Goal: Communication & Community: Answer question/provide support

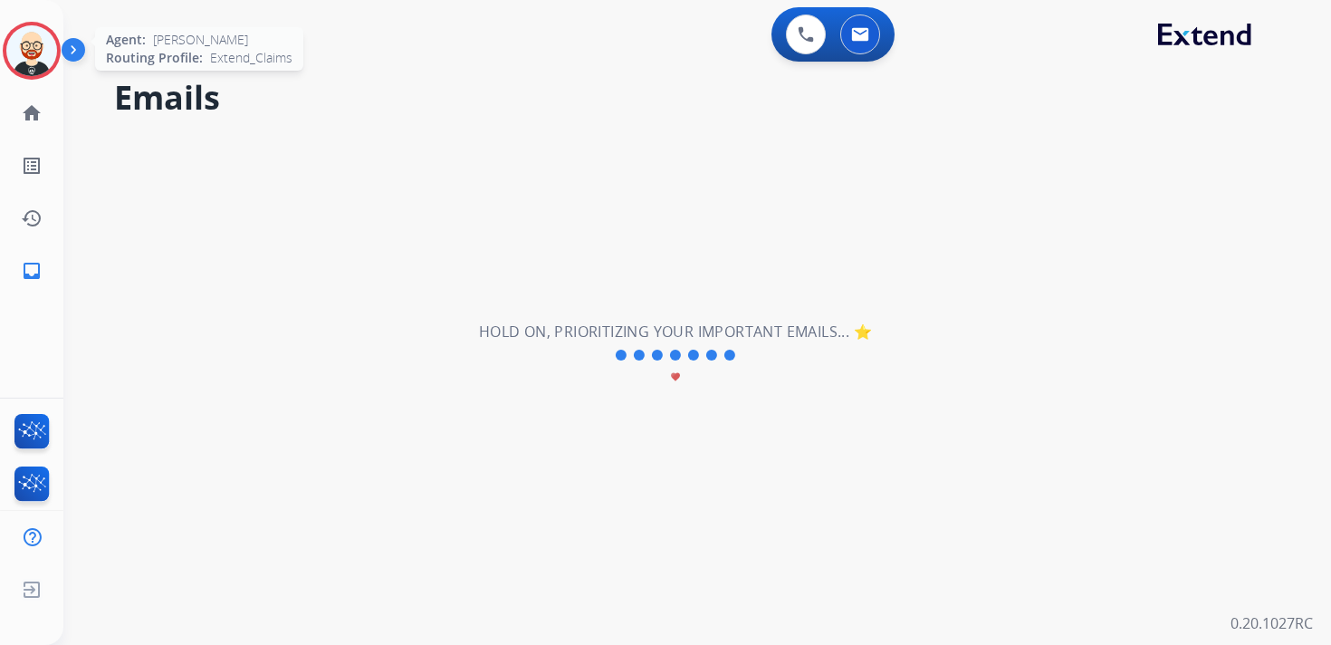
click at [16, 44] on img at bounding box center [31, 50] width 51 height 51
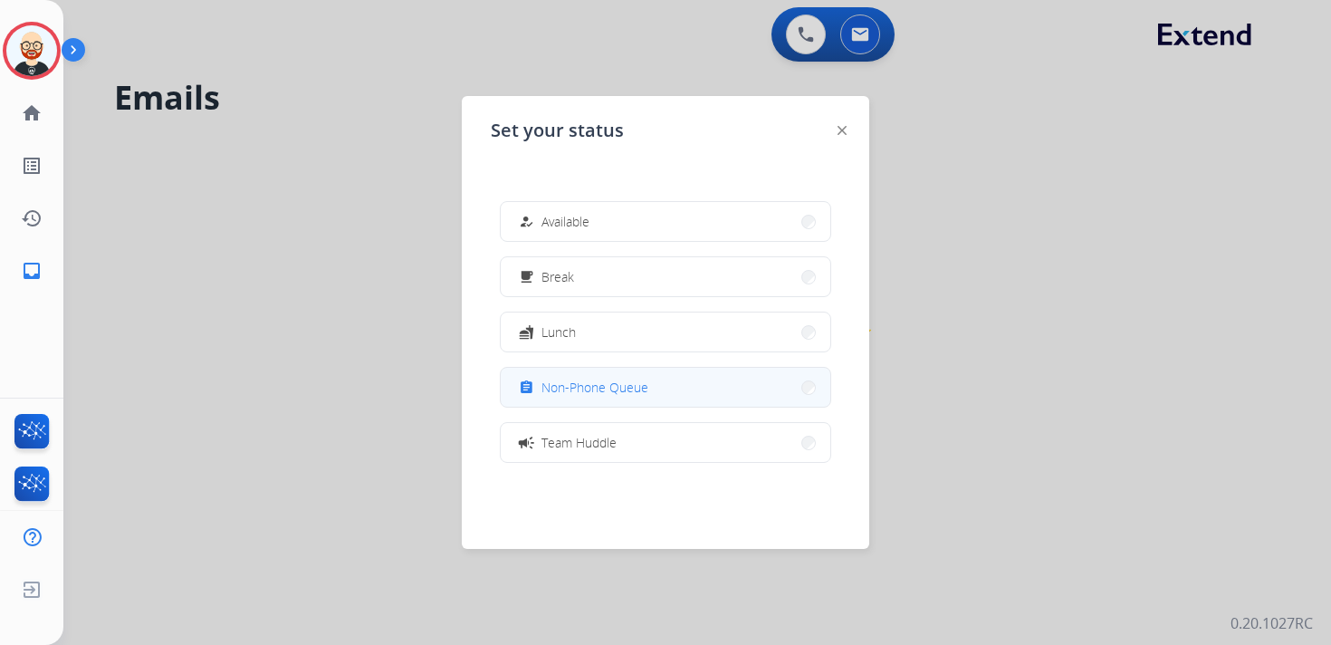
click at [565, 390] on span "Non-Phone Queue" at bounding box center [595, 387] width 107 height 19
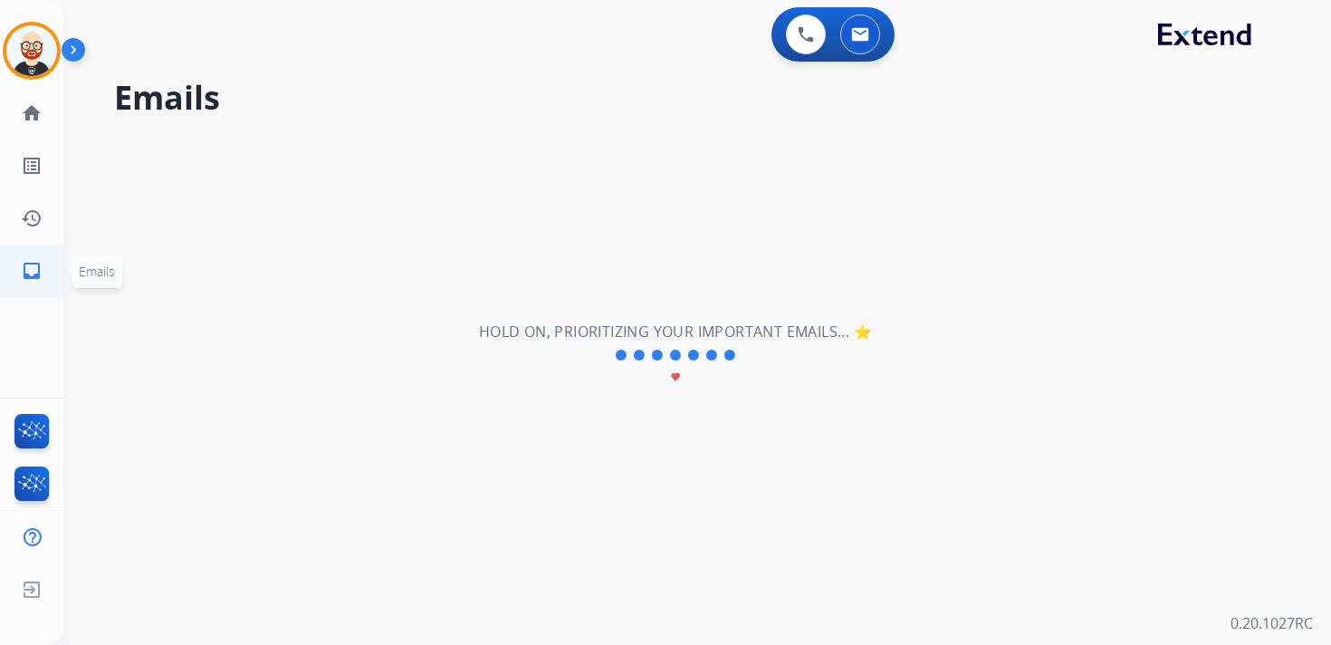
click at [32, 283] on link "inbox Emails" at bounding box center [31, 270] width 51 height 51
click at [41, 197] on link "history Interaction Log" at bounding box center [31, 218] width 51 height 51
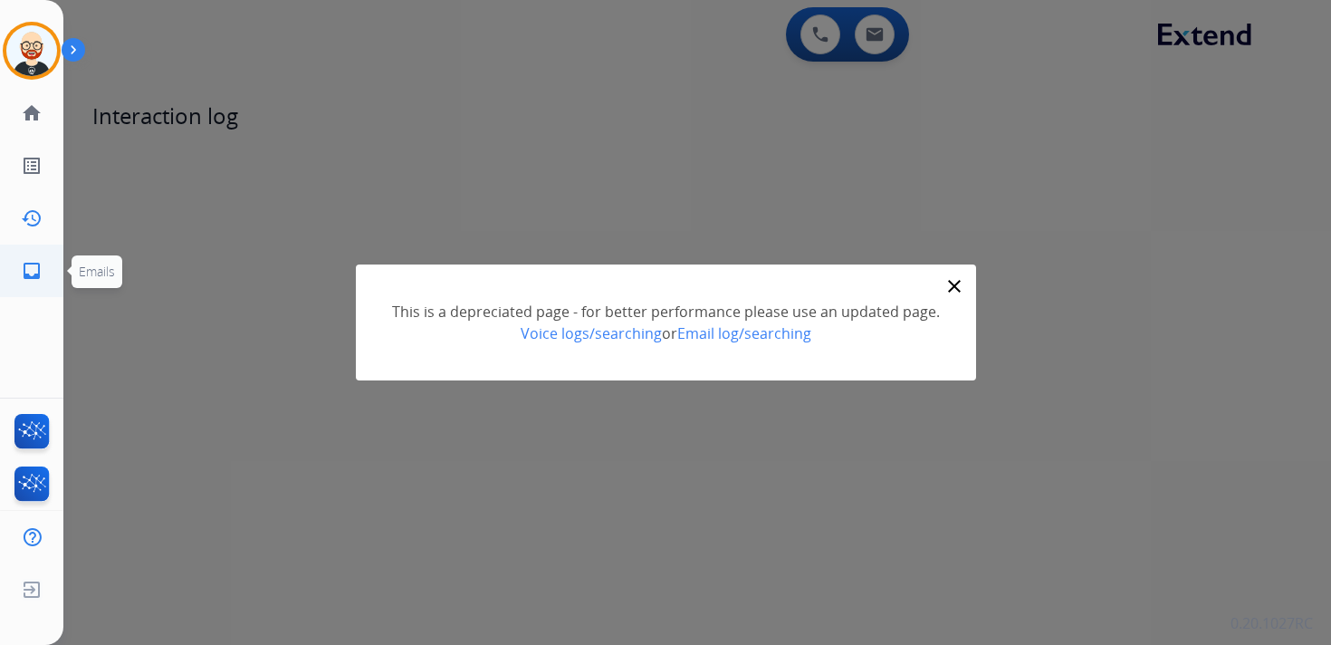
click at [34, 273] on mat-icon "inbox" at bounding box center [32, 271] width 22 height 22
select select "**********"
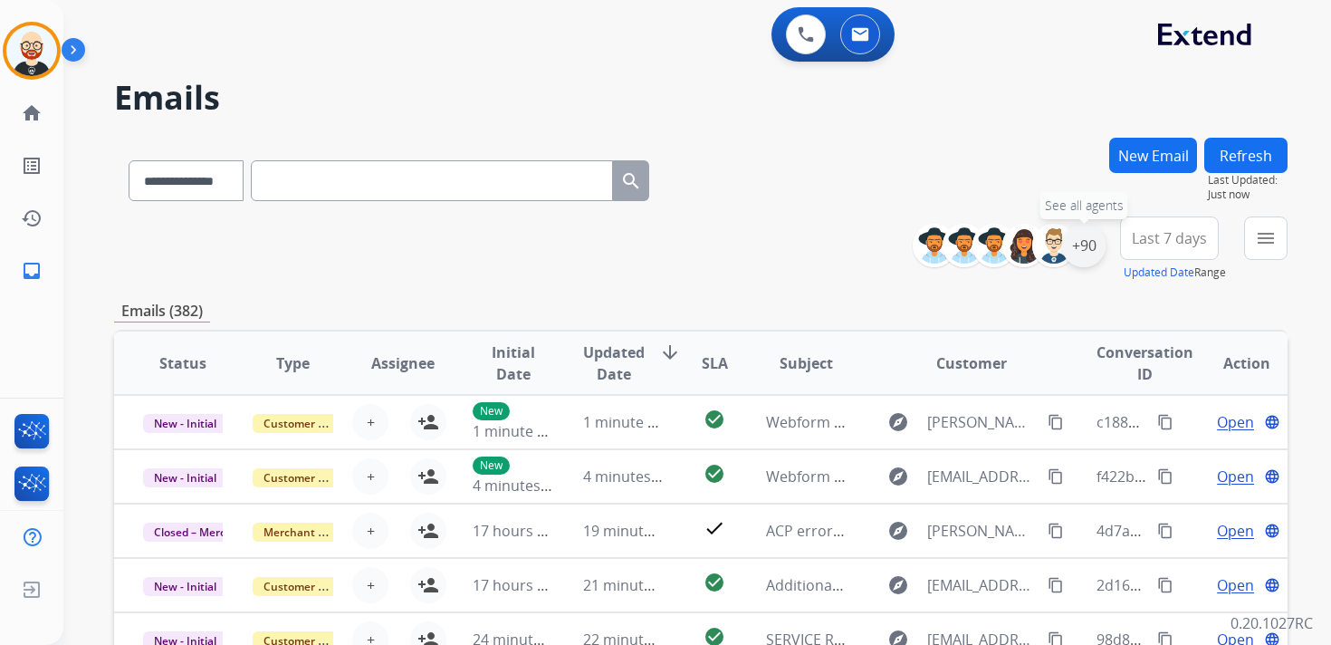
click at [1076, 246] on div "+90" at bounding box center [1083, 245] width 43 height 43
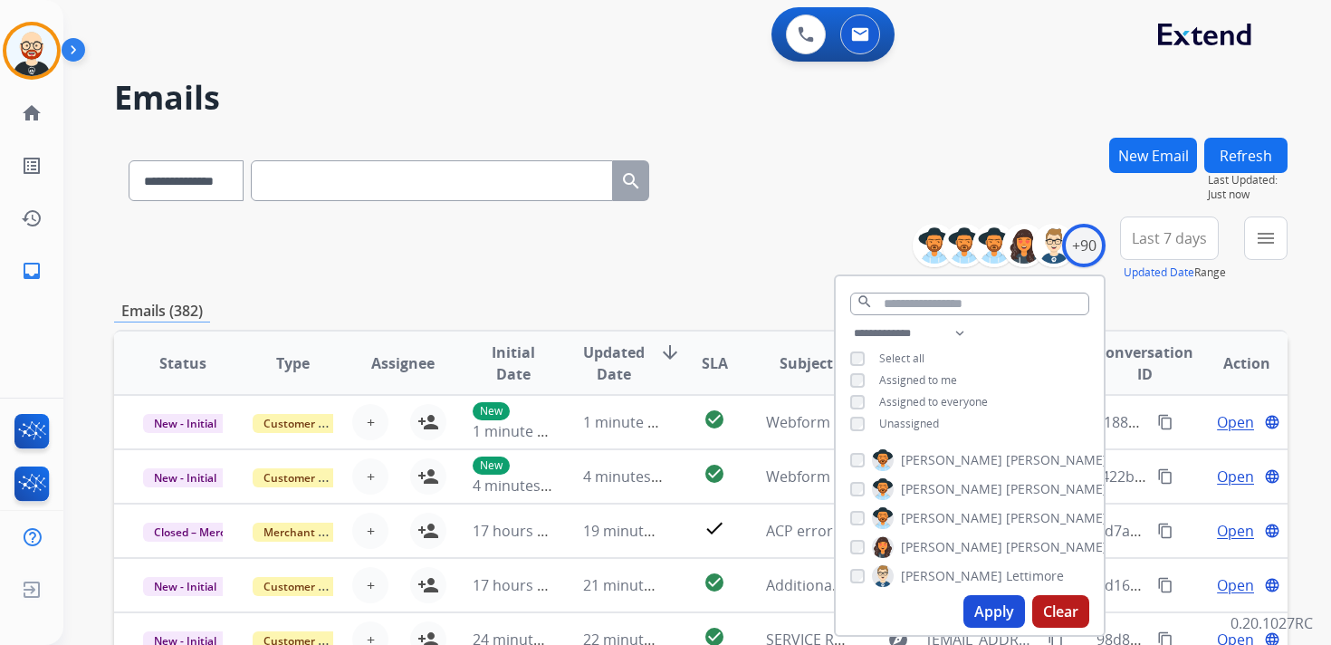
click at [898, 422] on span "Unassigned" at bounding box center [909, 423] width 60 height 15
click at [988, 610] on button "Apply" at bounding box center [995, 611] width 62 height 33
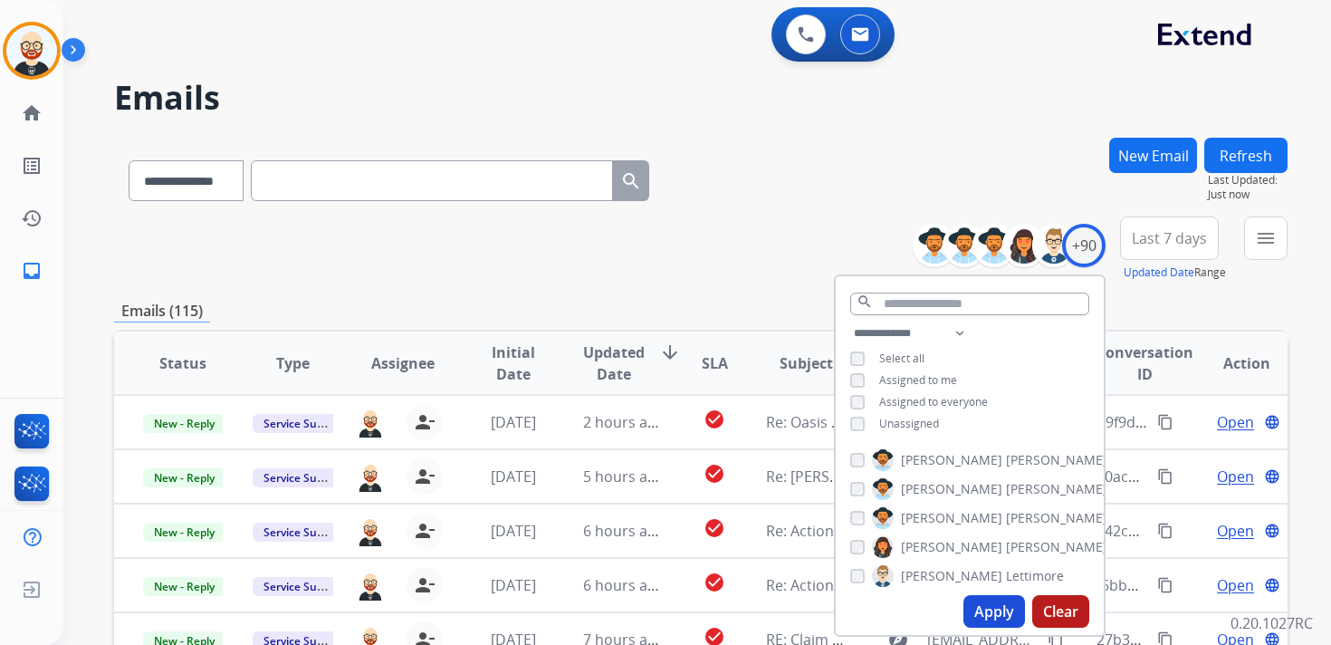
click at [1147, 242] on span "Last 7 days" at bounding box center [1169, 238] width 75 height 7
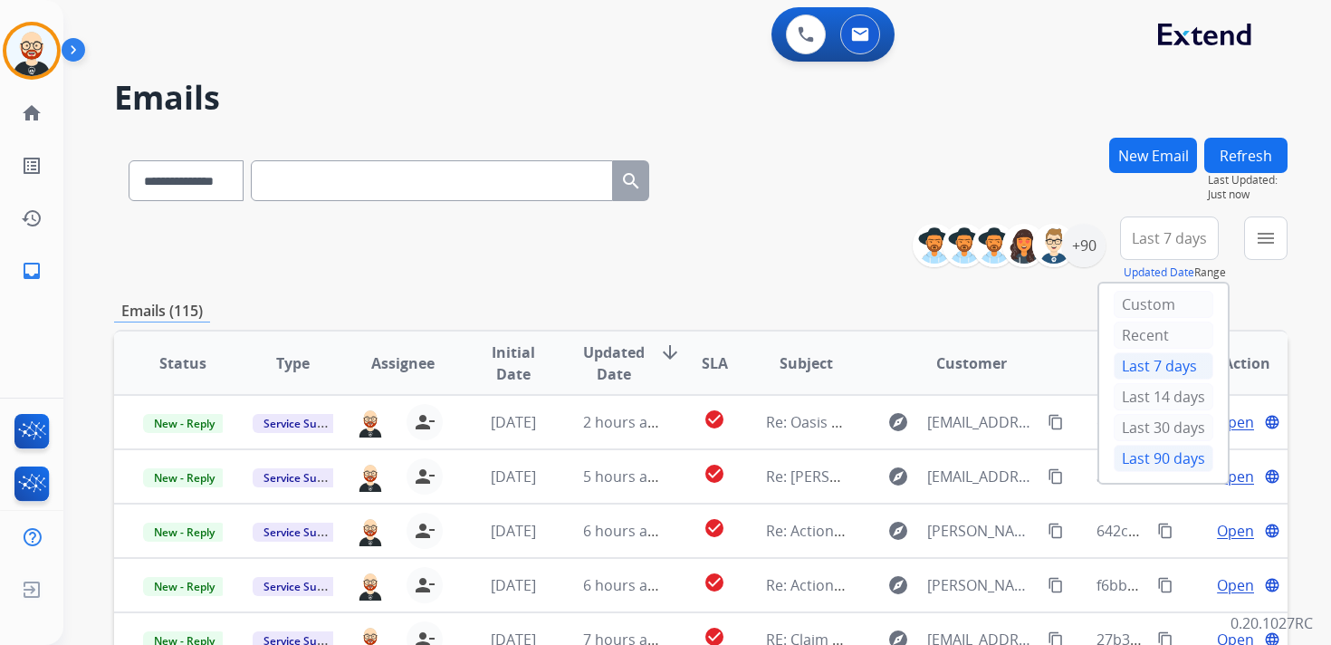
click at [1169, 456] on div "Last 90 days" at bounding box center [1164, 458] width 100 height 27
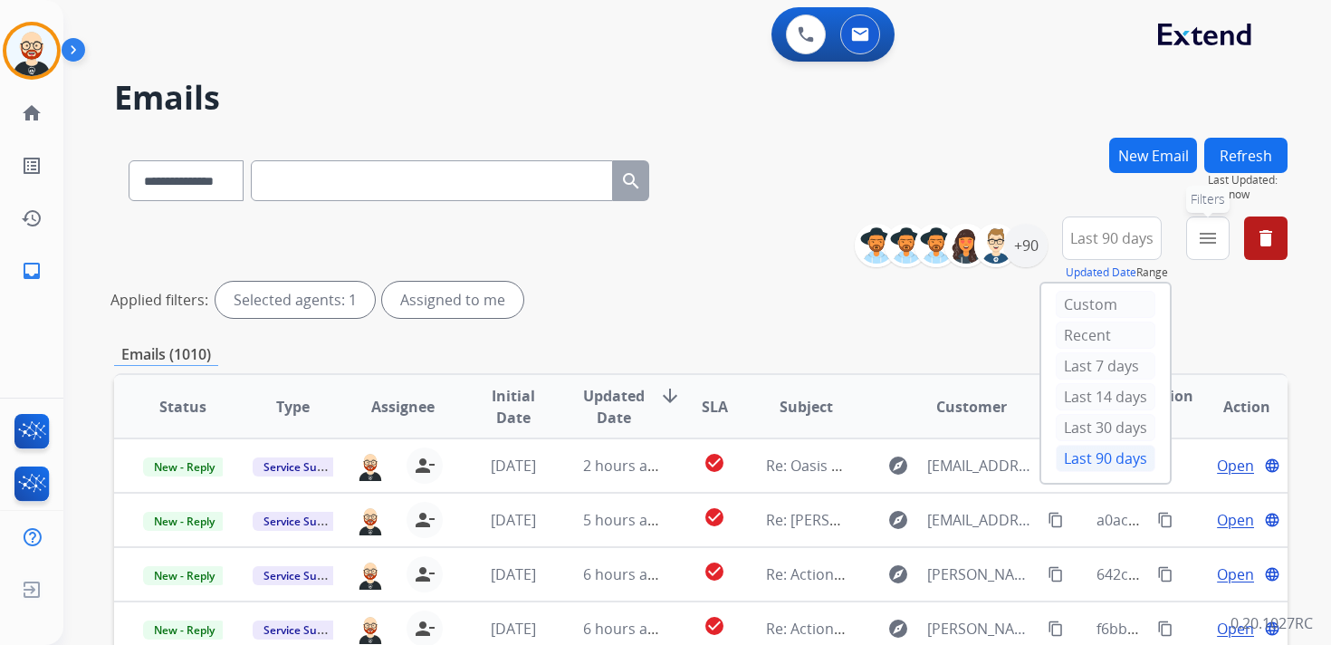
click at [1215, 239] on mat-icon "menu" at bounding box center [1208, 238] width 22 height 22
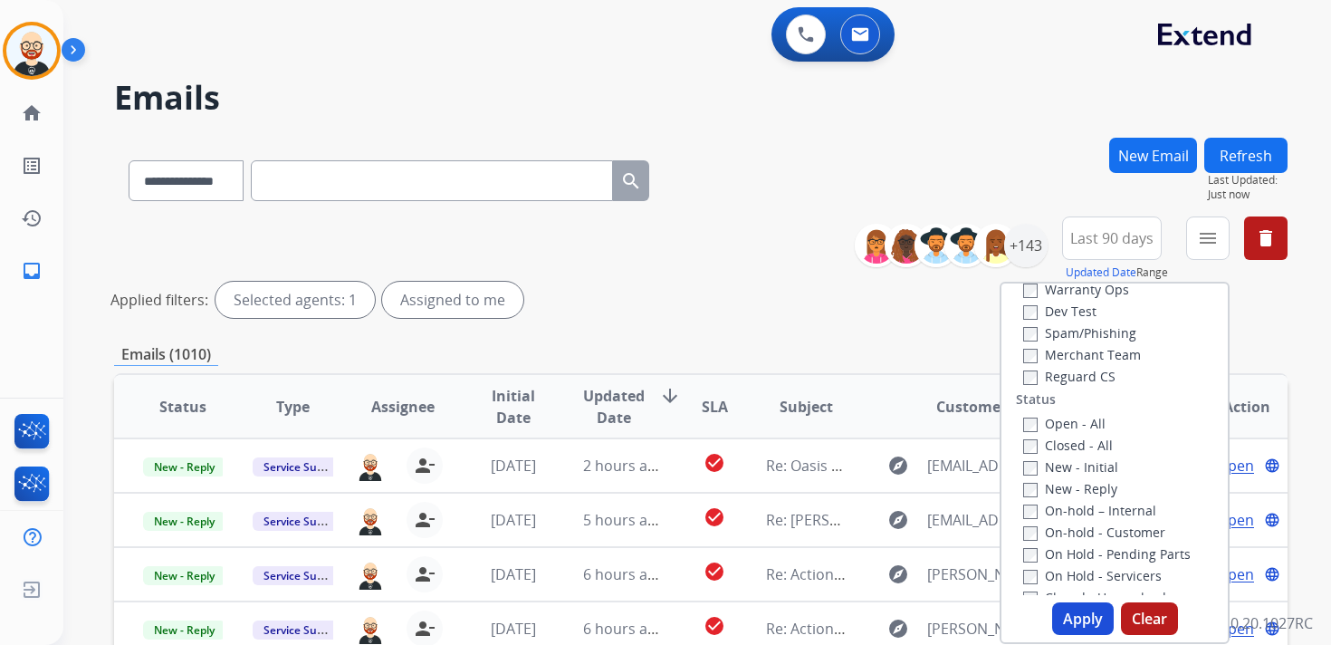
scroll to position [149, 0]
click at [1034, 473] on div "New - Initial" at bounding box center [1118, 465] width 190 height 22
click at [1068, 612] on button "Apply" at bounding box center [1083, 618] width 62 height 33
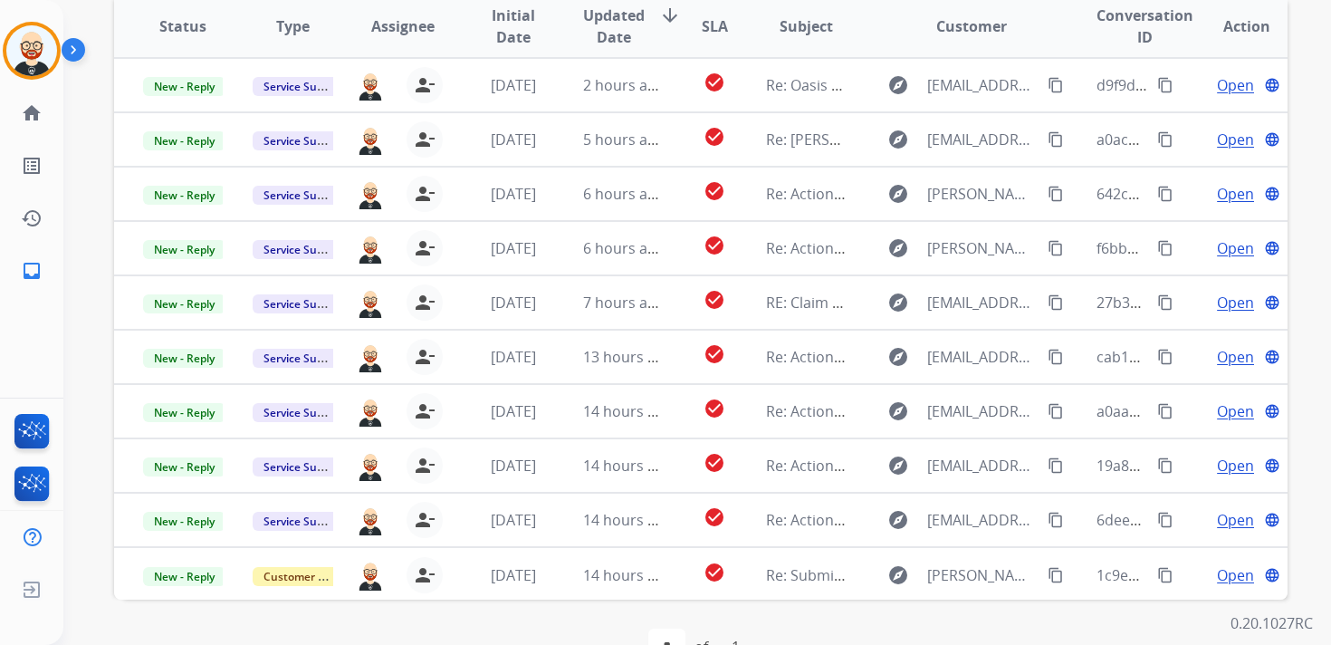
scroll to position [377, 0]
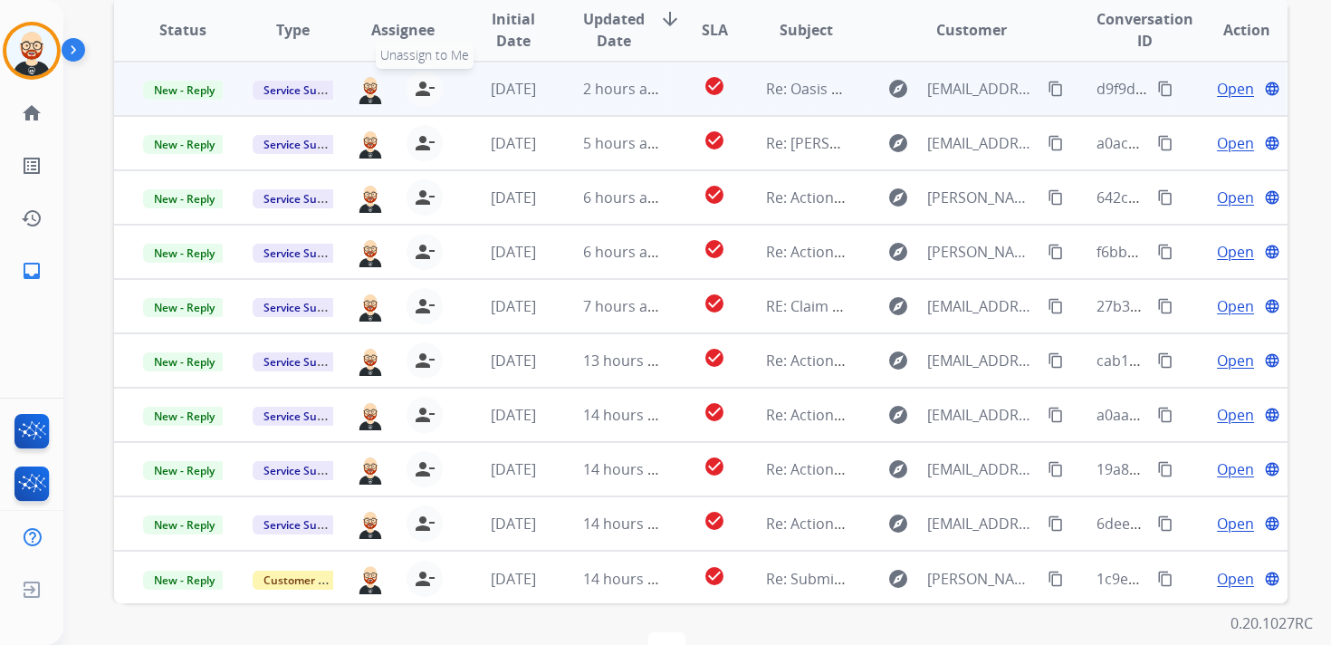
click at [428, 95] on mat-icon "person_remove" at bounding box center [425, 89] width 22 height 22
click at [428, 95] on mat-icon "person_add" at bounding box center [429, 89] width 22 height 22
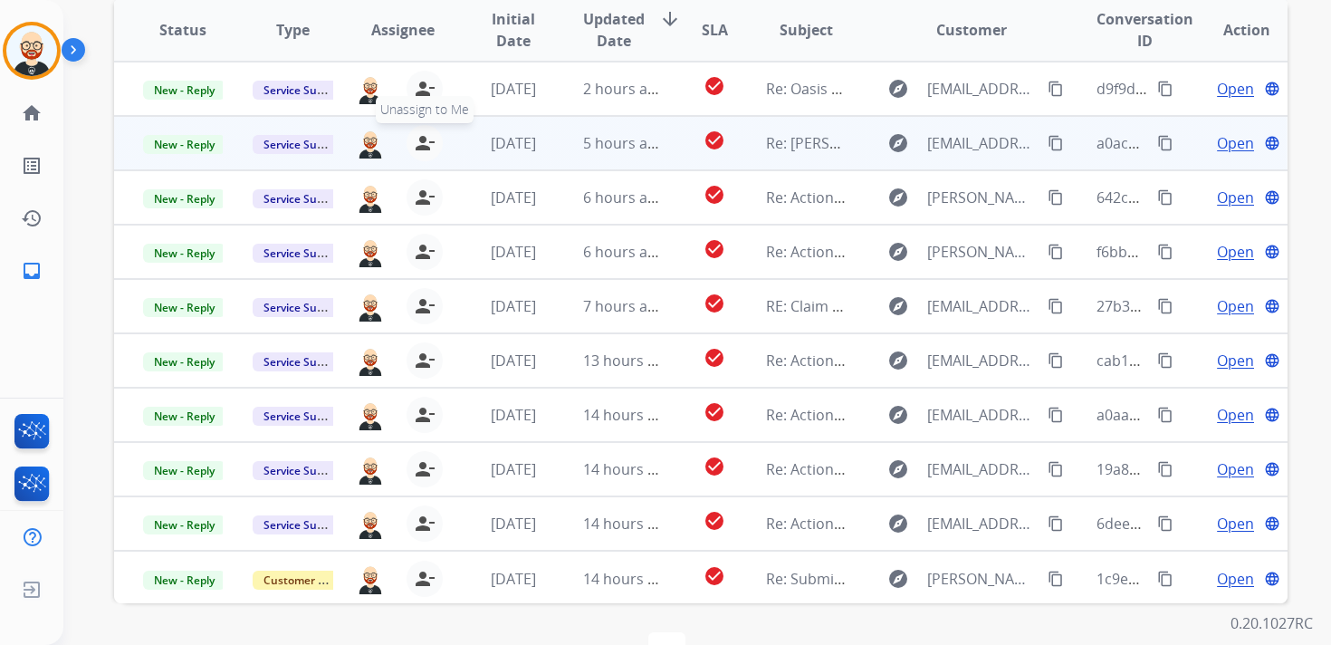
click at [429, 148] on mat-icon "person_remove" at bounding box center [425, 143] width 22 height 22
click at [429, 148] on mat-icon "person_add" at bounding box center [429, 143] width 22 height 22
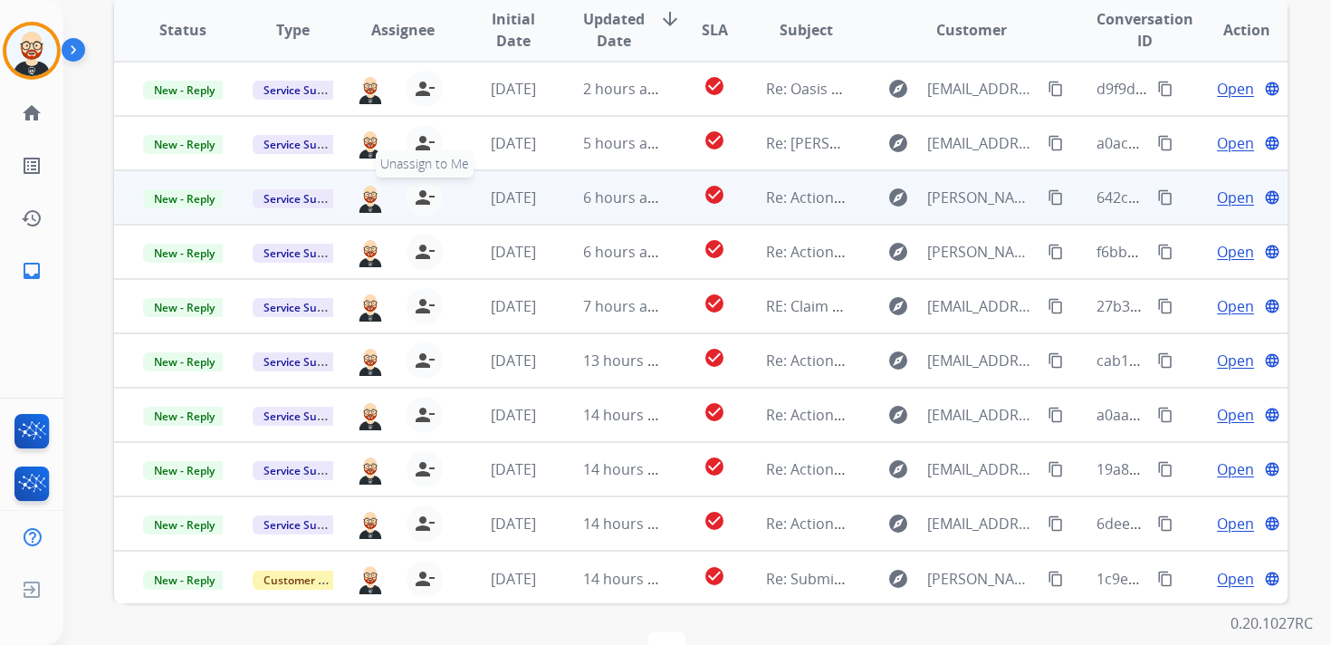
click at [429, 193] on mat-icon "person_remove" at bounding box center [425, 198] width 22 height 22
click at [429, 193] on mat-icon "person_add" at bounding box center [429, 198] width 22 height 22
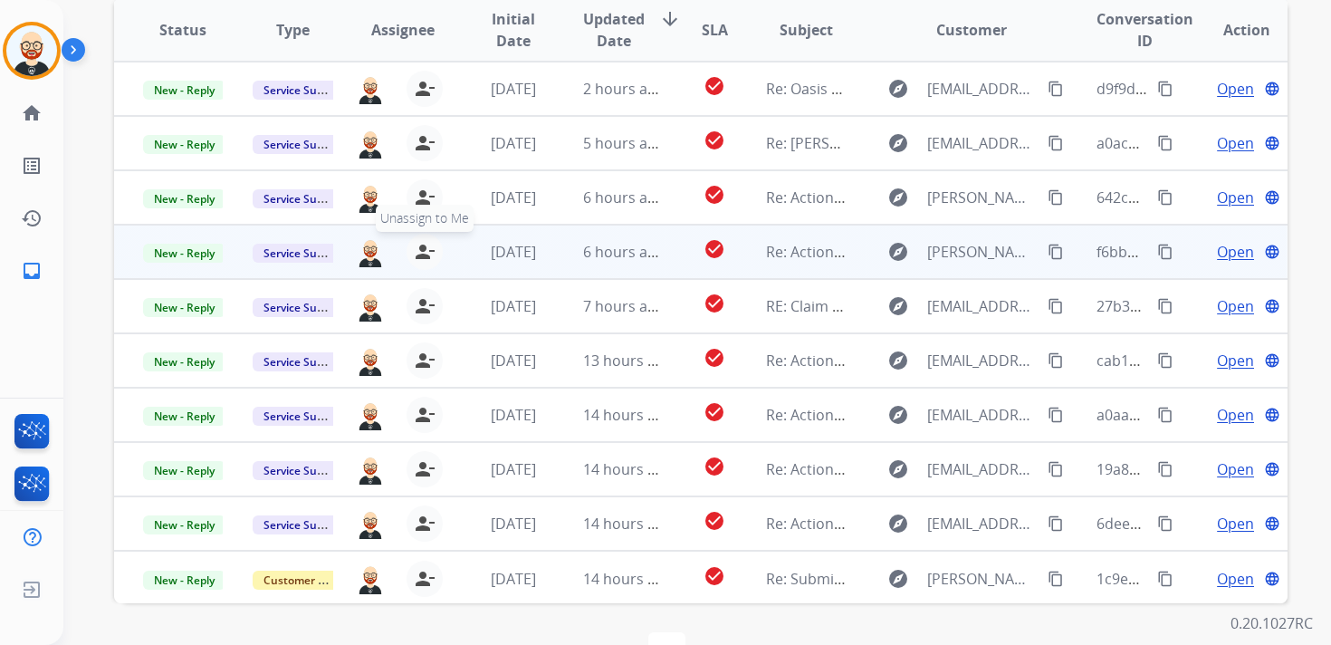
click at [420, 244] on mat-icon "person_remove" at bounding box center [425, 252] width 22 height 22
click at [420, 244] on mat-icon "person_add" at bounding box center [429, 252] width 22 height 22
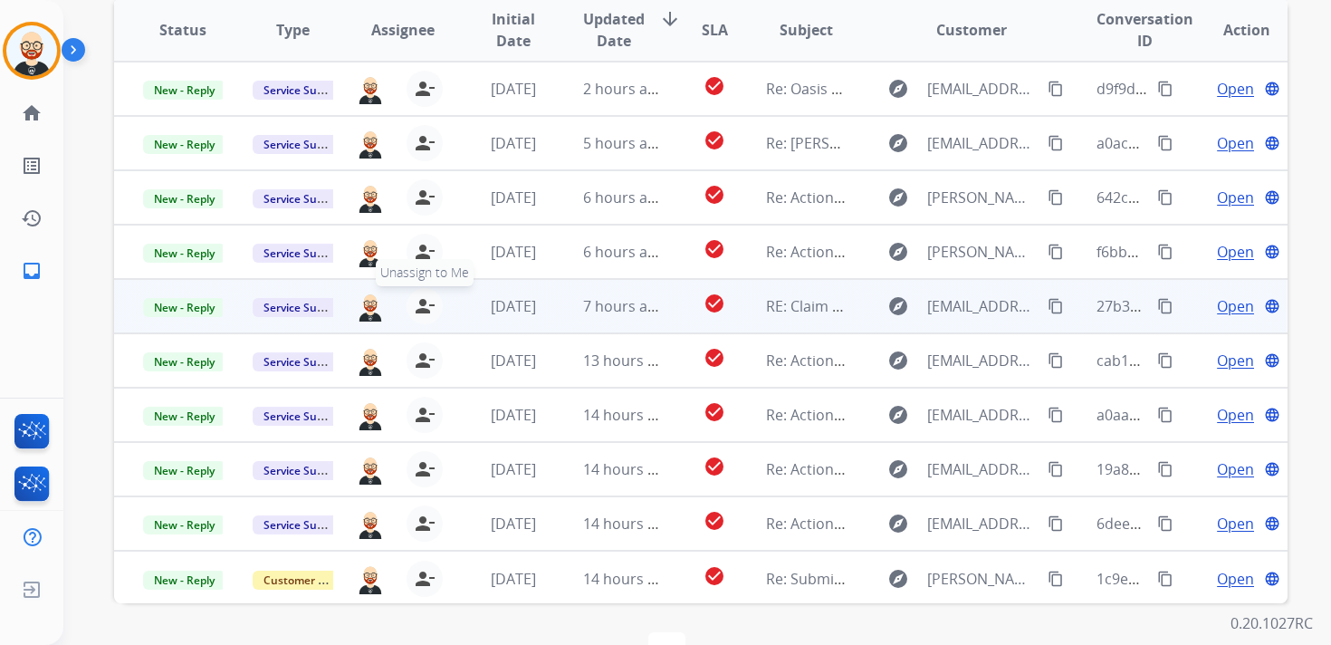
click at [415, 301] on mat-icon "person_remove" at bounding box center [425, 306] width 22 height 22
click at [418, 301] on mat-icon "person_add" at bounding box center [429, 306] width 22 height 22
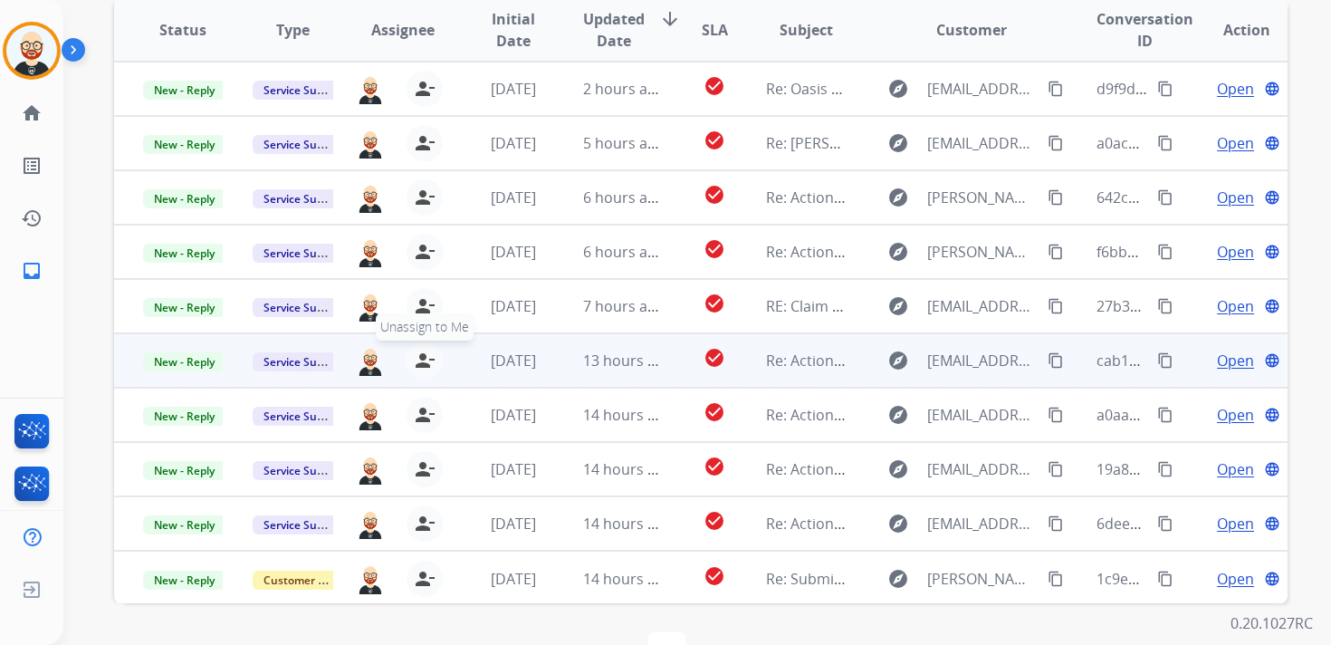
click at [416, 361] on mat-icon "person_remove" at bounding box center [425, 361] width 22 height 22
click at [418, 361] on mat-icon "person_add" at bounding box center [429, 361] width 22 height 22
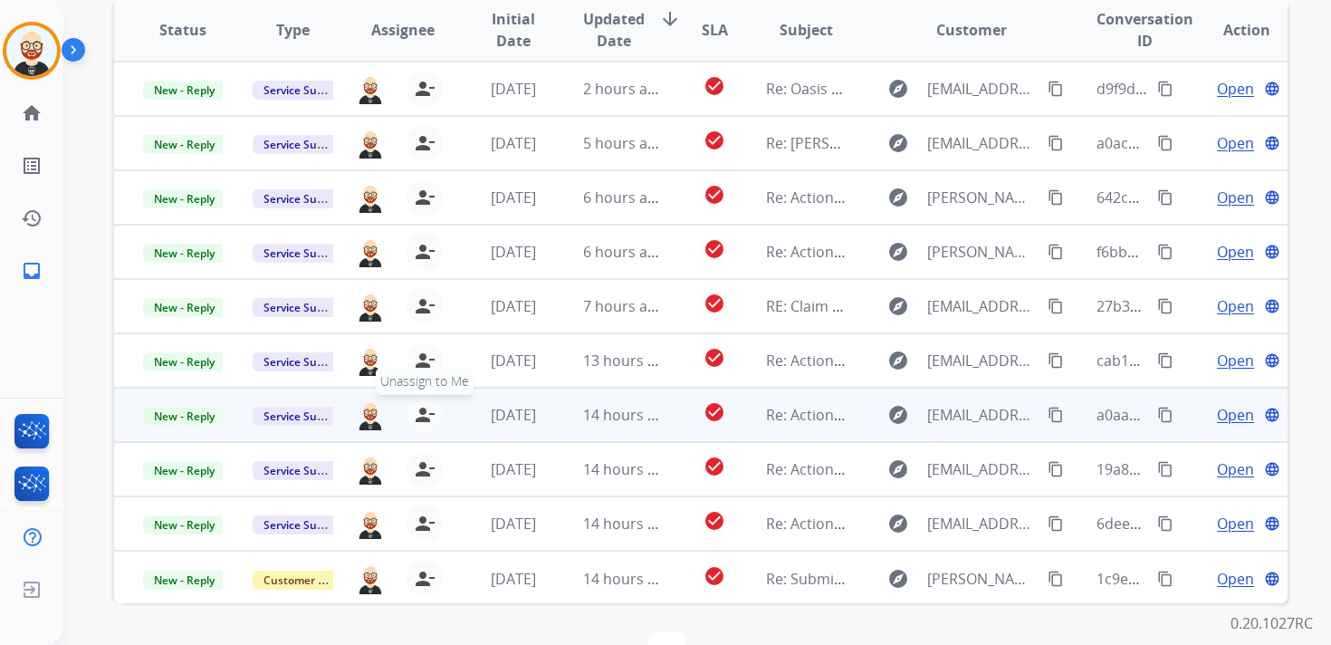
click at [418, 408] on mat-icon "person_remove" at bounding box center [425, 415] width 22 height 22
click at [418, 408] on mat-icon "person_add" at bounding box center [429, 415] width 22 height 22
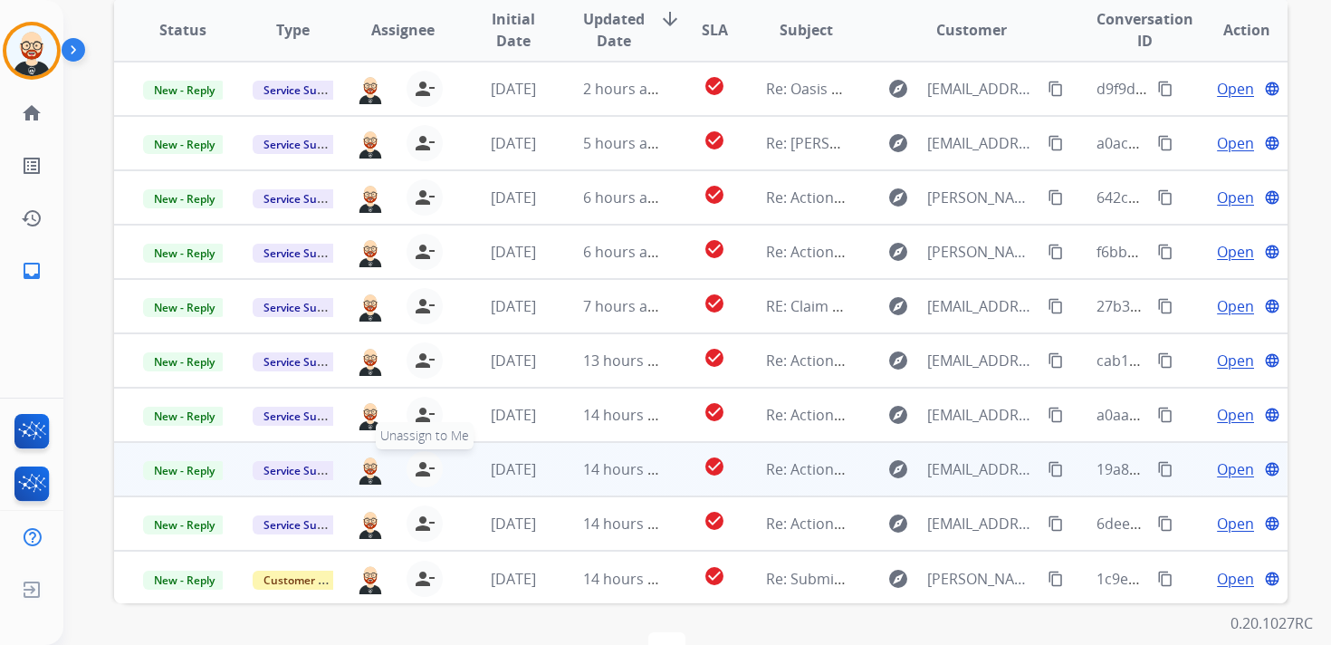
click at [424, 468] on mat-icon "person_remove" at bounding box center [425, 469] width 22 height 22
click at [424, 468] on mat-icon "person_add" at bounding box center [429, 469] width 22 height 22
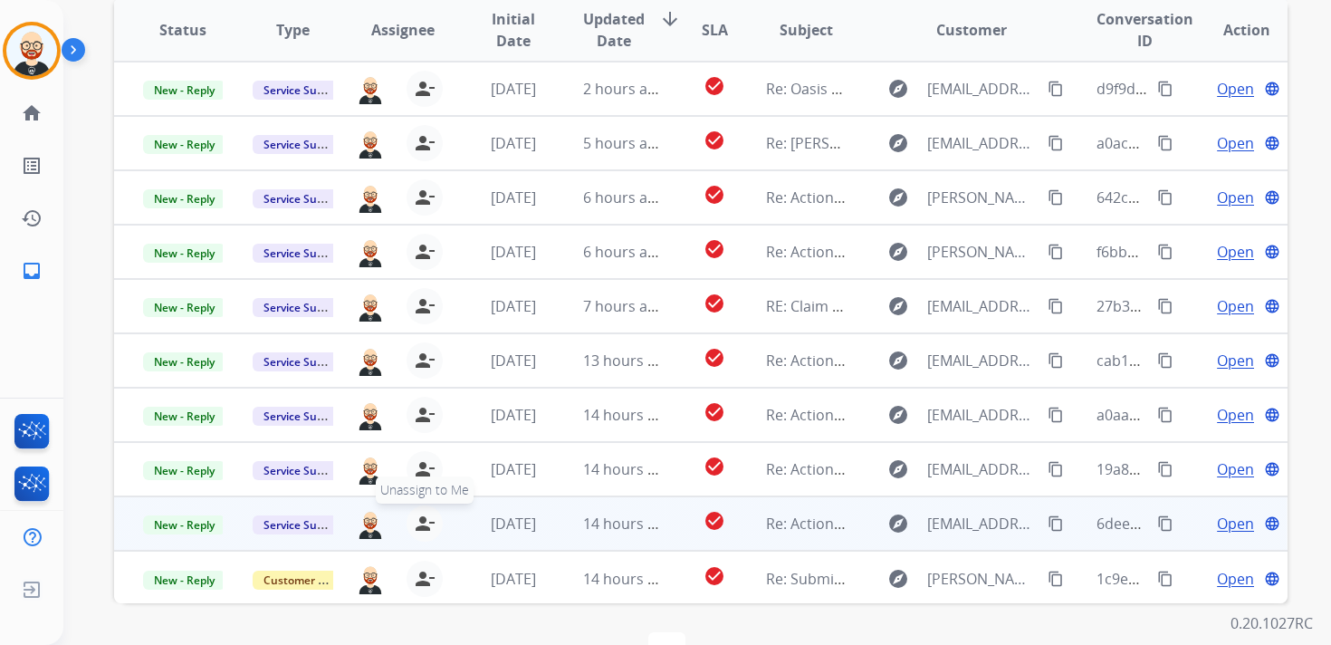
click at [423, 518] on mat-icon "person_remove" at bounding box center [425, 524] width 22 height 22
click at [423, 518] on mat-icon "person_add" at bounding box center [429, 524] width 22 height 22
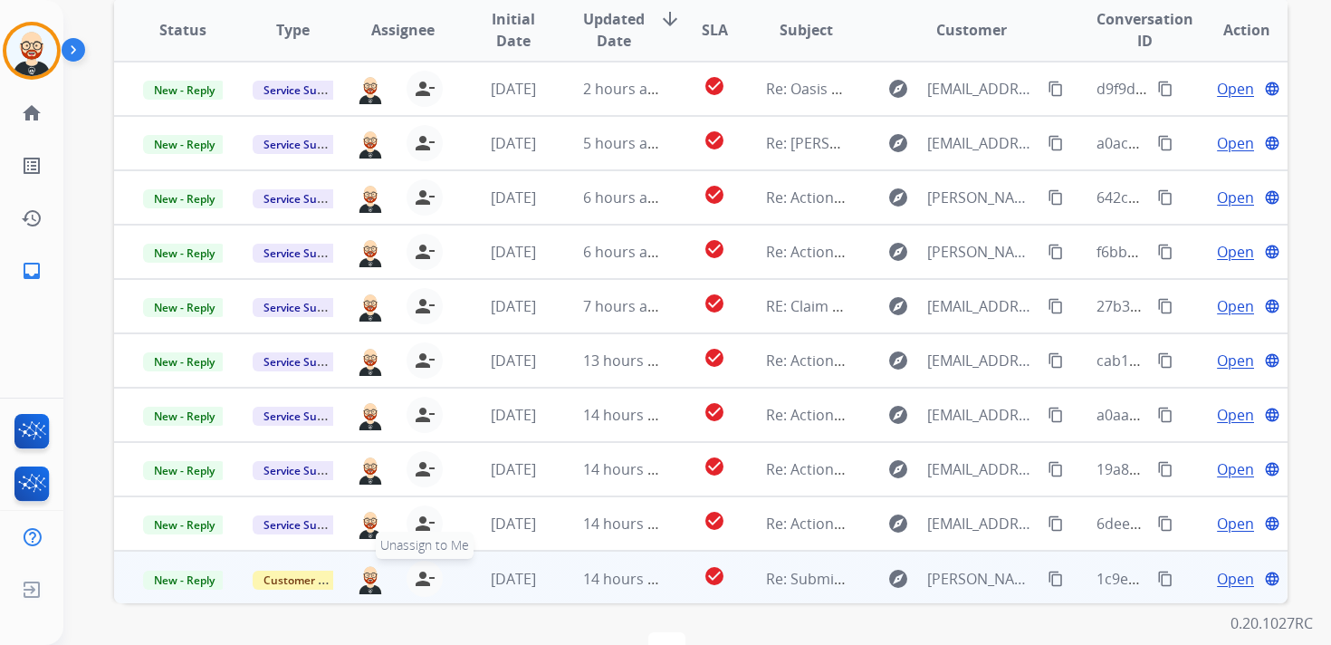
click at [423, 570] on mat-icon "person_remove" at bounding box center [425, 579] width 22 height 22
click at [423, 570] on mat-icon "person_add" at bounding box center [429, 579] width 22 height 22
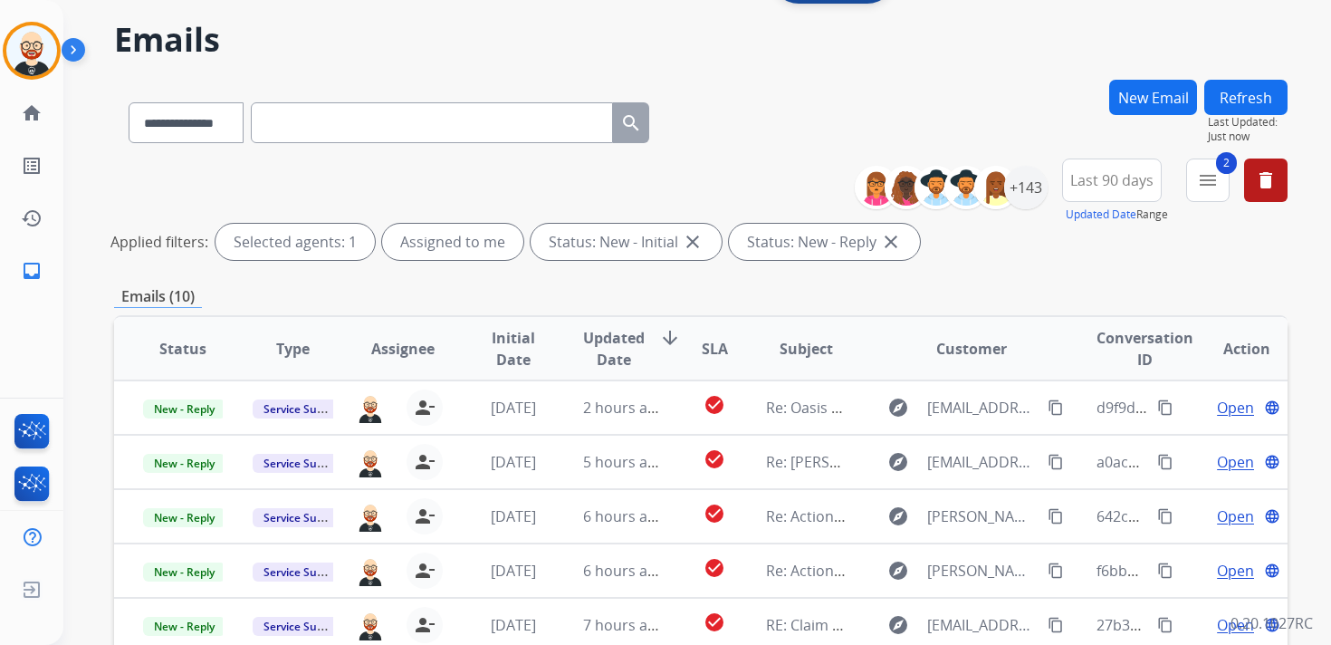
scroll to position [0, 0]
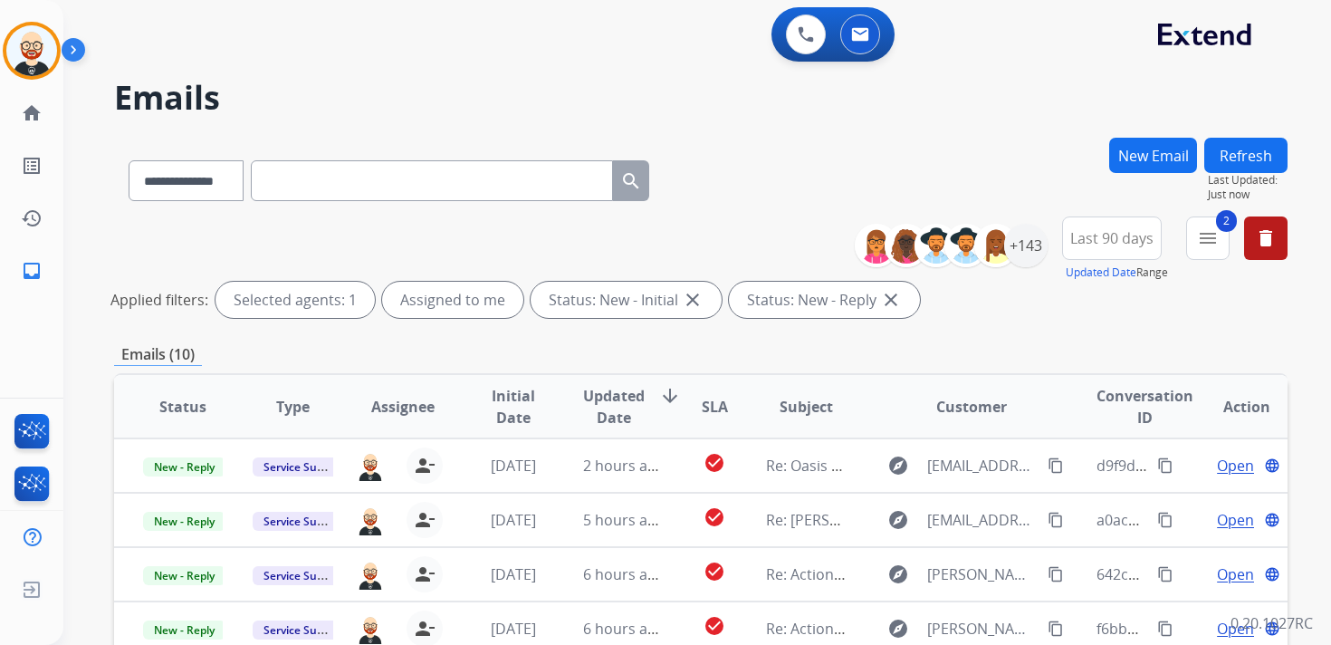
click at [1243, 147] on button "Refresh" at bounding box center [1246, 155] width 83 height 35
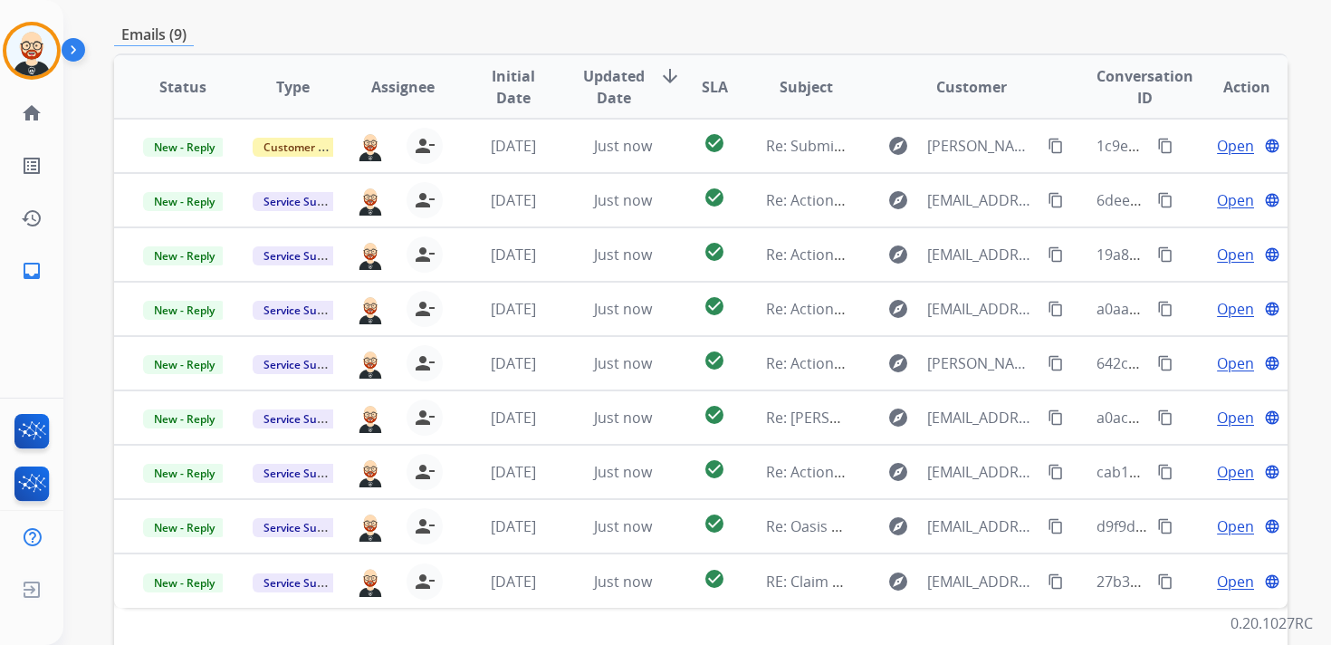
scroll to position [314, 0]
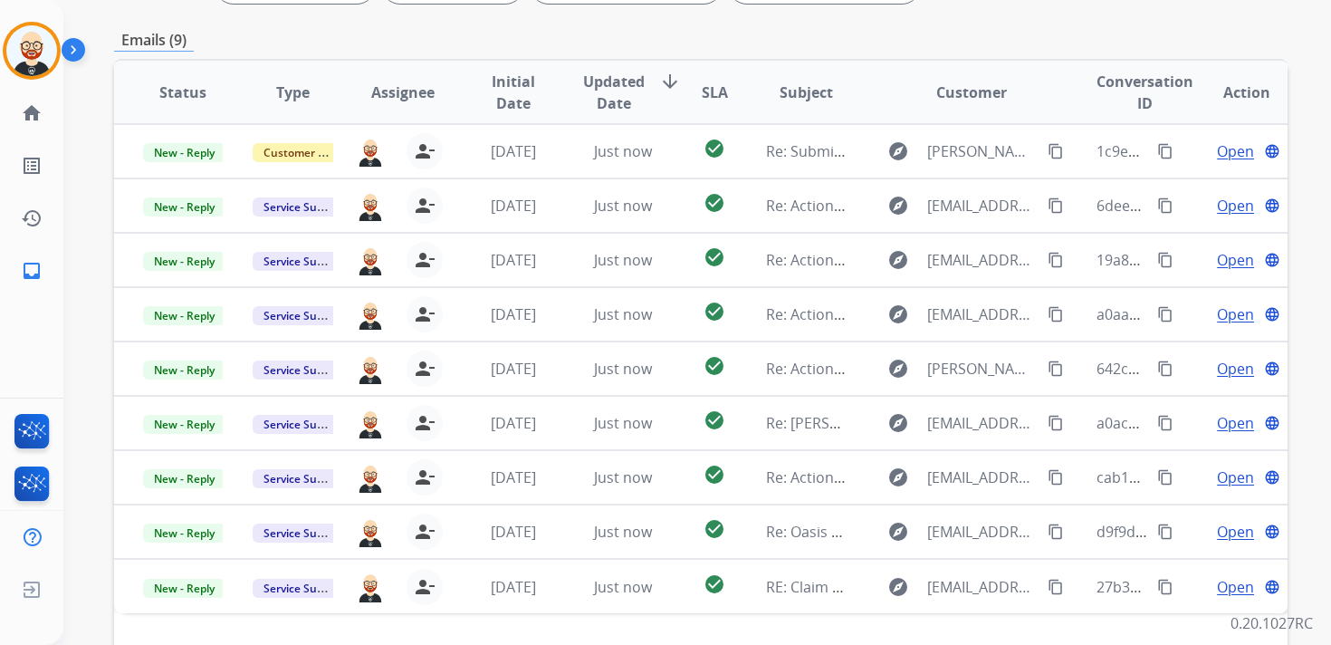
click at [616, 91] on span "Updated Date" at bounding box center [614, 92] width 62 height 43
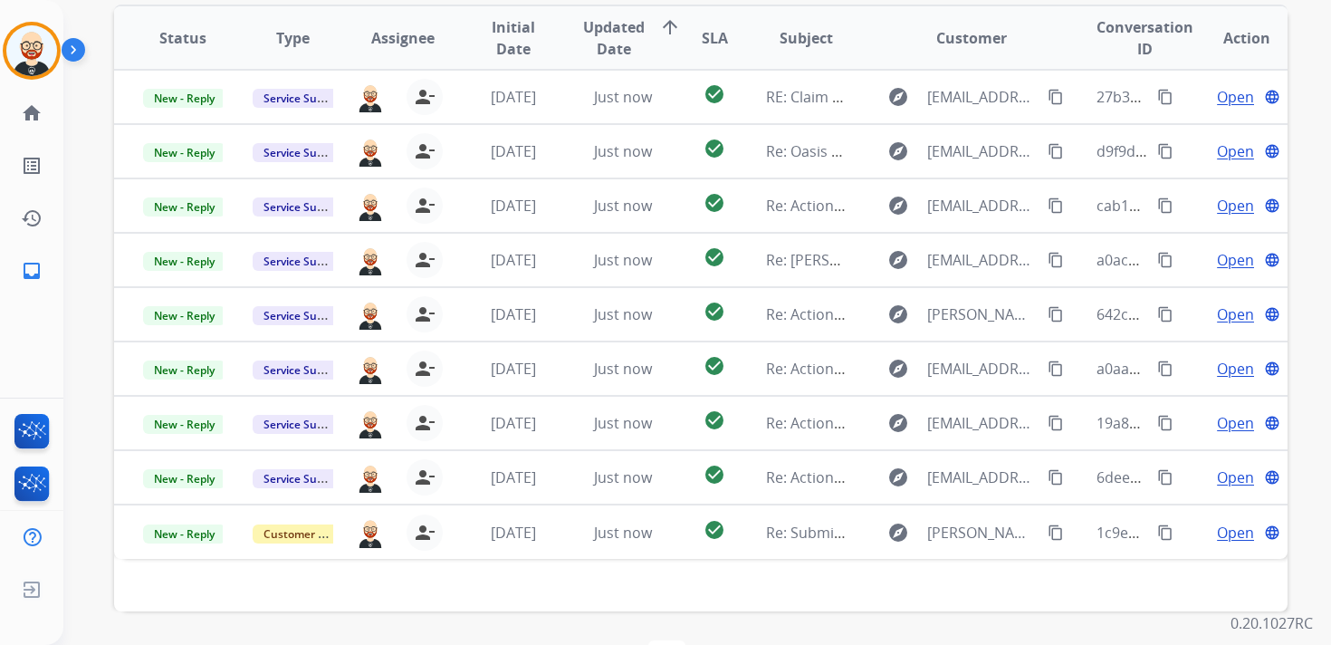
scroll to position [368, 0]
click at [604, 43] on span "Updated Date" at bounding box center [614, 38] width 62 height 43
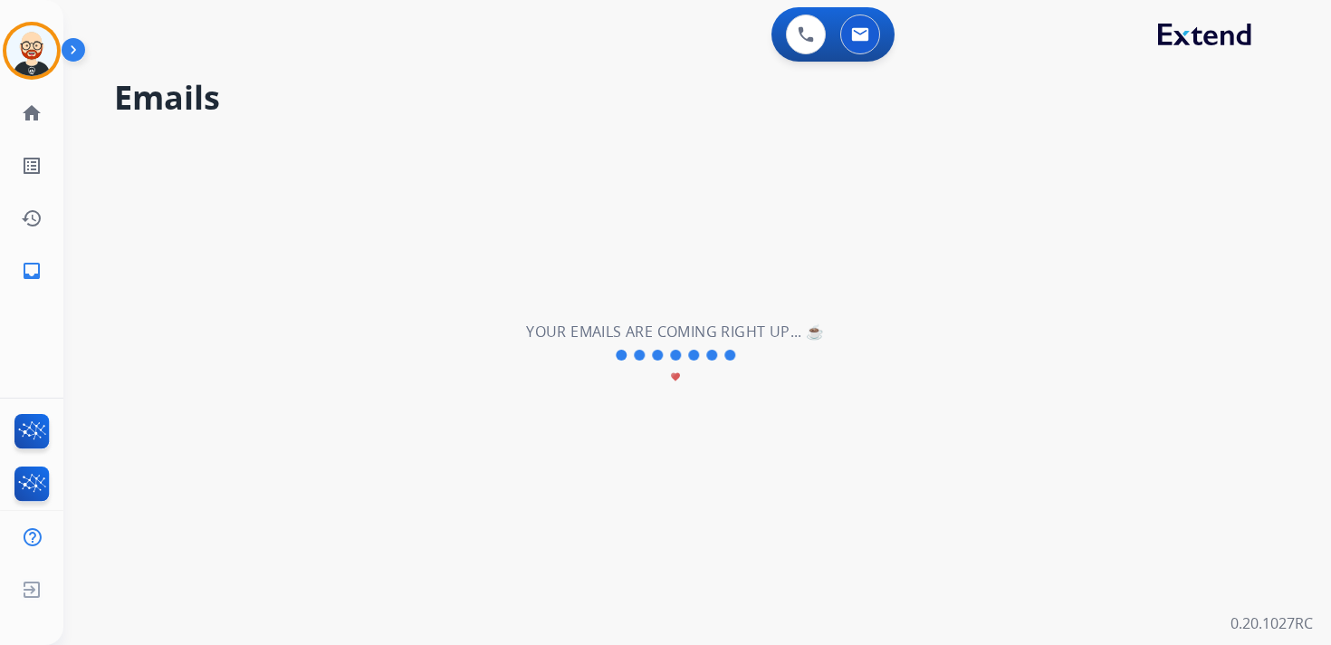
scroll to position [0, 0]
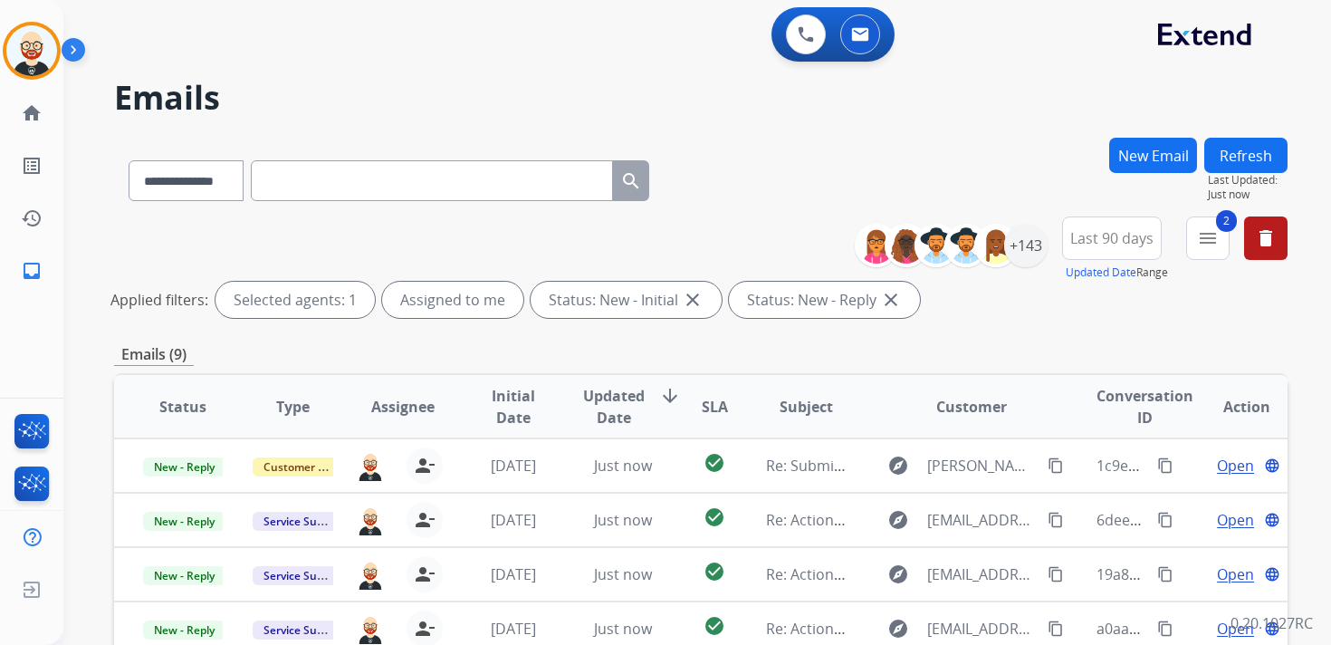
click at [608, 405] on span "Updated Date" at bounding box center [614, 406] width 62 height 43
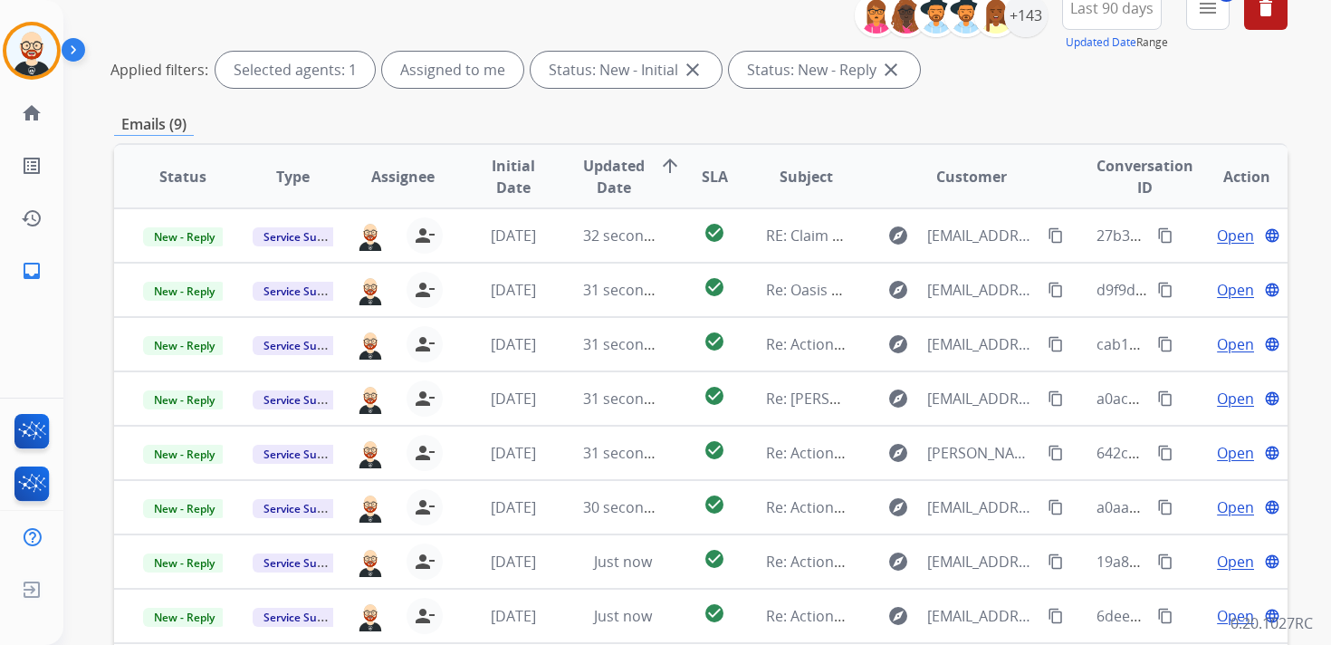
scroll to position [235, 0]
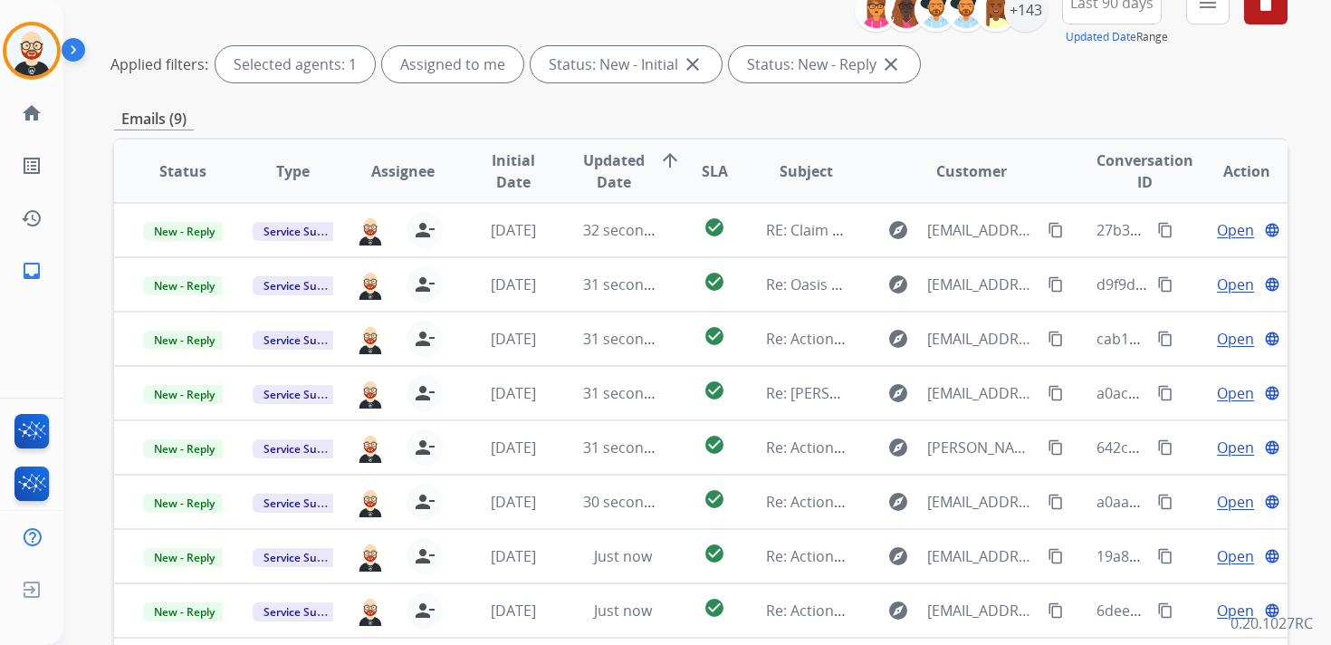
click at [1209, 15] on button "2 menu Filters" at bounding box center [1207, 2] width 43 height 43
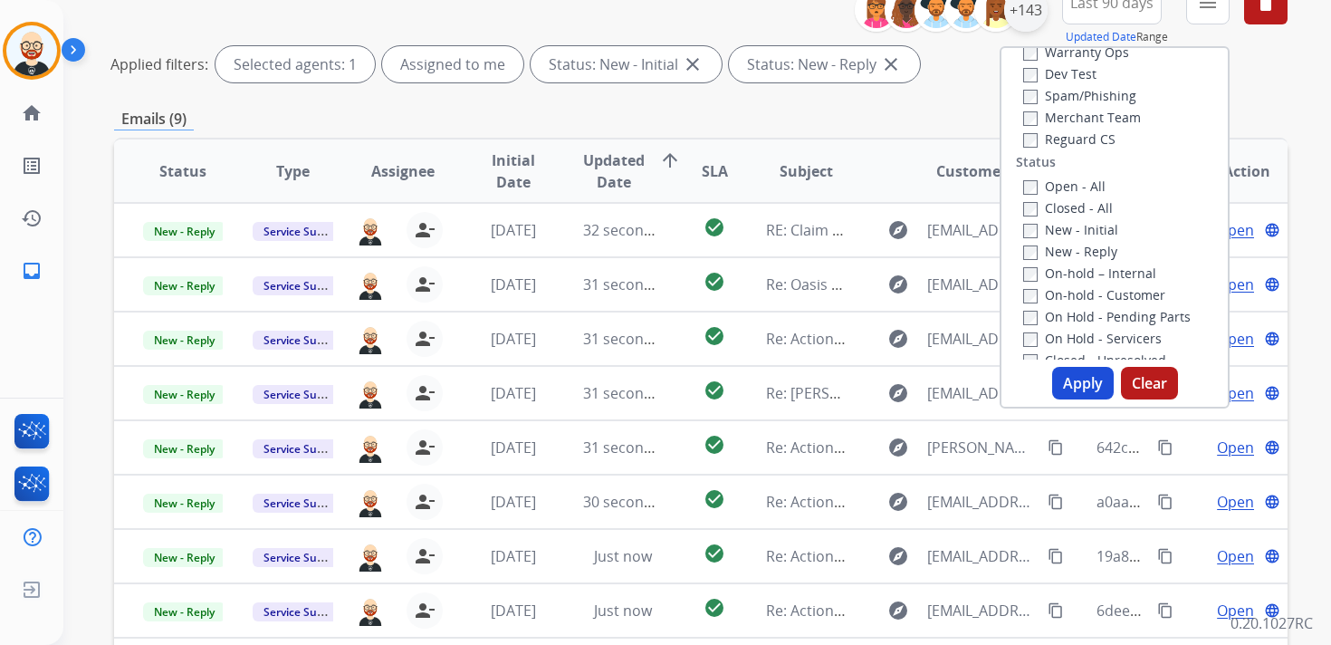
click at [1020, 16] on div "+143" at bounding box center [1025, 9] width 43 height 43
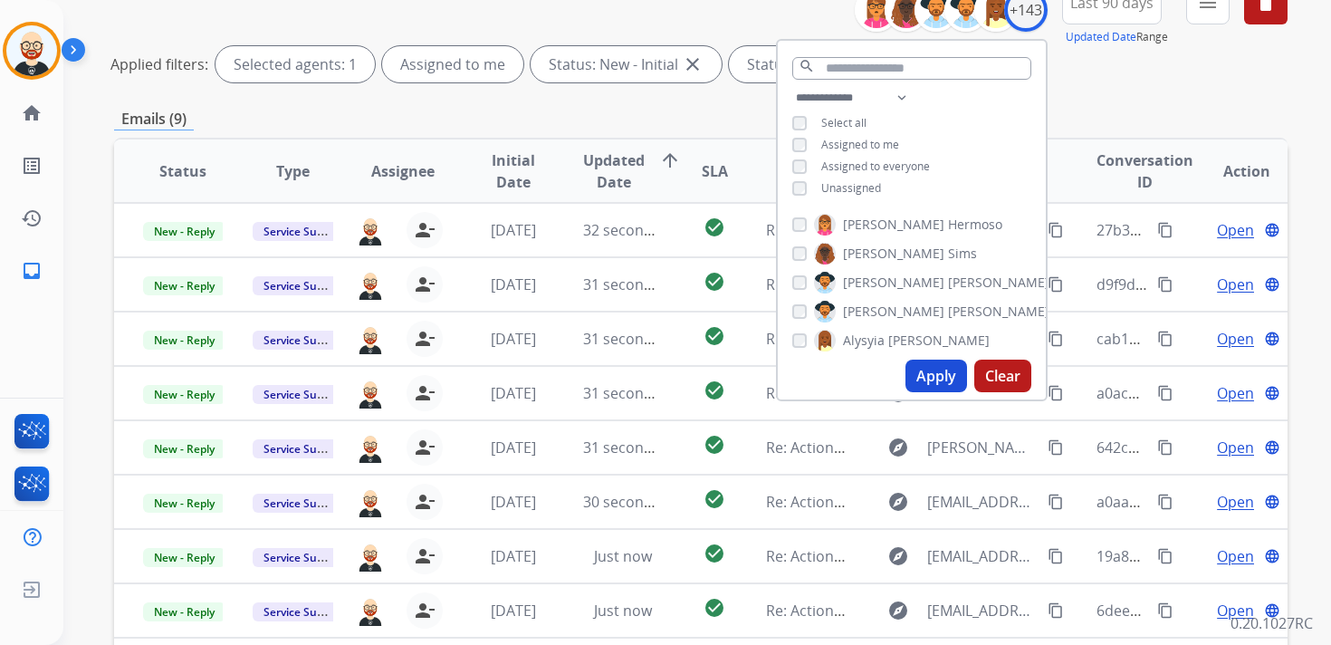
click at [829, 194] on div "**********" at bounding box center [912, 145] width 268 height 116
click at [830, 187] on span "Unassigned" at bounding box center [851, 187] width 60 height 15
click at [934, 383] on button "Apply" at bounding box center [937, 376] width 62 height 33
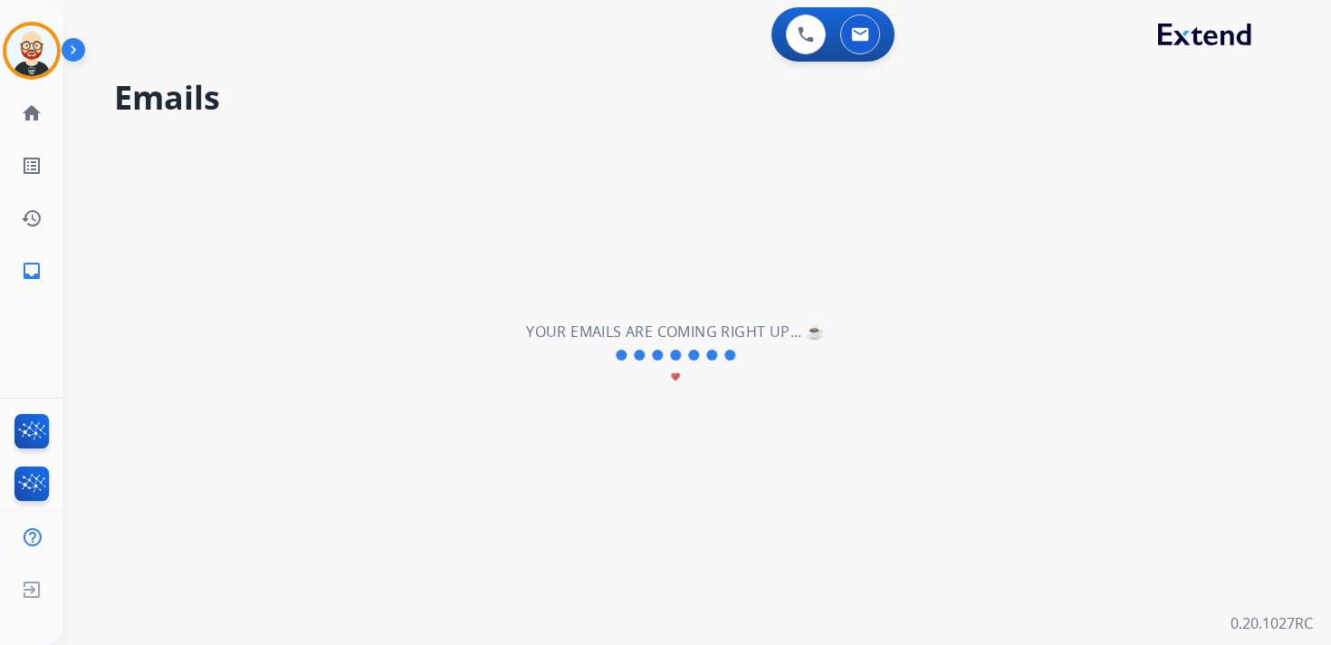
scroll to position [0, 0]
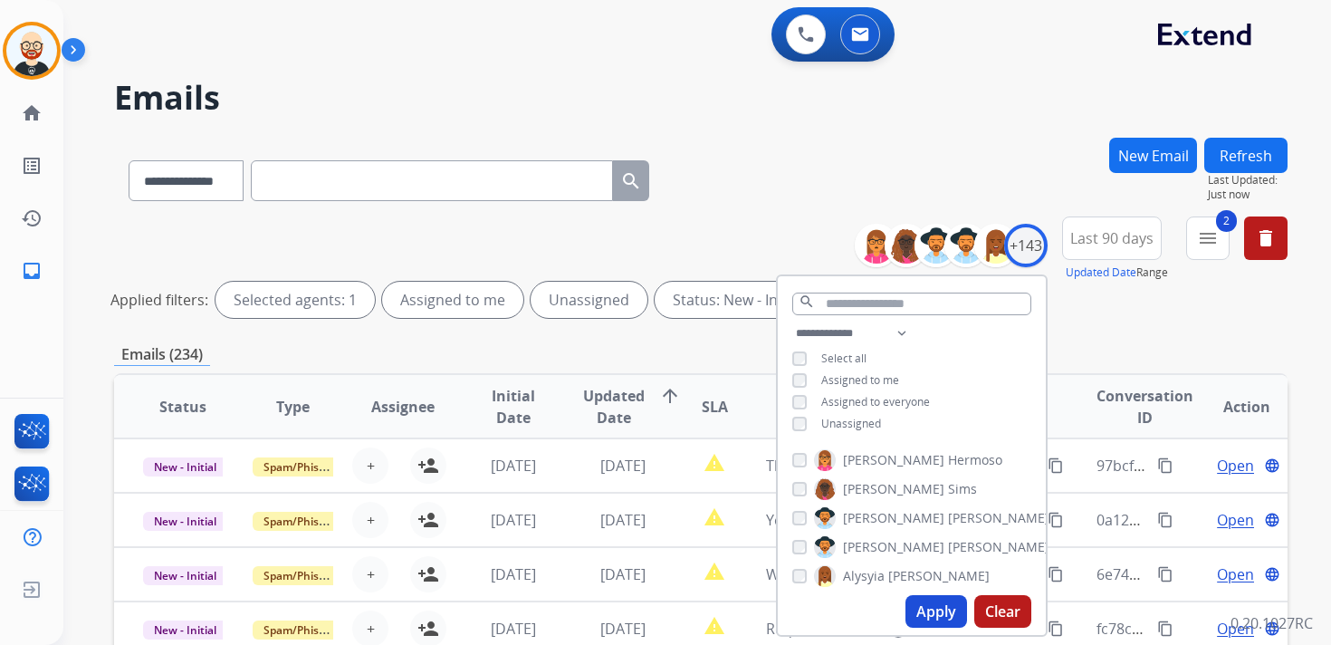
click at [1096, 316] on div "Applied filters: Selected agents: 1 Assigned to me Unassigned Status: New - Ini…" at bounding box center [697, 300] width 1174 height 36
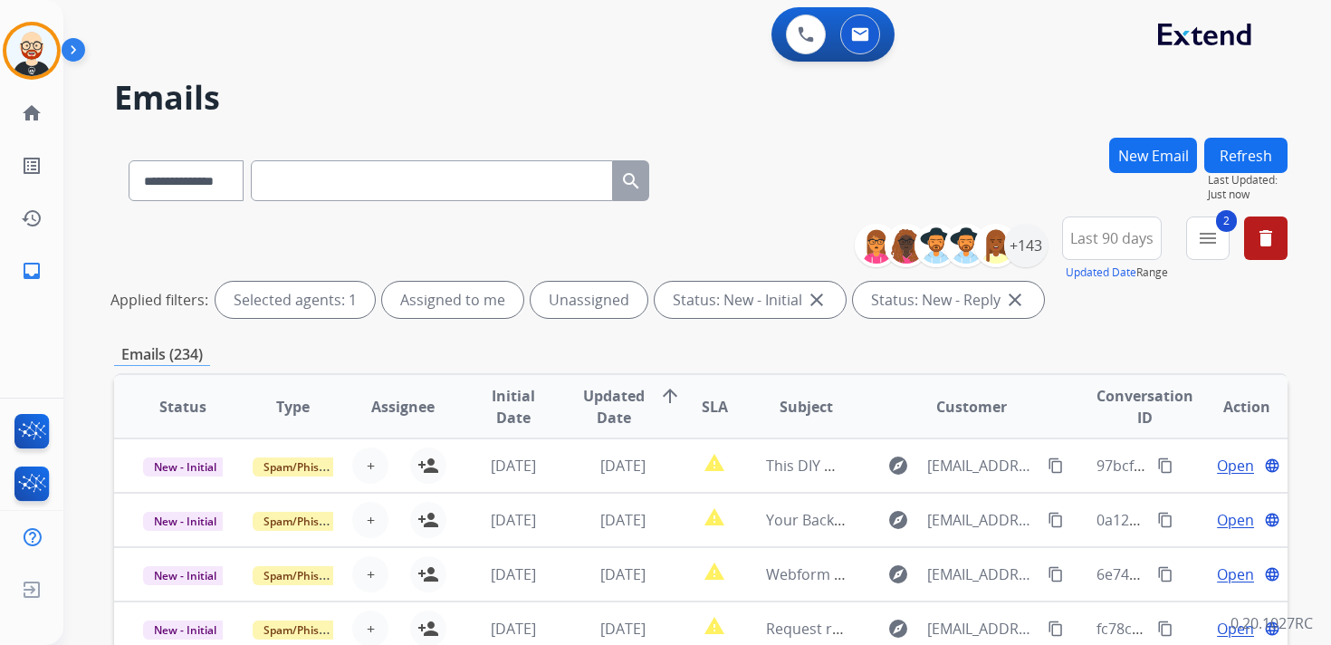
click at [600, 403] on span "Updated Date" at bounding box center [614, 406] width 62 height 43
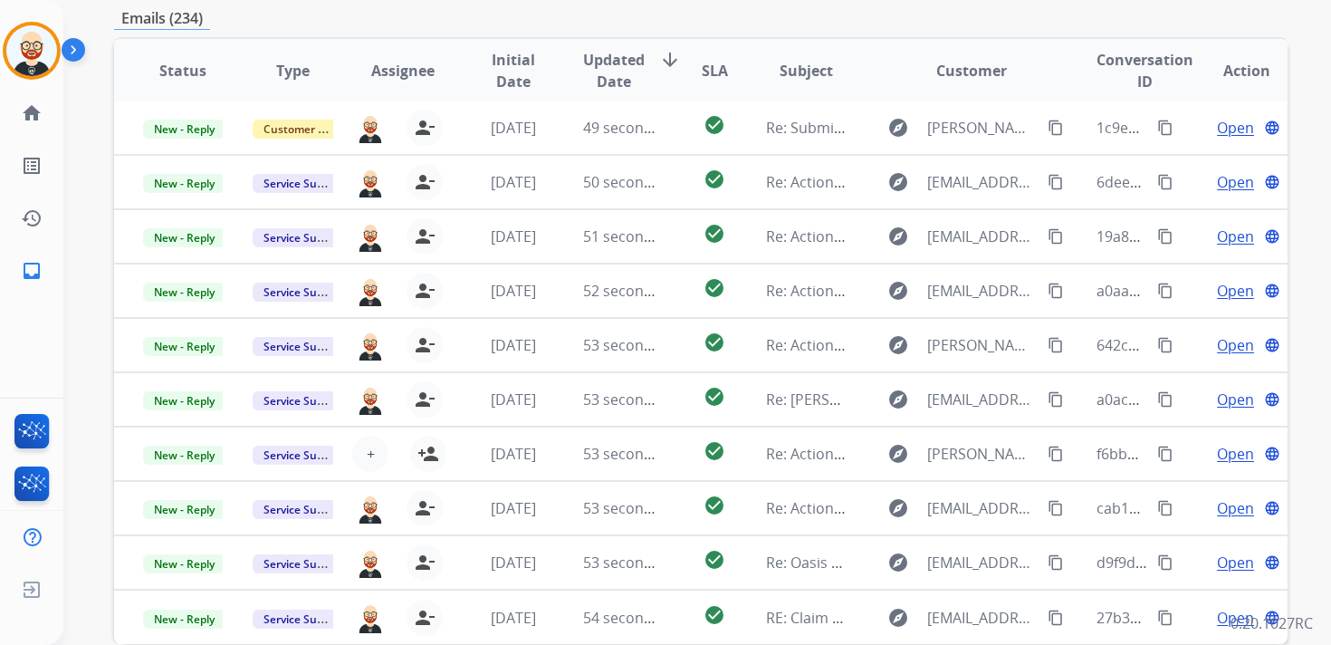
scroll to position [429, 0]
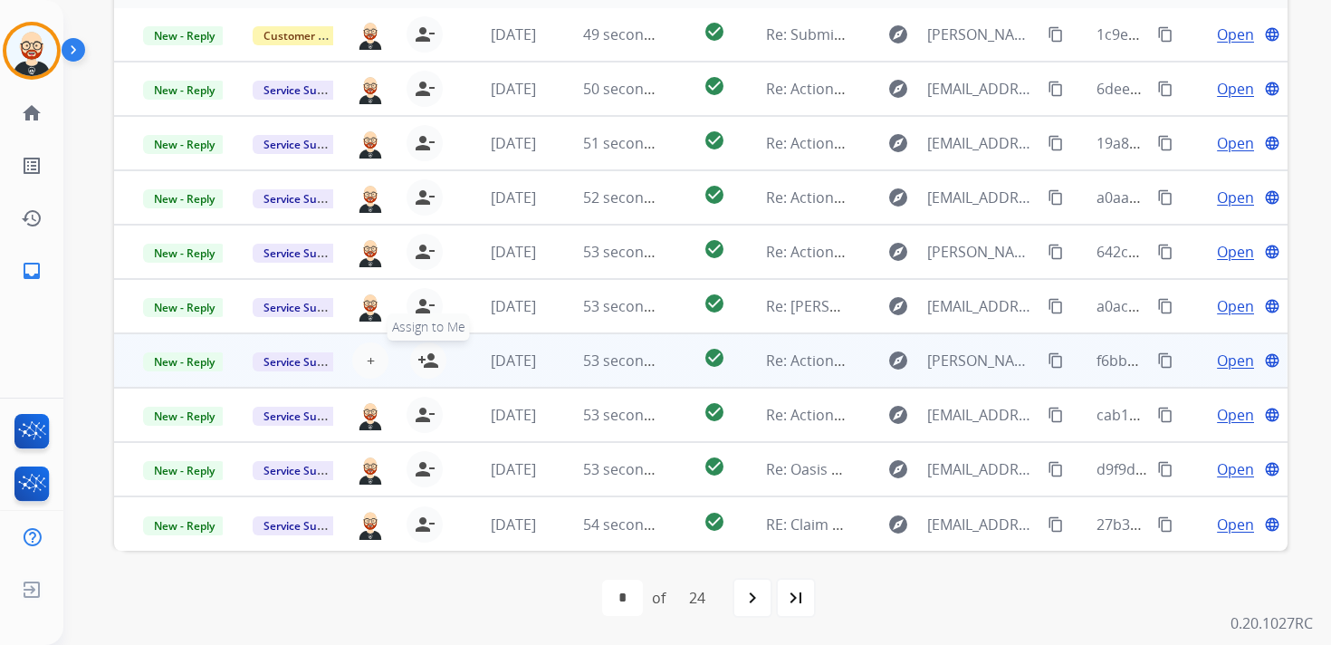
click at [437, 364] on button "person_add Assign to Me" at bounding box center [428, 360] width 36 height 36
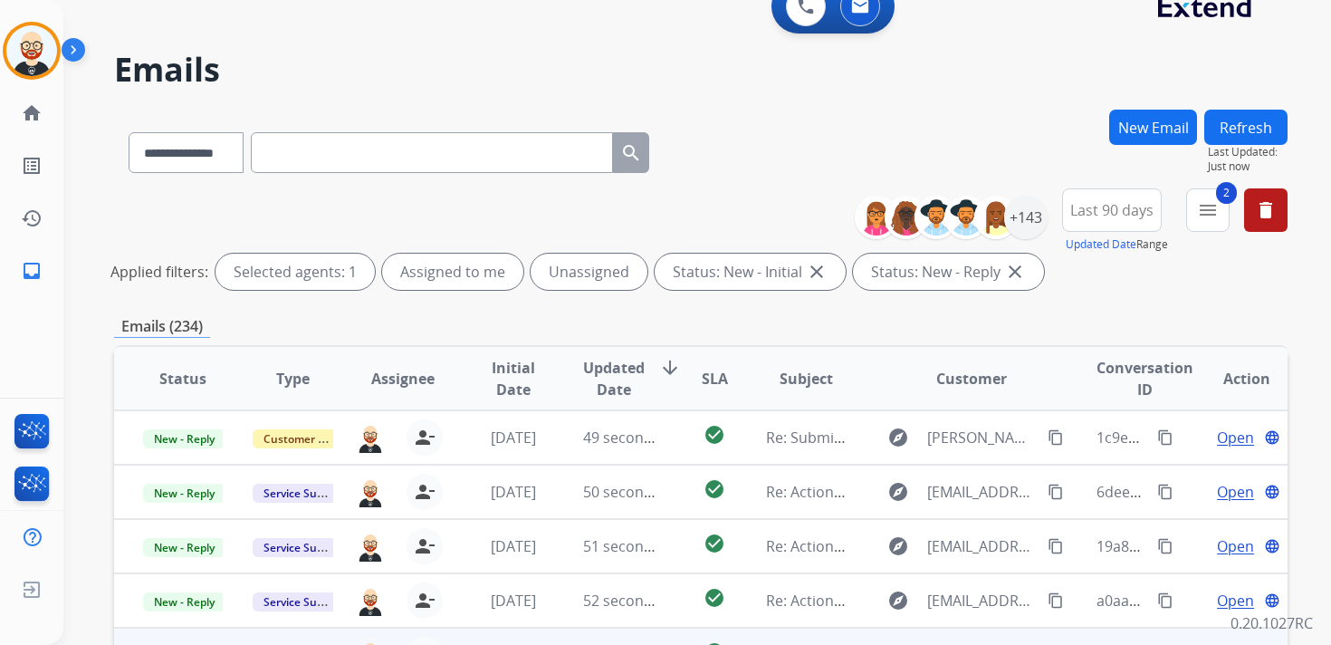
scroll to position [0, 0]
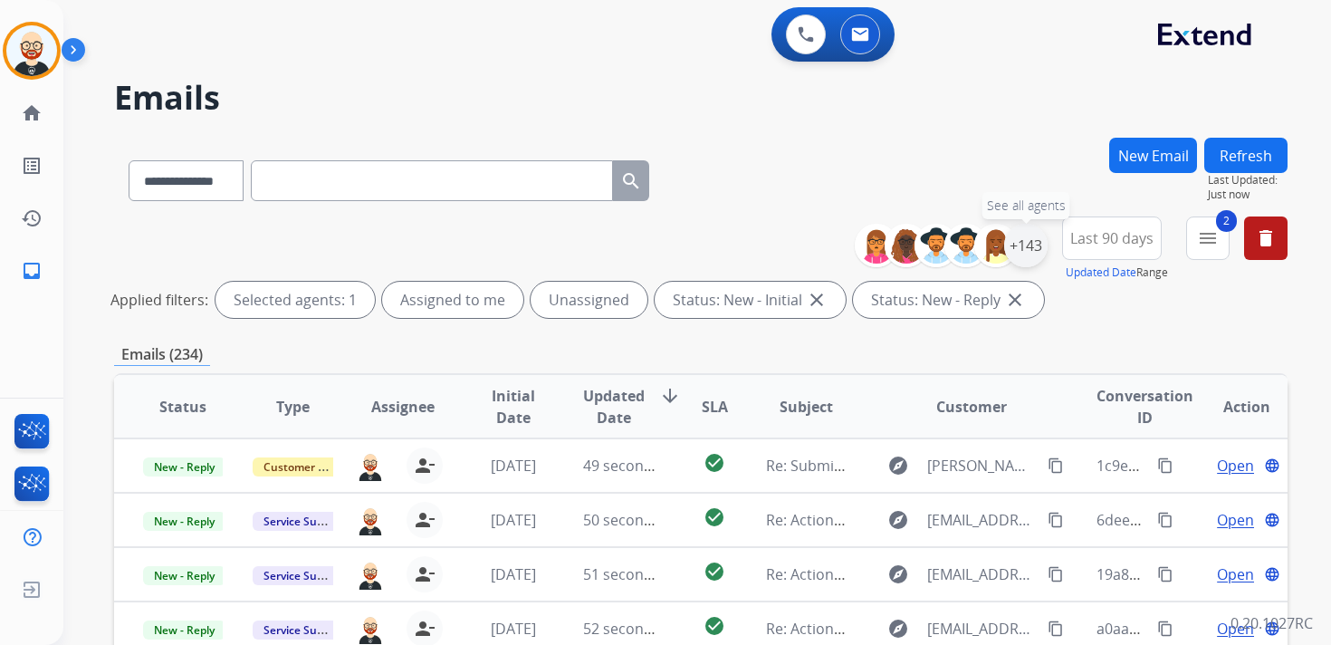
click at [1030, 242] on div "+143" at bounding box center [1025, 245] width 43 height 43
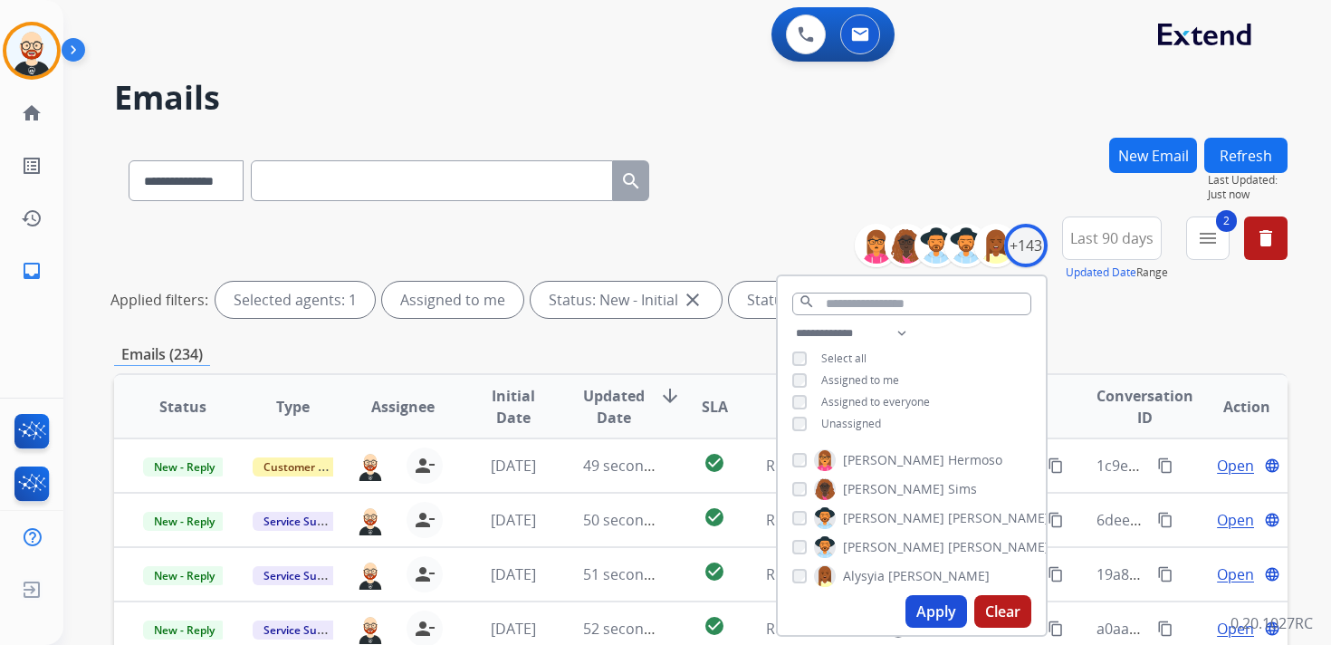
click at [937, 611] on button "Apply" at bounding box center [937, 611] width 62 height 33
click at [1122, 324] on div "**********" at bounding box center [701, 270] width 1174 height 109
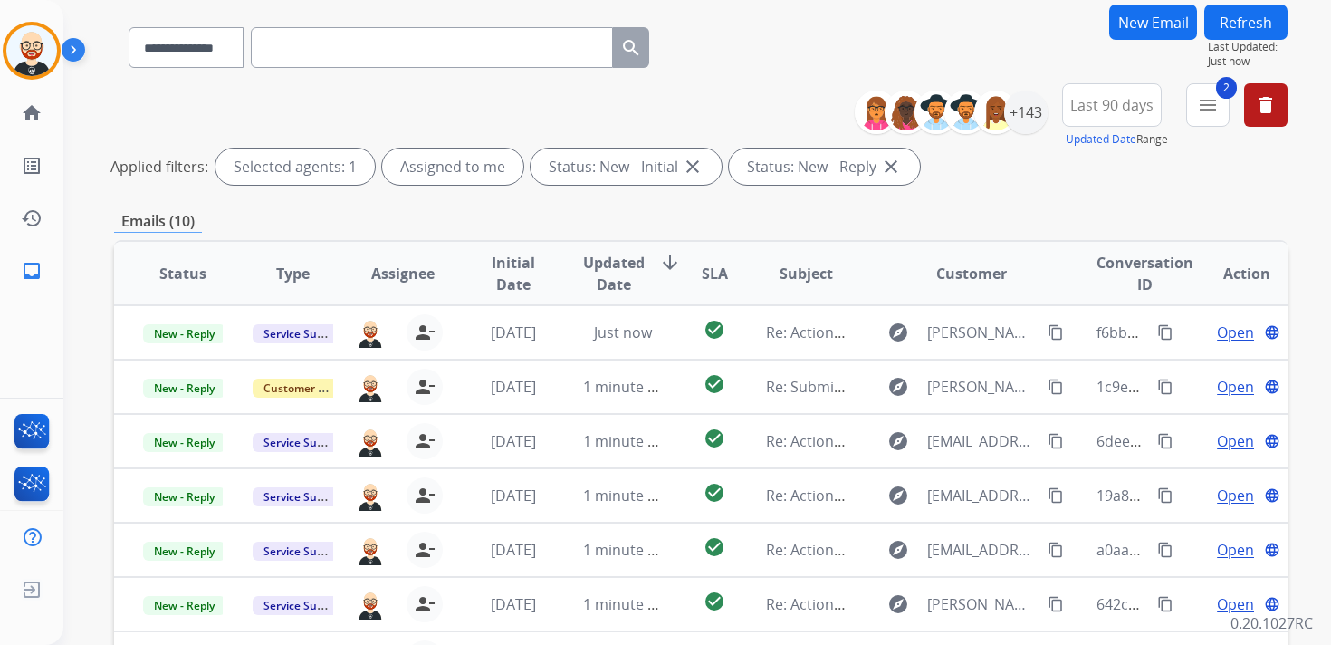
scroll to position [134, 0]
click at [603, 276] on span "Updated Date" at bounding box center [614, 272] width 62 height 43
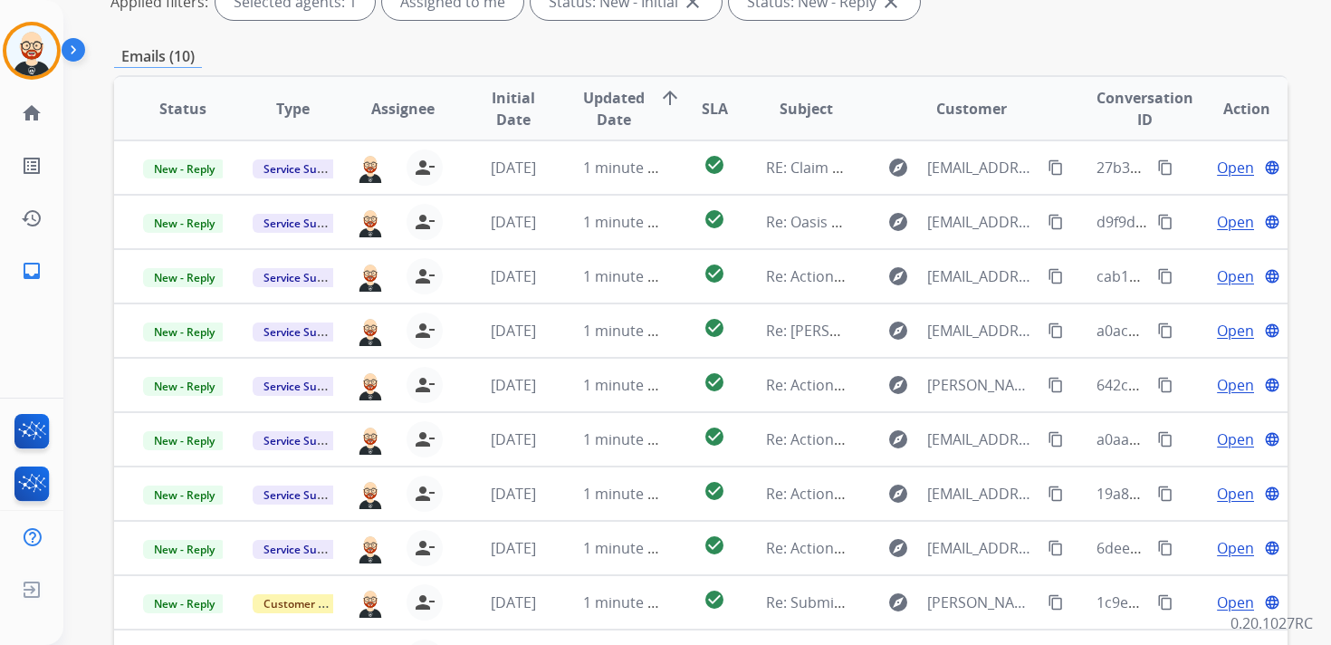
scroll to position [300, 0]
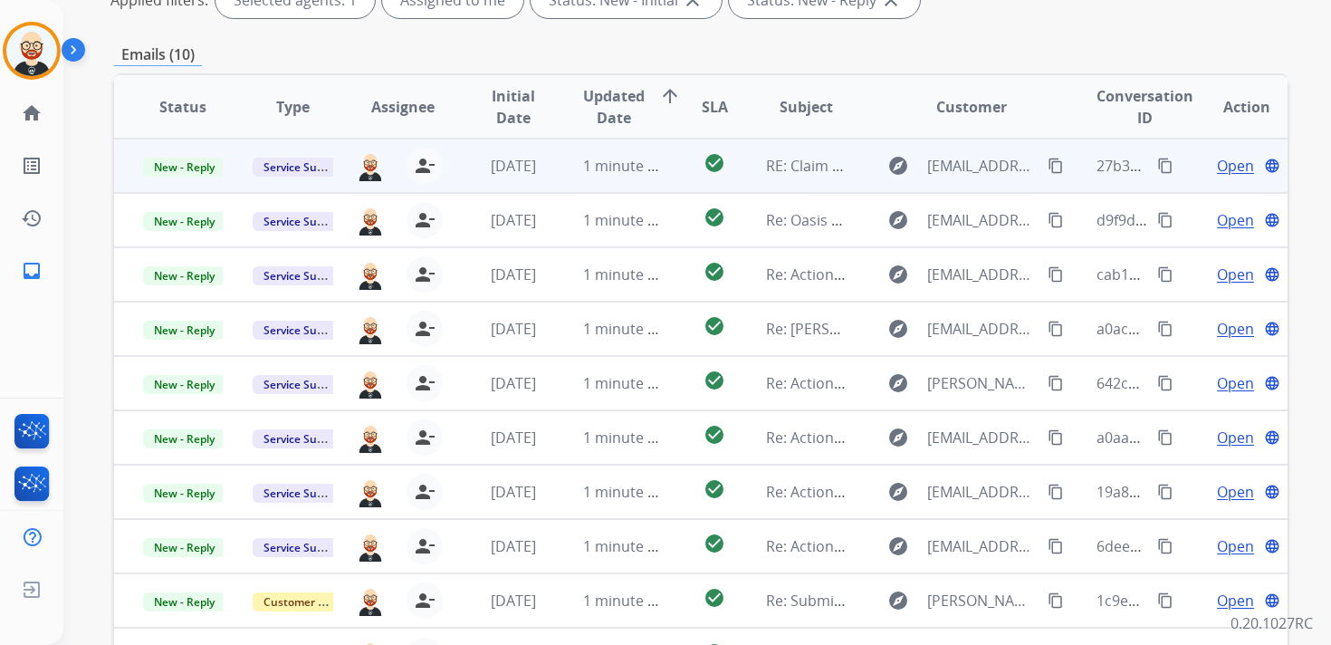
click at [1221, 170] on span "Open" at bounding box center [1235, 166] width 37 height 22
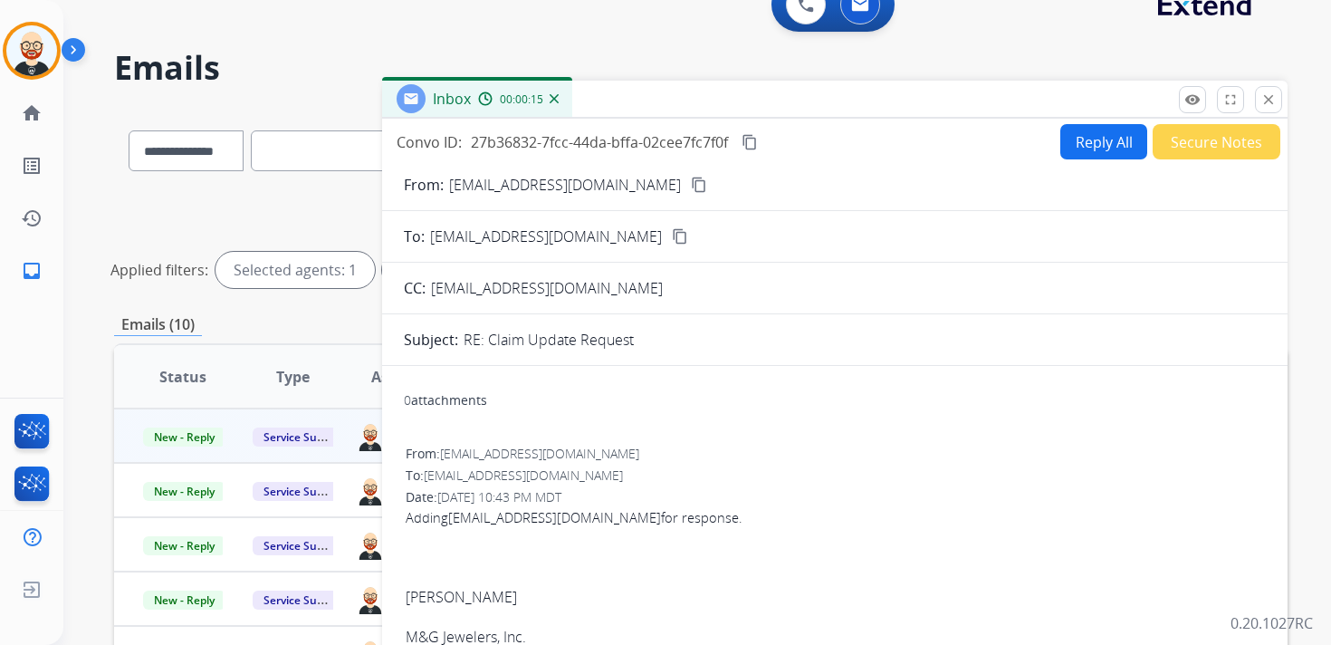
scroll to position [15, 0]
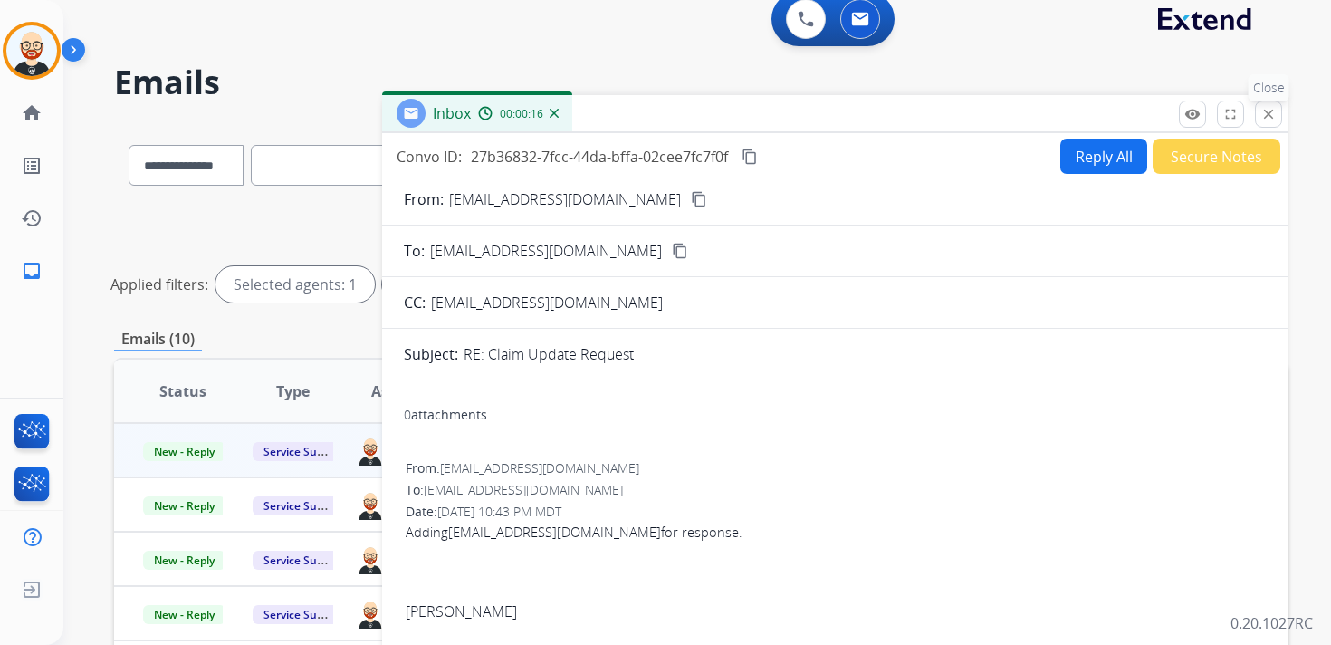
click at [1272, 117] on mat-icon "close" at bounding box center [1269, 114] width 16 height 16
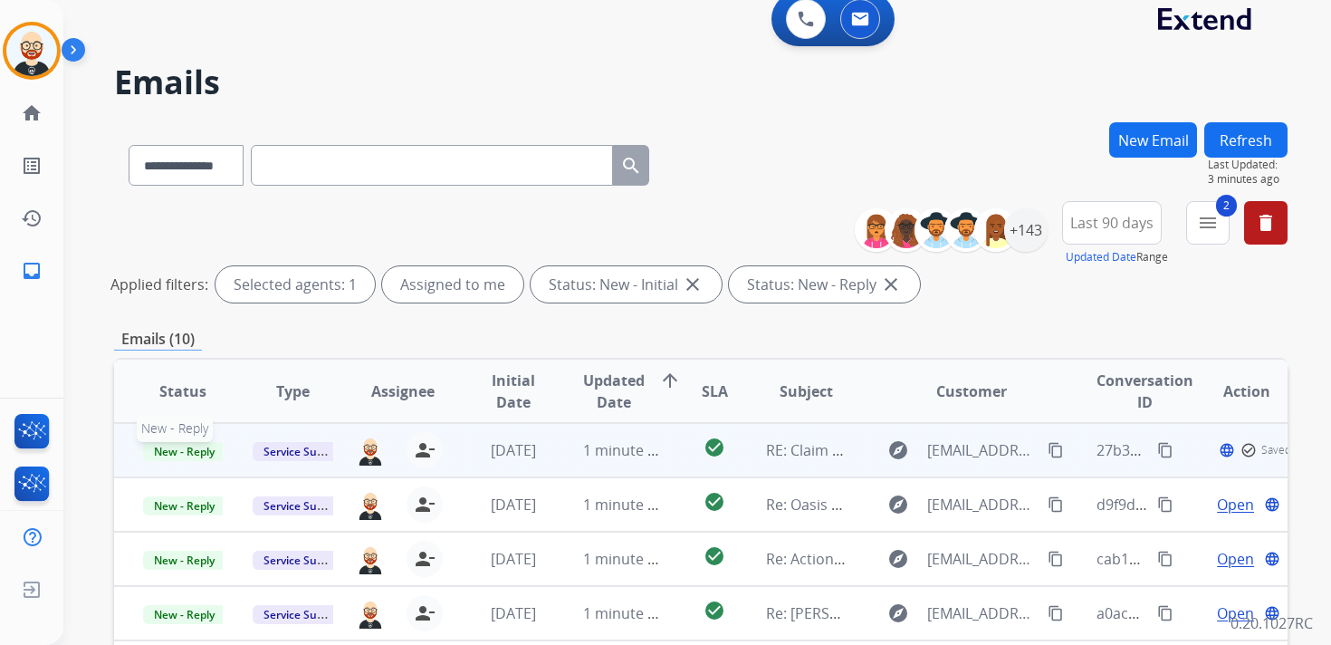
click at [209, 455] on span "New - Reply" at bounding box center [184, 451] width 82 height 19
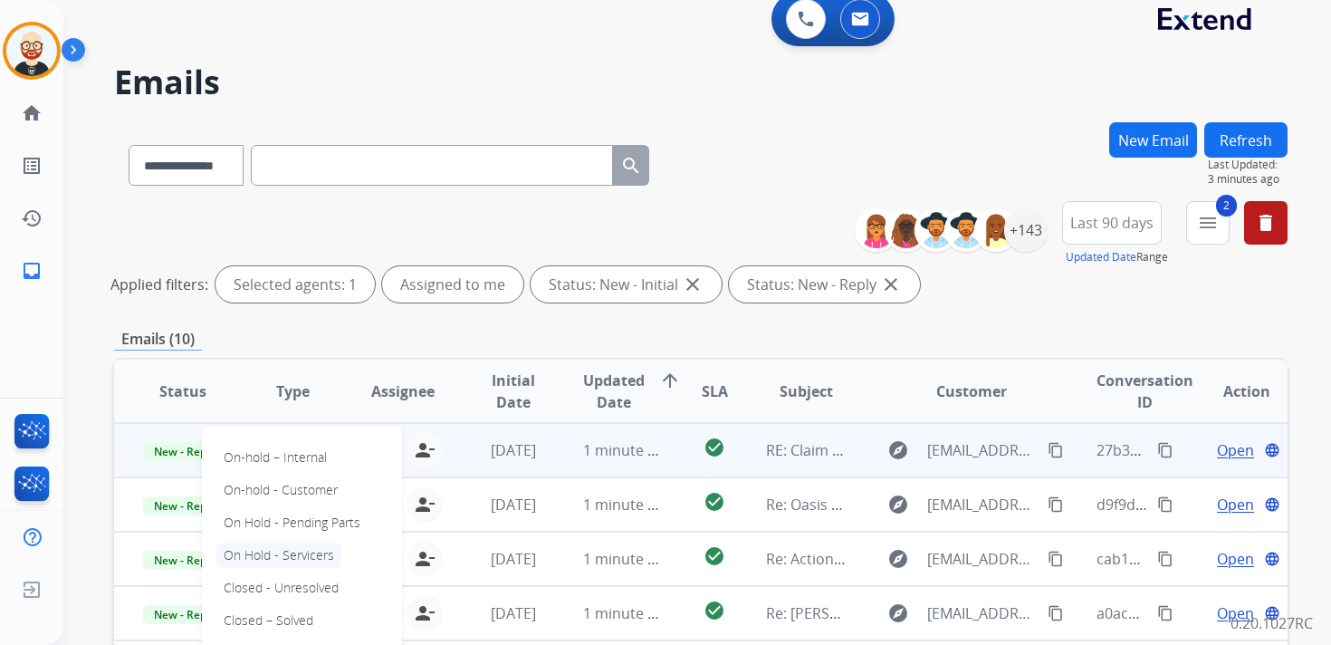
click at [302, 557] on p "On Hold - Servicers" at bounding box center [278, 554] width 125 height 25
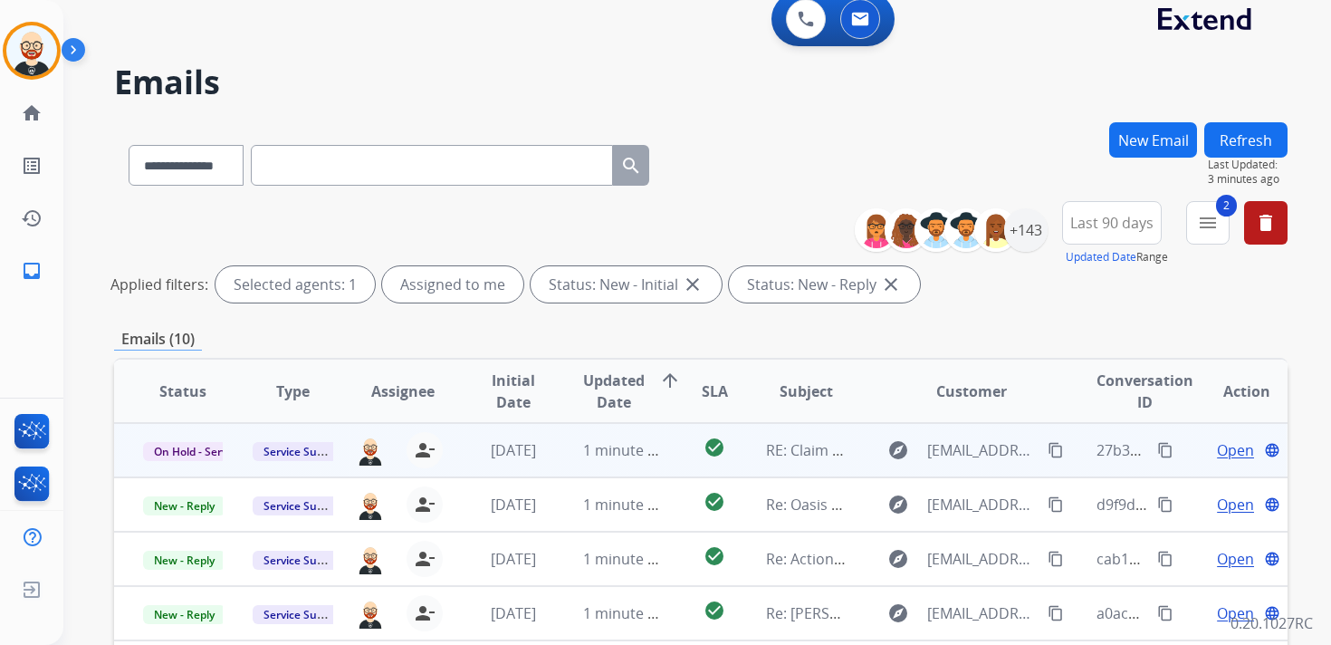
click at [1250, 135] on button "Refresh" at bounding box center [1246, 139] width 83 height 35
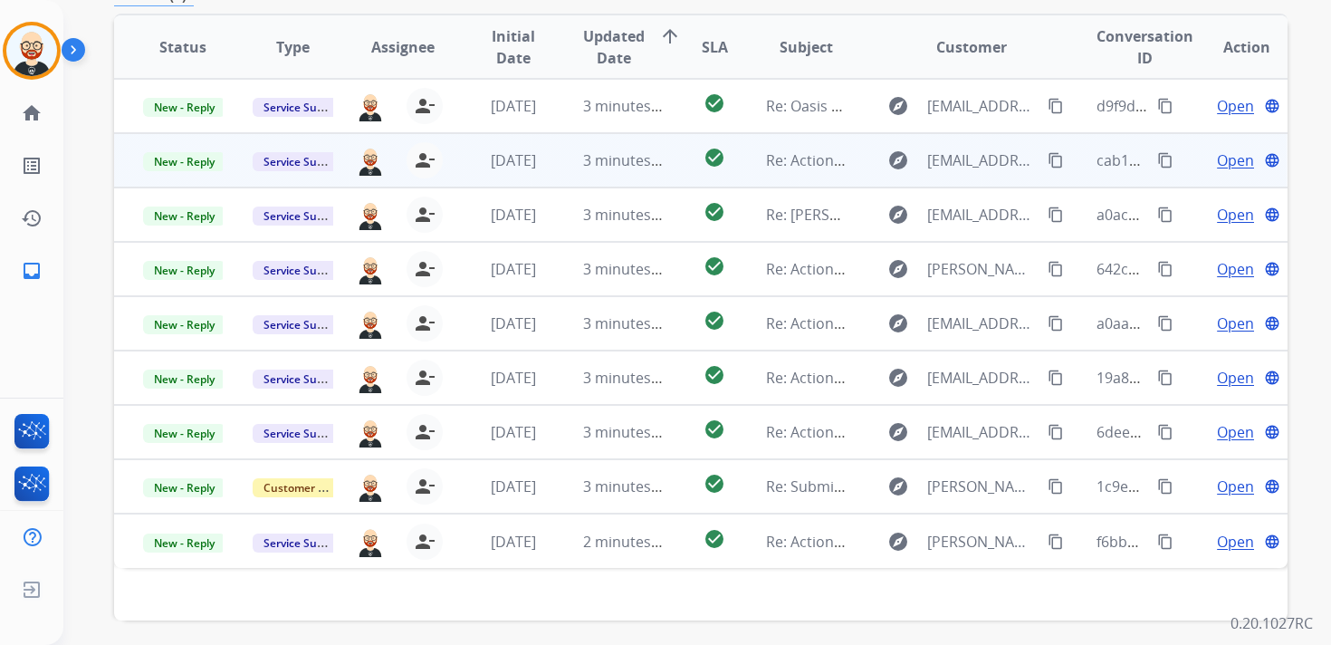
scroll to position [367, 0]
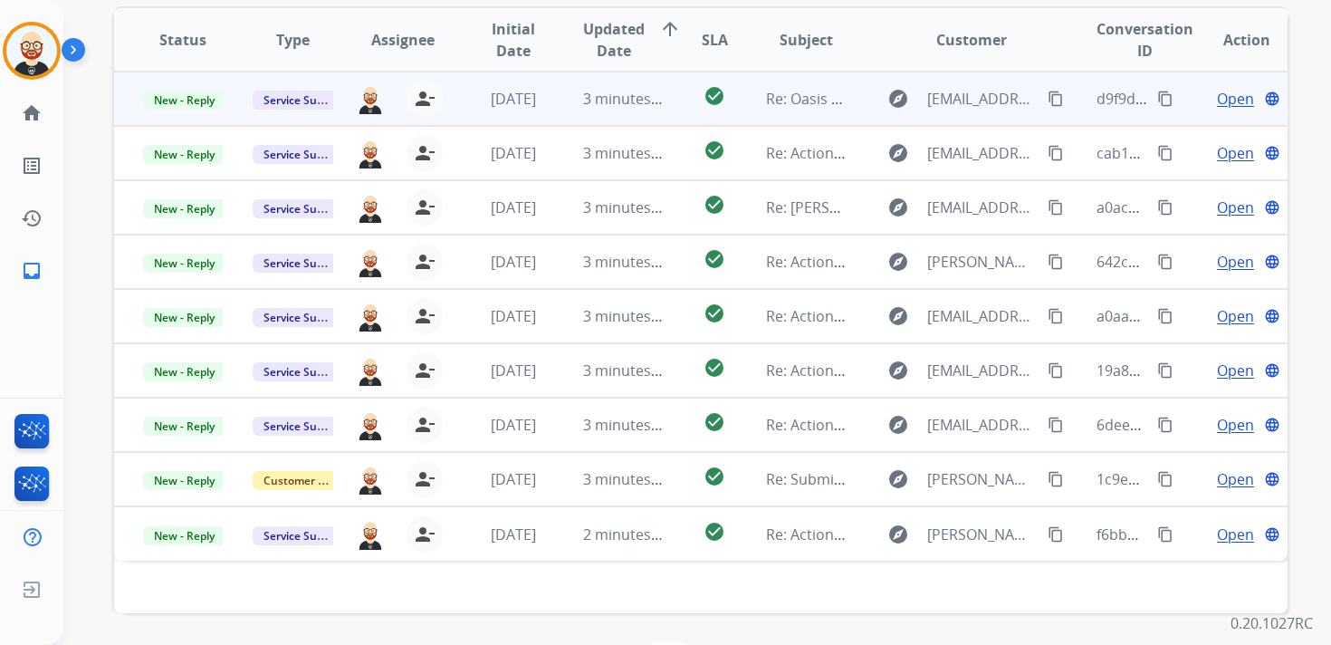
click at [1217, 96] on span "Open" at bounding box center [1235, 99] width 37 height 22
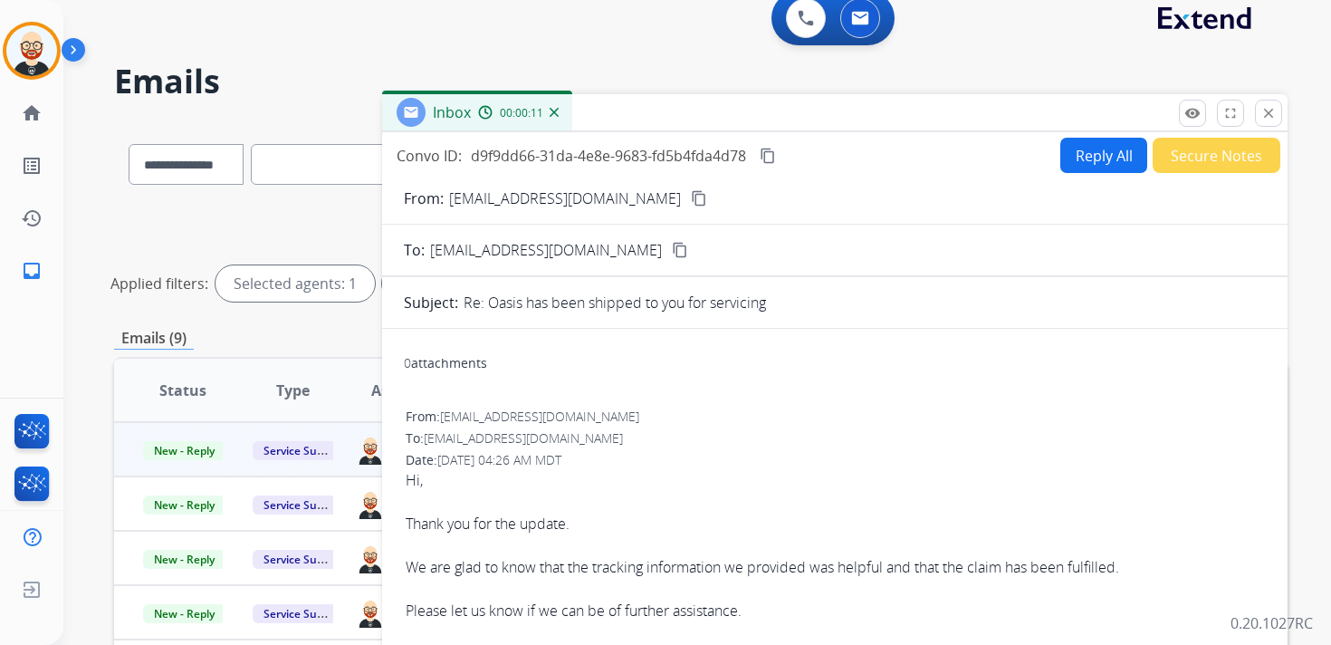
scroll to position [0, 0]
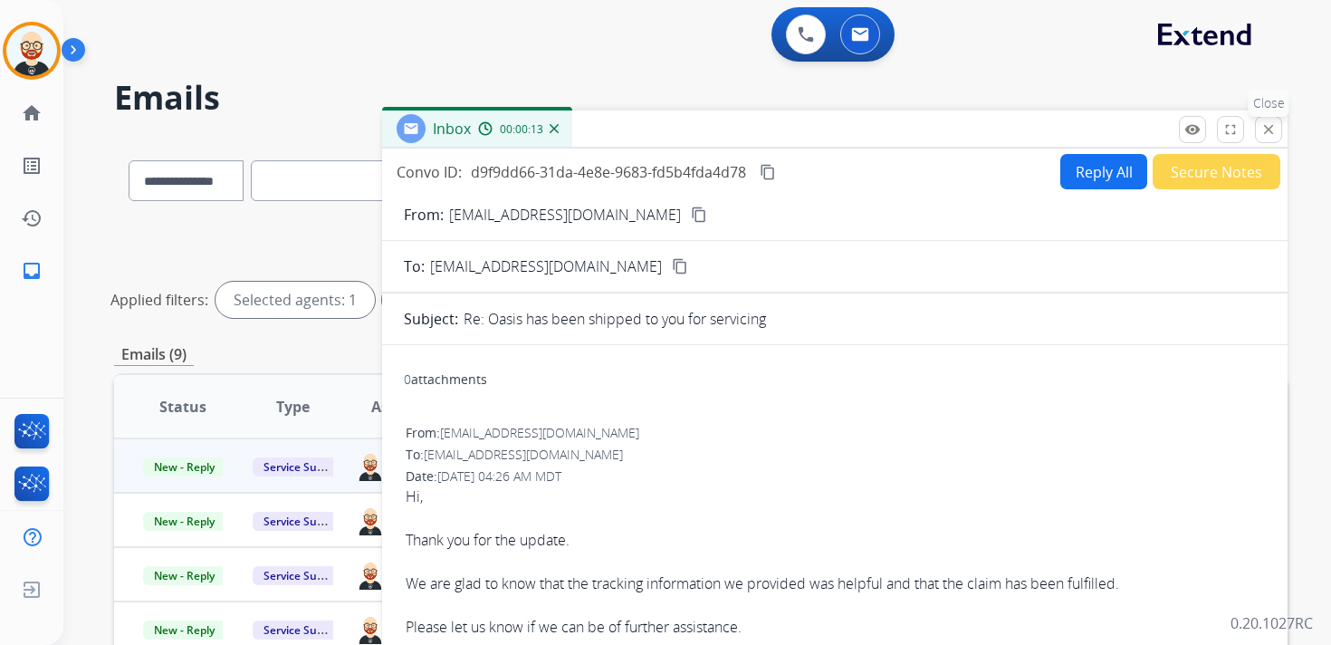
click at [1271, 131] on mat-icon "close" at bounding box center [1269, 129] width 16 height 16
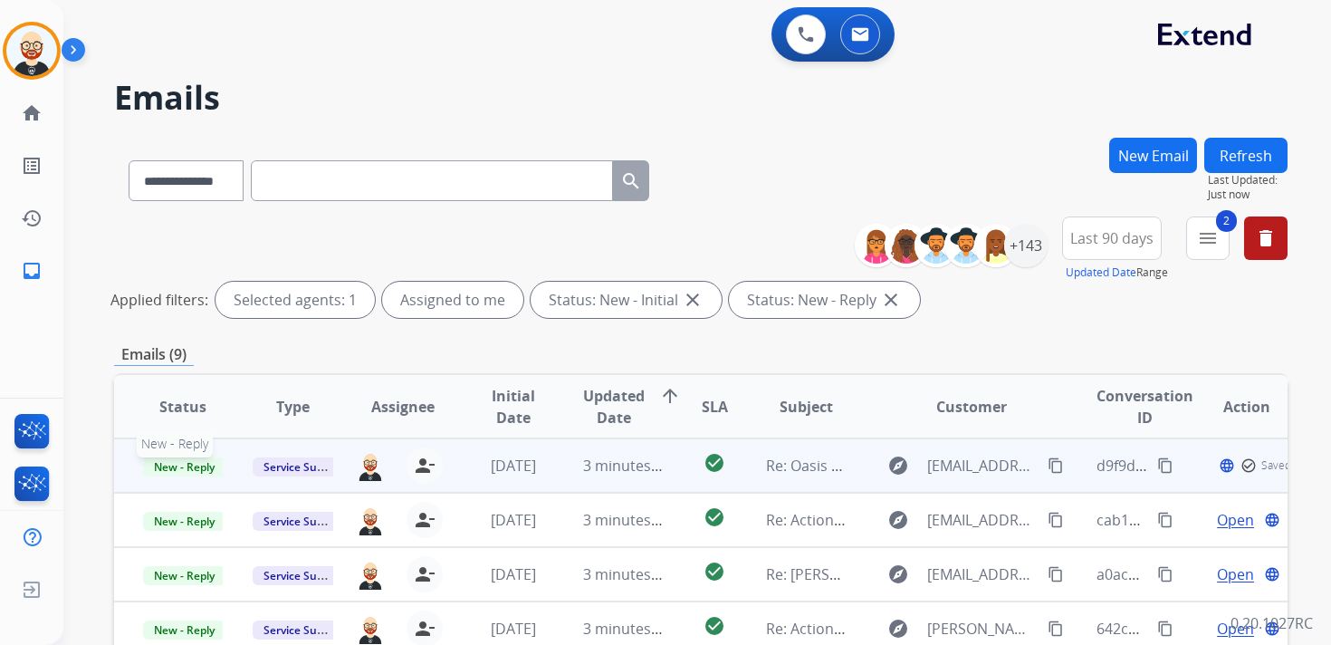
click at [206, 466] on span "New - Reply" at bounding box center [184, 466] width 82 height 19
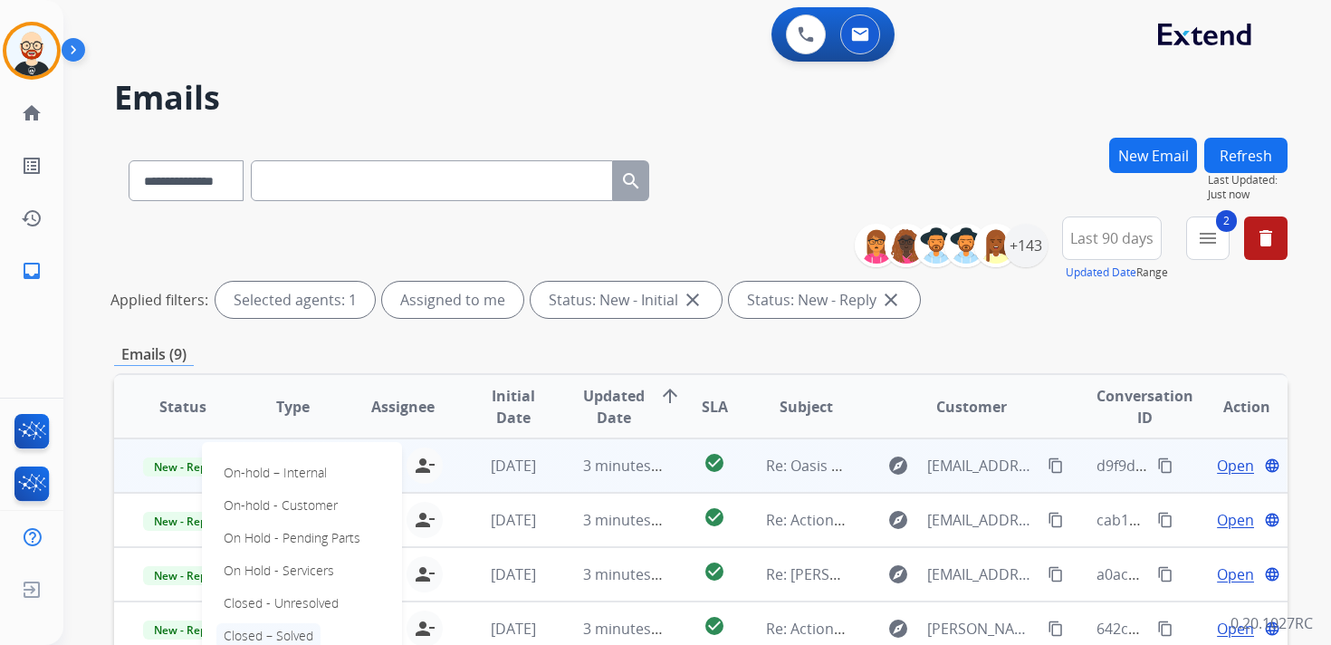
click at [288, 628] on p "Closed – Solved" at bounding box center [268, 635] width 104 height 25
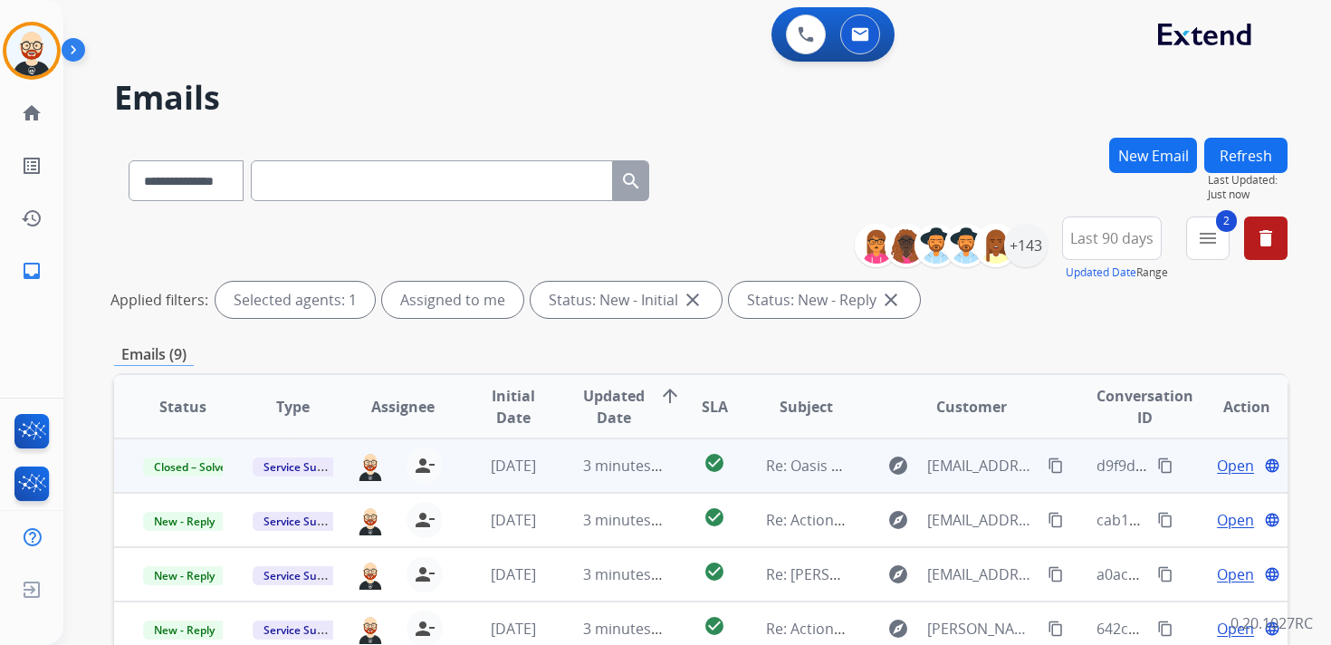
click at [1255, 156] on button "Refresh" at bounding box center [1246, 155] width 83 height 35
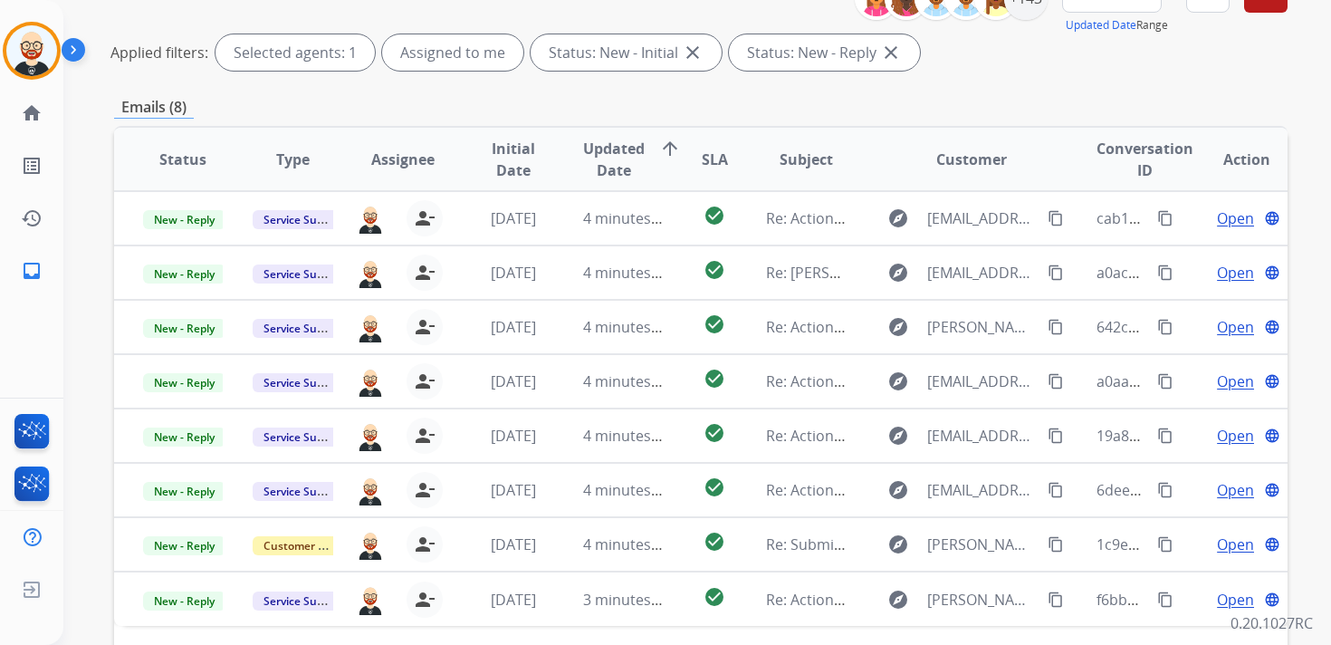
scroll to position [256, 0]
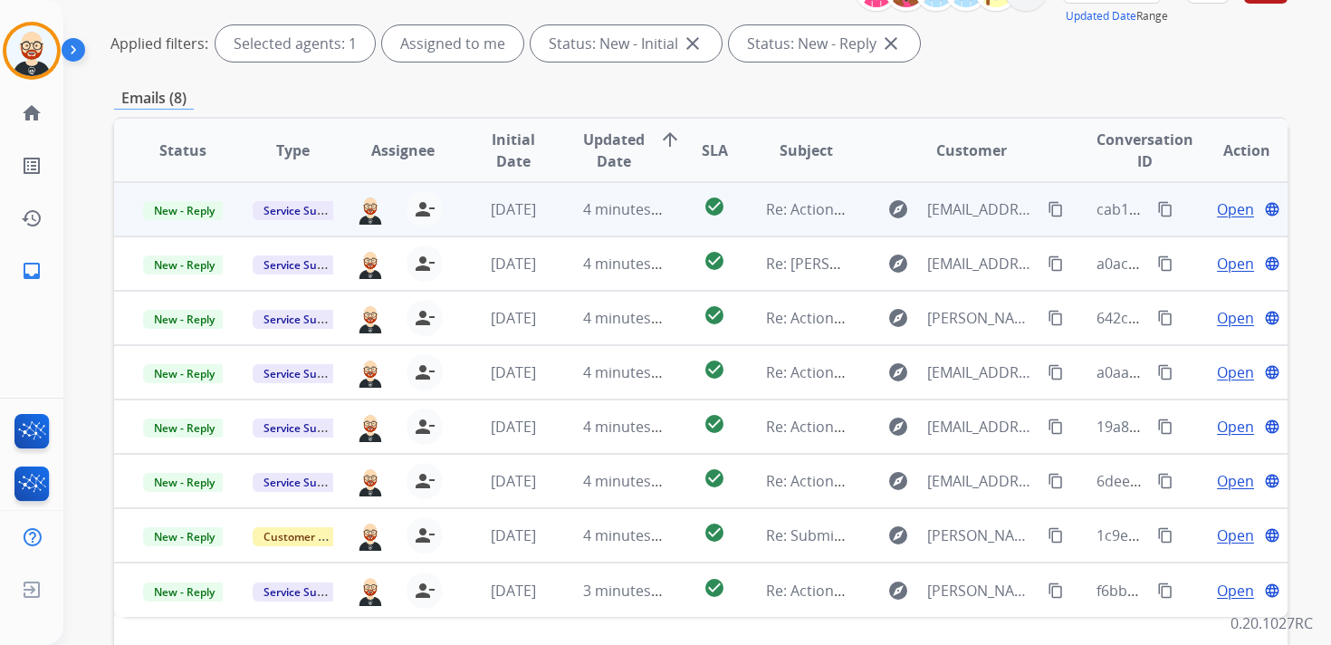
click at [1235, 211] on span "Open" at bounding box center [1235, 209] width 37 height 22
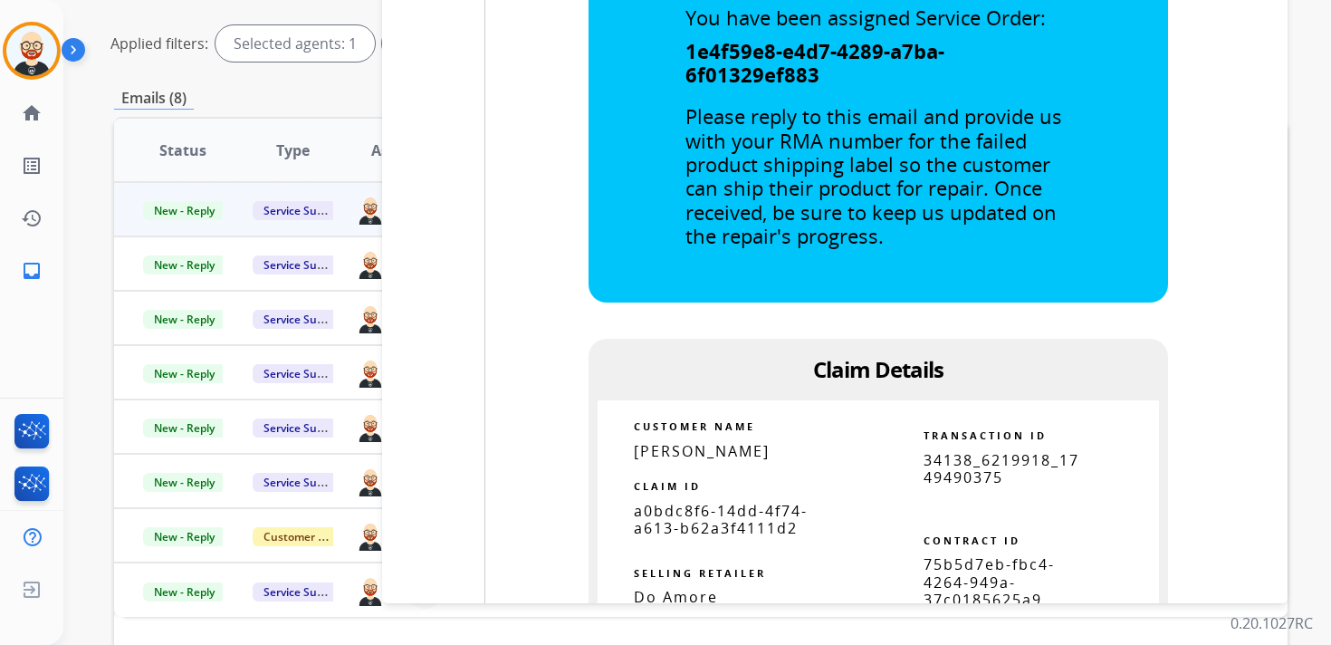
scroll to position [2551, 0]
click at [658, 502] on span "a0bdc8f6-14dd-4f74-a613-b62a3f4111d2" at bounding box center [721, 520] width 174 height 37
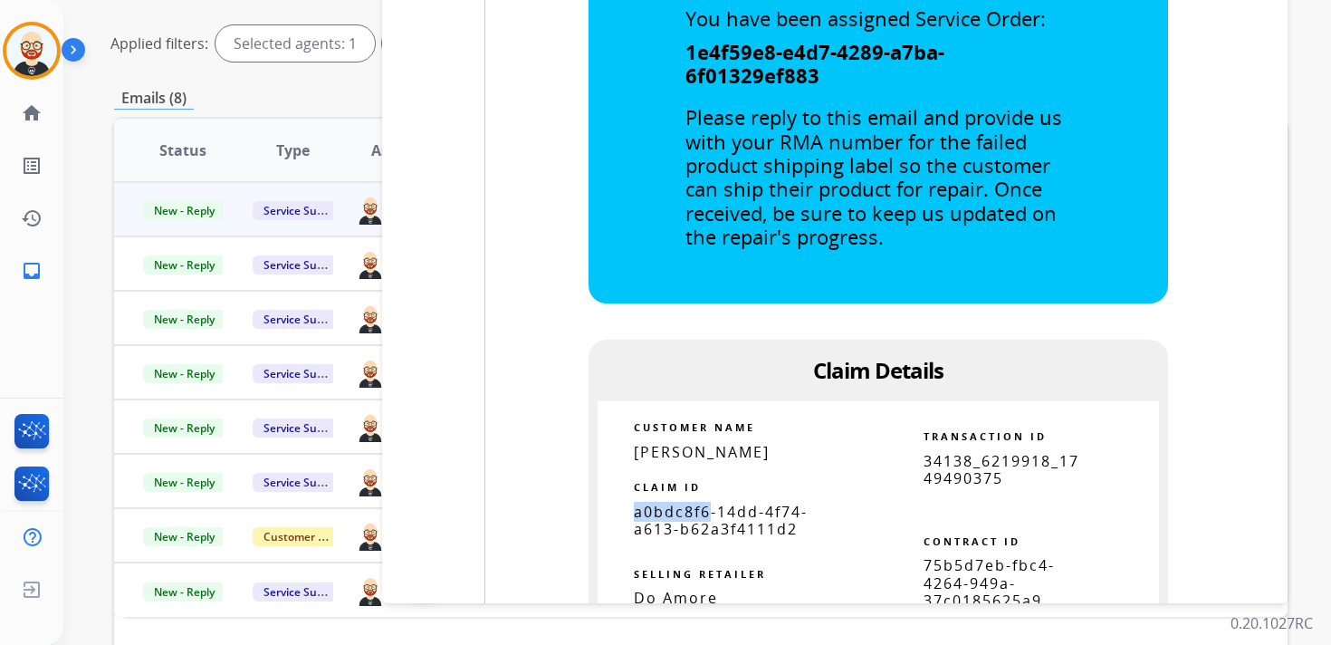
click at [658, 502] on span "a0bdc8f6-14dd-4f74-a613-b62a3f4111d2" at bounding box center [721, 520] width 174 height 37
copy tbody
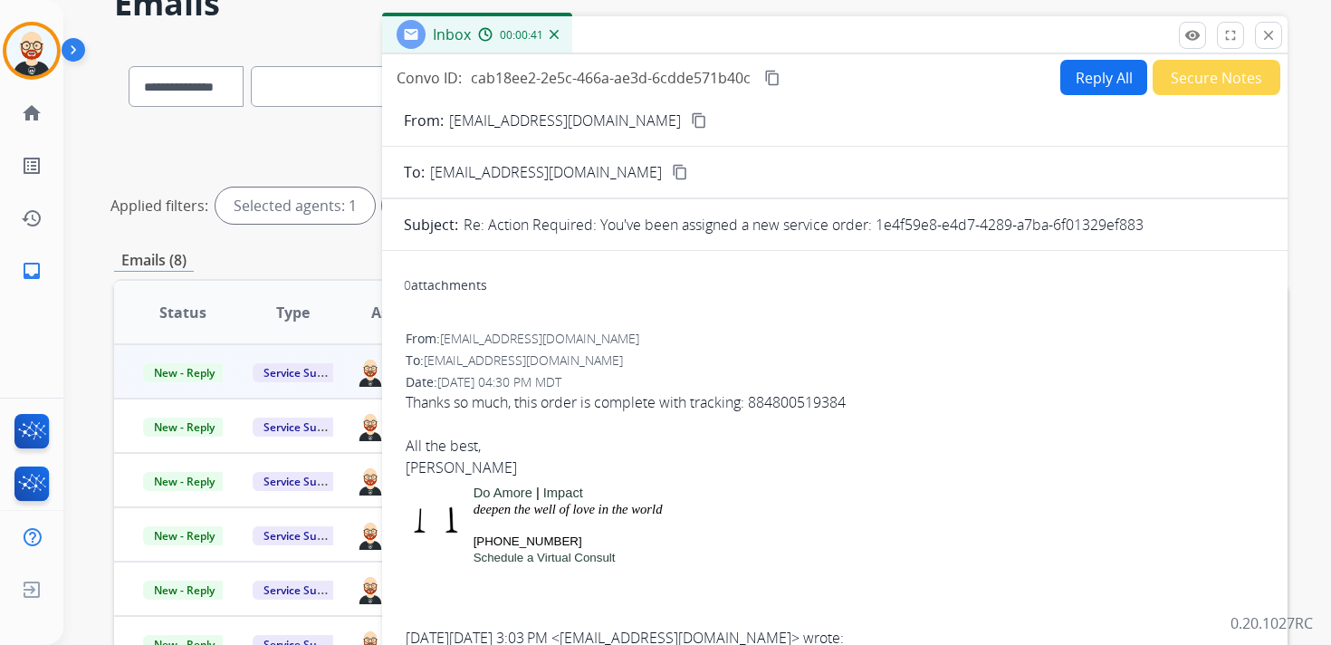
scroll to position [0, 0]
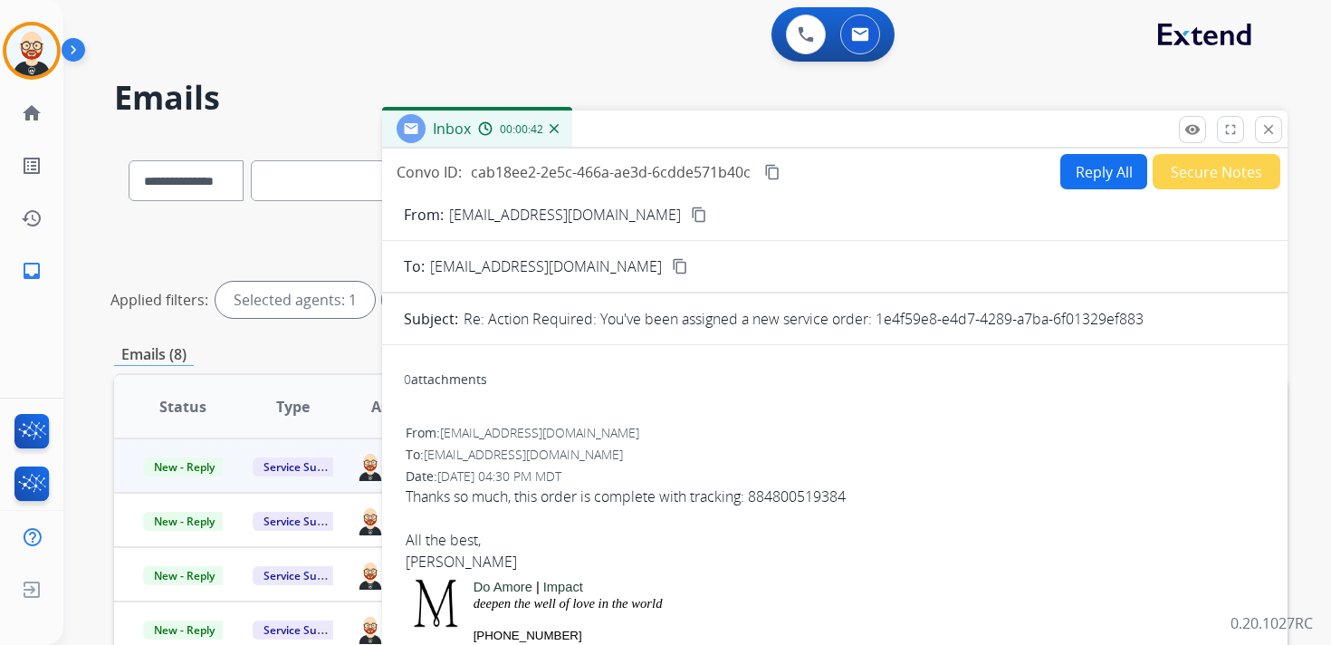
click at [774, 169] on mat-icon "content_copy" at bounding box center [772, 172] width 16 height 16
click at [650, 494] on div "Thanks so much, this order is complete with tracking: 884800519384 All the [PER…" at bounding box center [835, 528] width 859 height 87
copy div "Thanks so much, this order is complete with tracking: 884800519384"
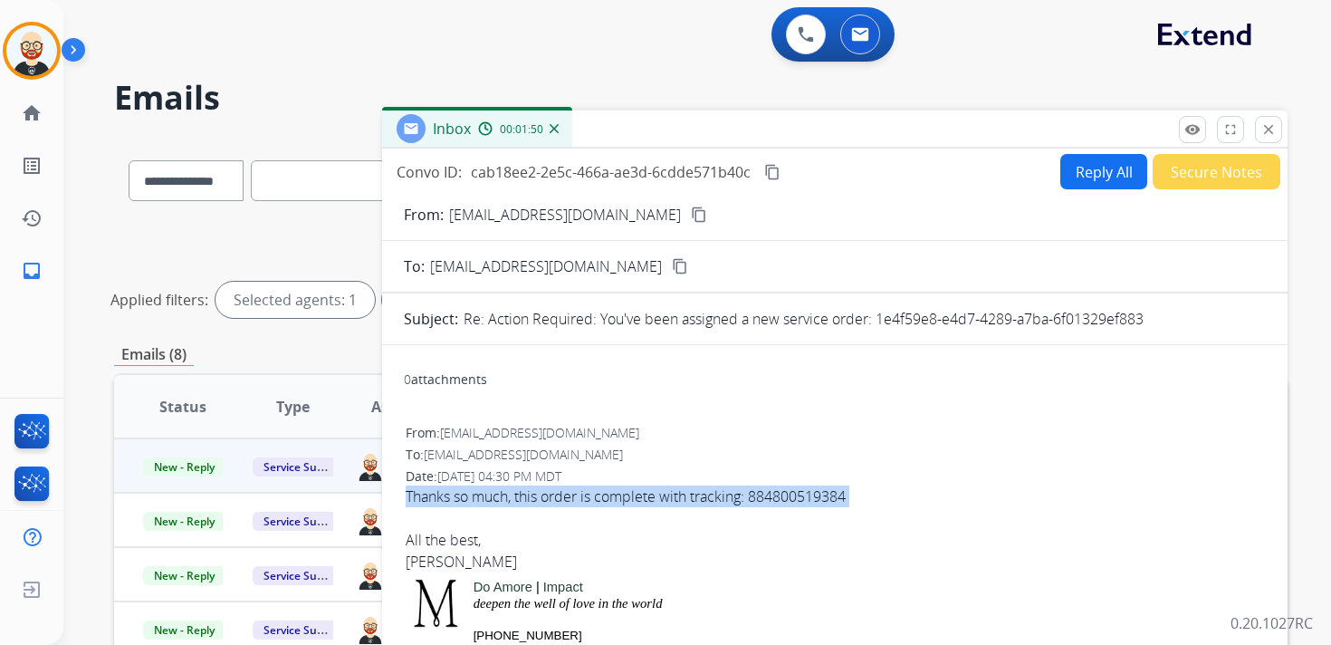
click at [1088, 186] on button "Reply All" at bounding box center [1104, 171] width 87 height 35
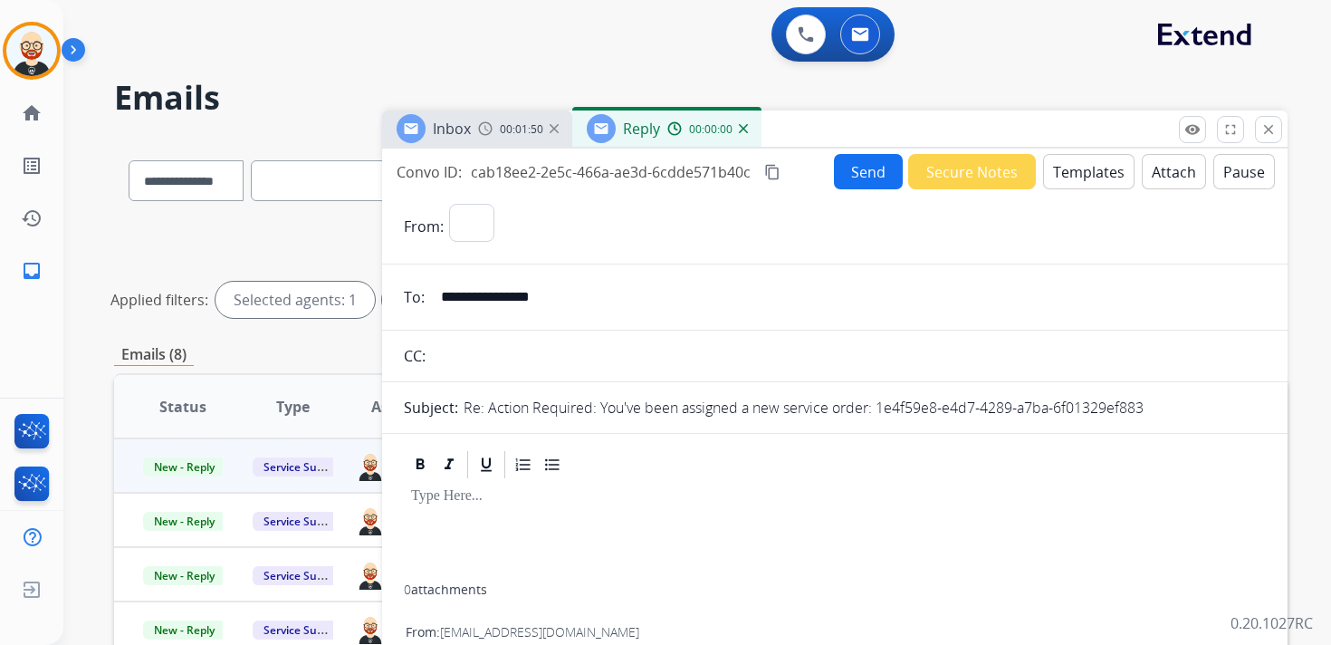
select select "**********"
click at [474, 523] on div at bounding box center [835, 532] width 862 height 103
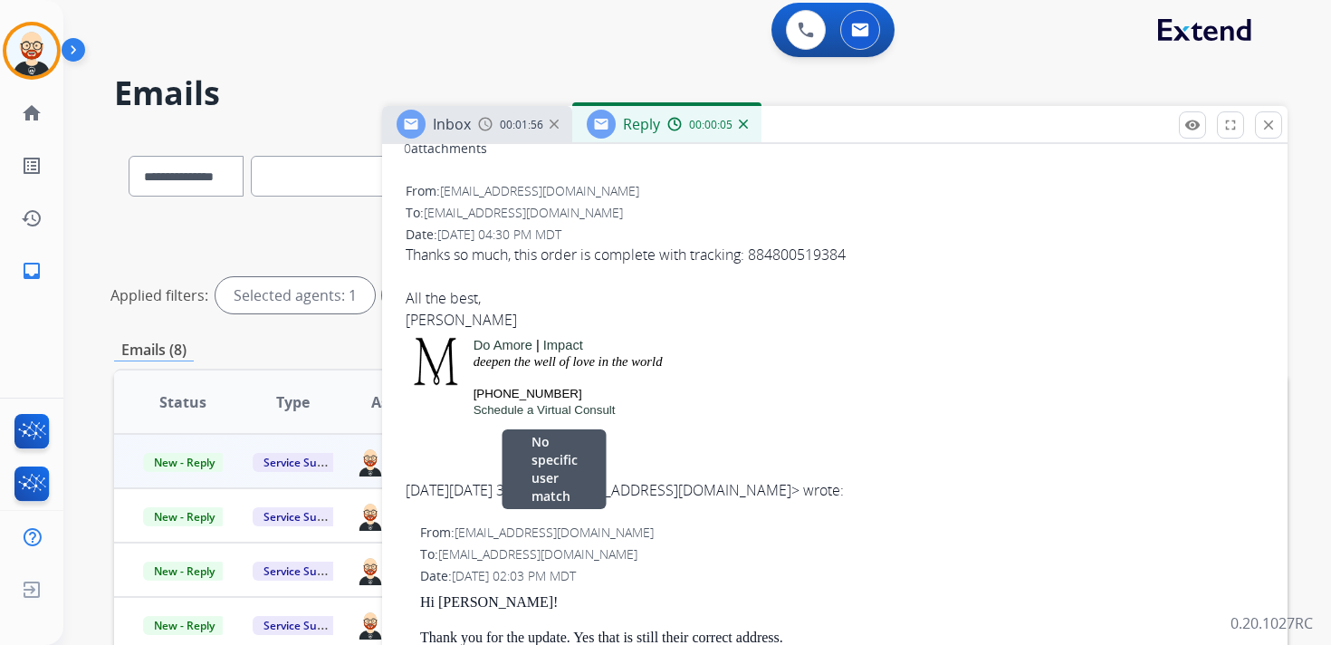
scroll to position [613, 0]
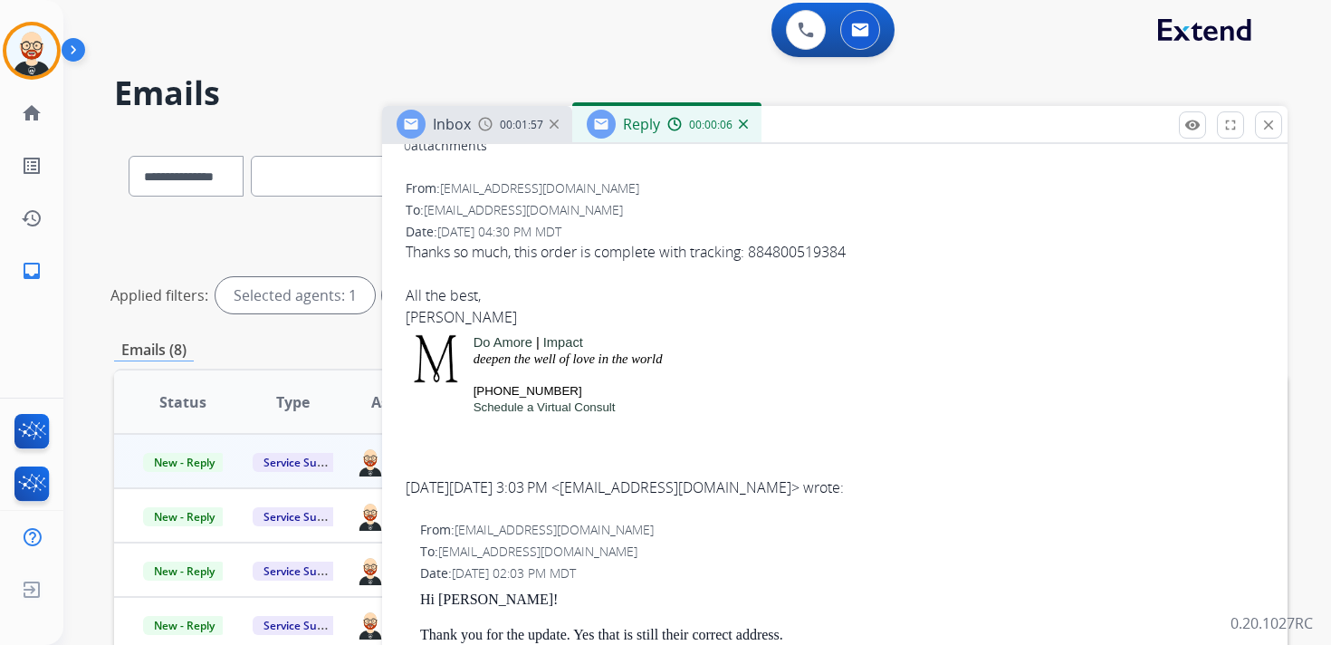
click at [428, 317] on div "Thanks so much, this order is complete with tracking: 884800519384 All the [PER…" at bounding box center [835, 284] width 859 height 87
copy div "[PERSON_NAME]"
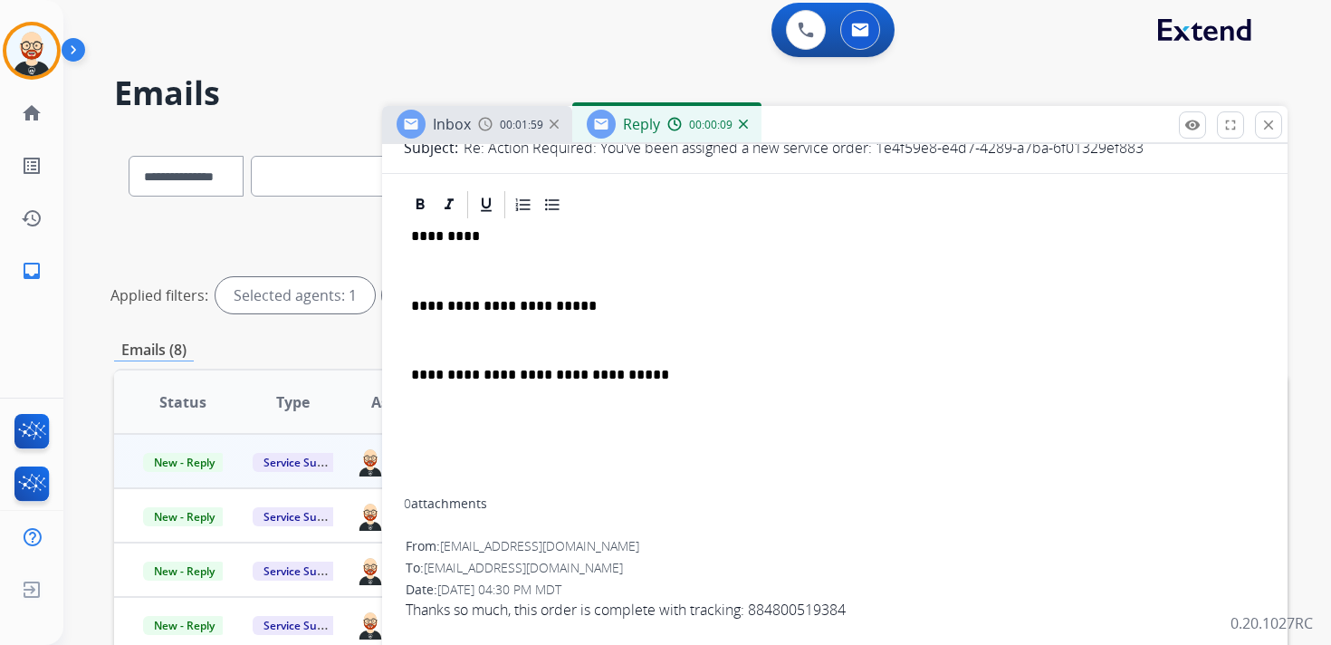
scroll to position [254, 0]
click at [445, 244] on p "*********" at bounding box center [827, 238] width 833 height 16
click at [441, 258] on div "**********" at bounding box center [835, 361] width 862 height 277
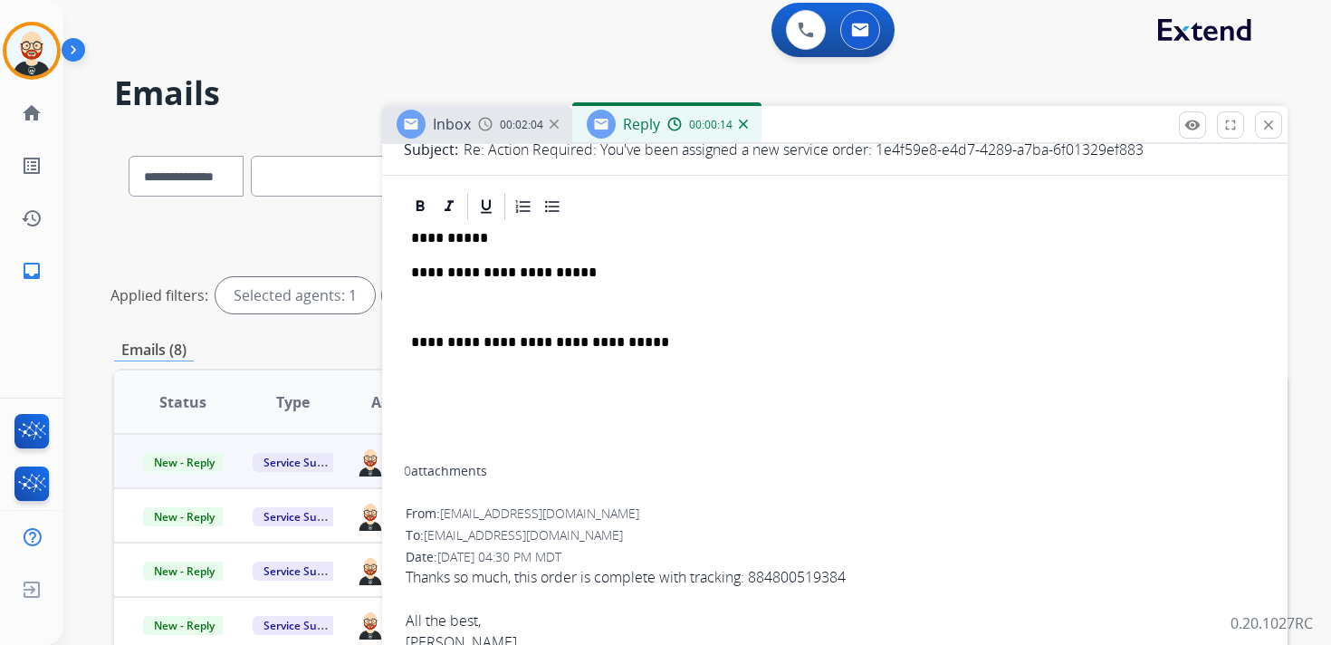
click at [427, 318] on div "**********" at bounding box center [835, 344] width 862 height 243
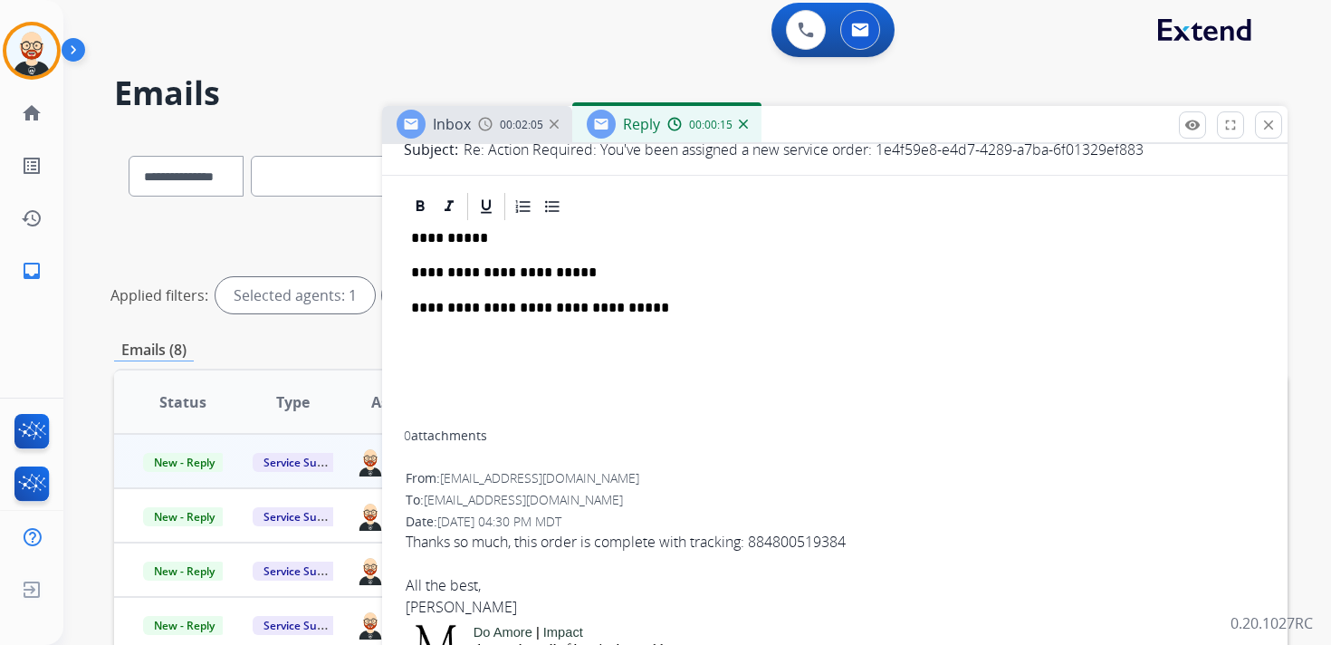
scroll to position [0, 0]
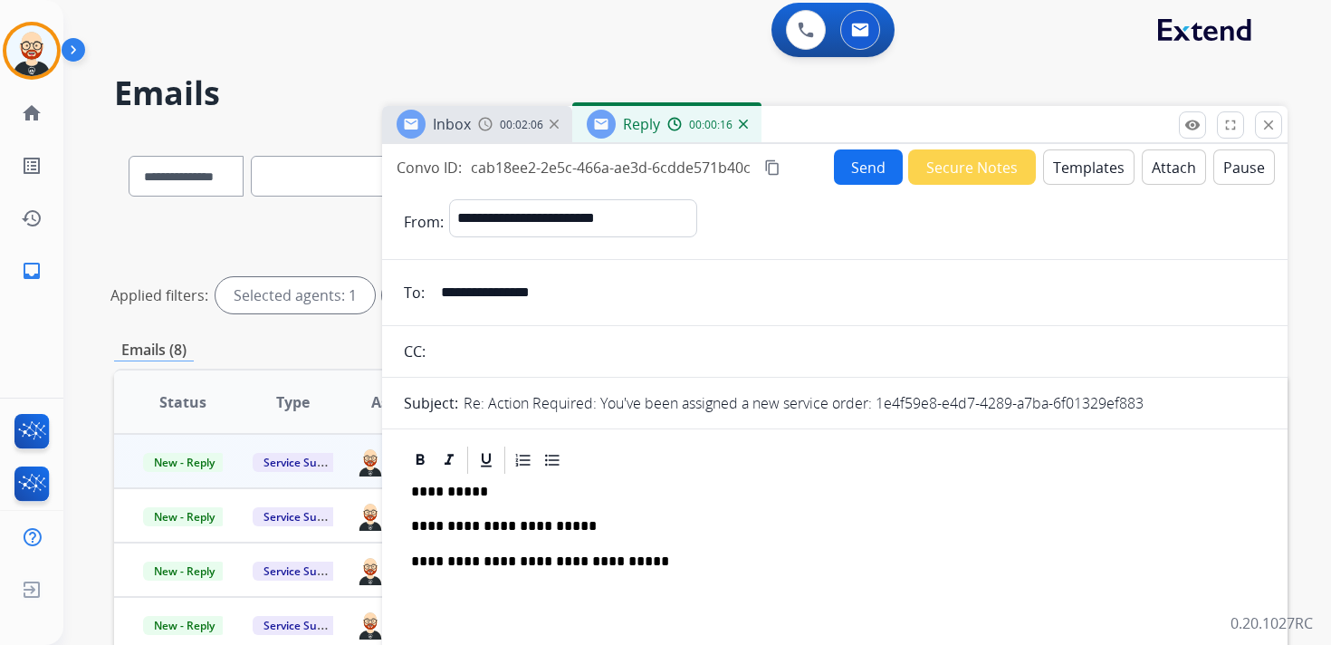
click at [852, 163] on button "Send" at bounding box center [868, 166] width 69 height 35
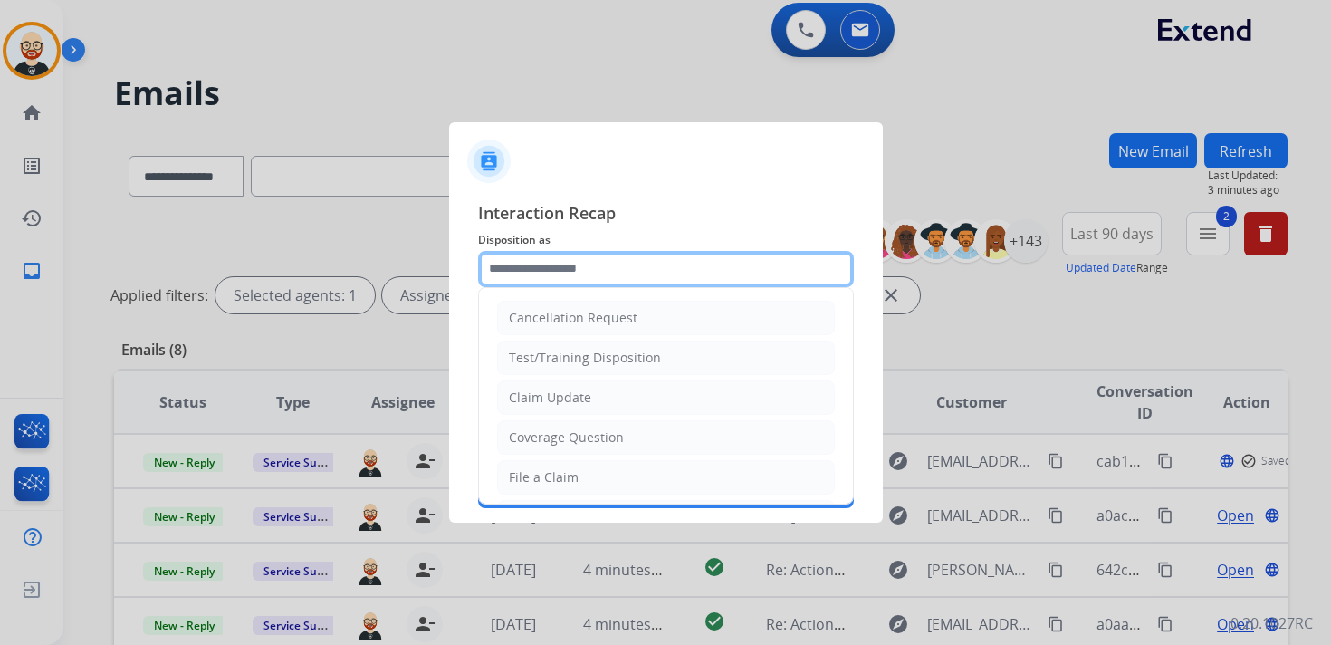
click at [615, 271] on input "text" at bounding box center [666, 269] width 376 height 36
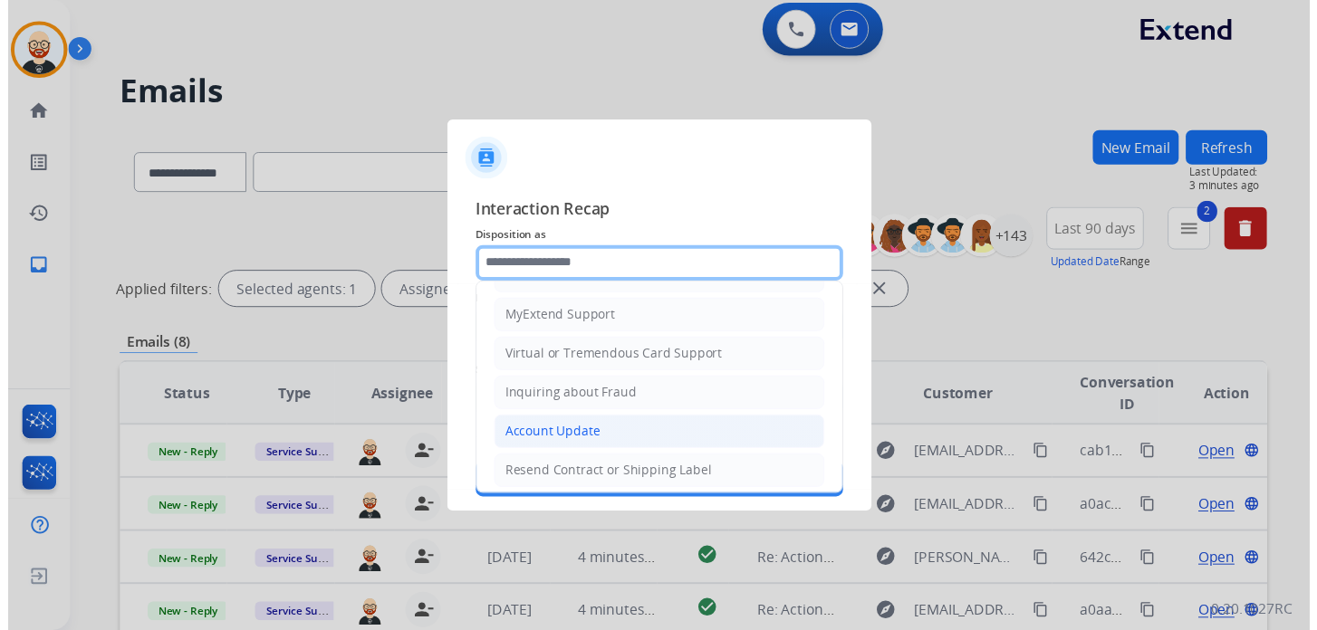
scroll to position [272, 0]
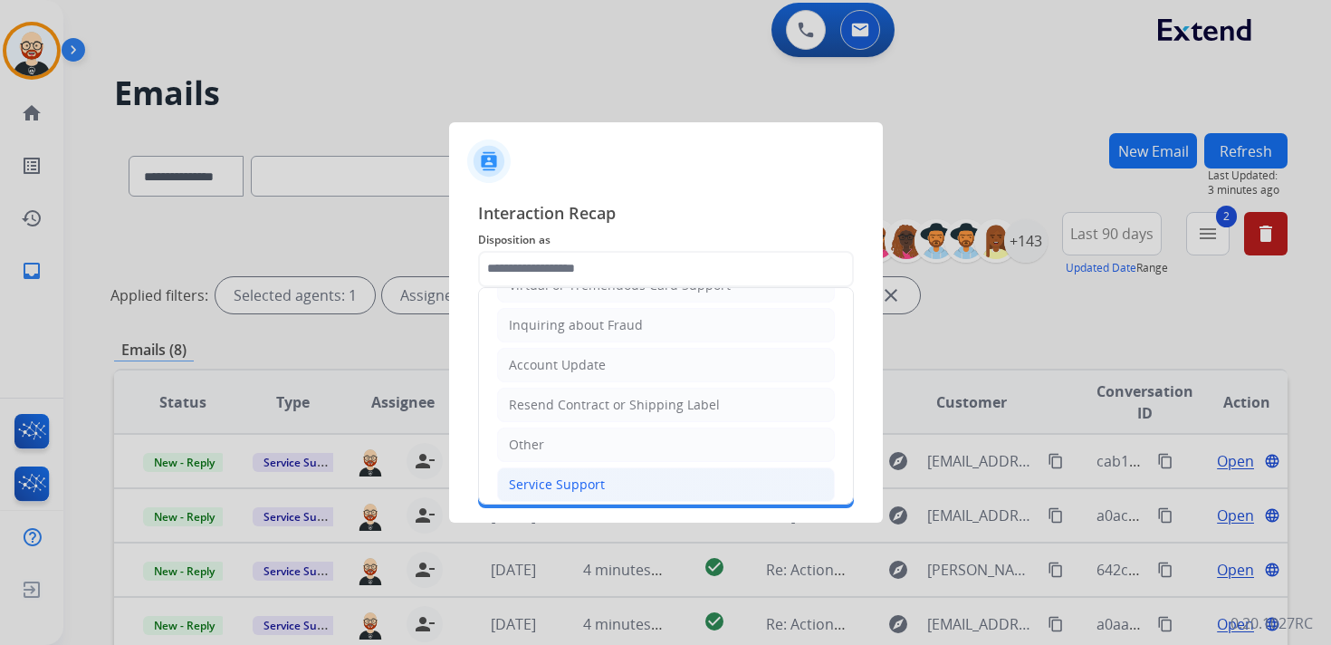
click at [566, 486] on li "Service Support" at bounding box center [666, 484] width 338 height 34
type input "**********"
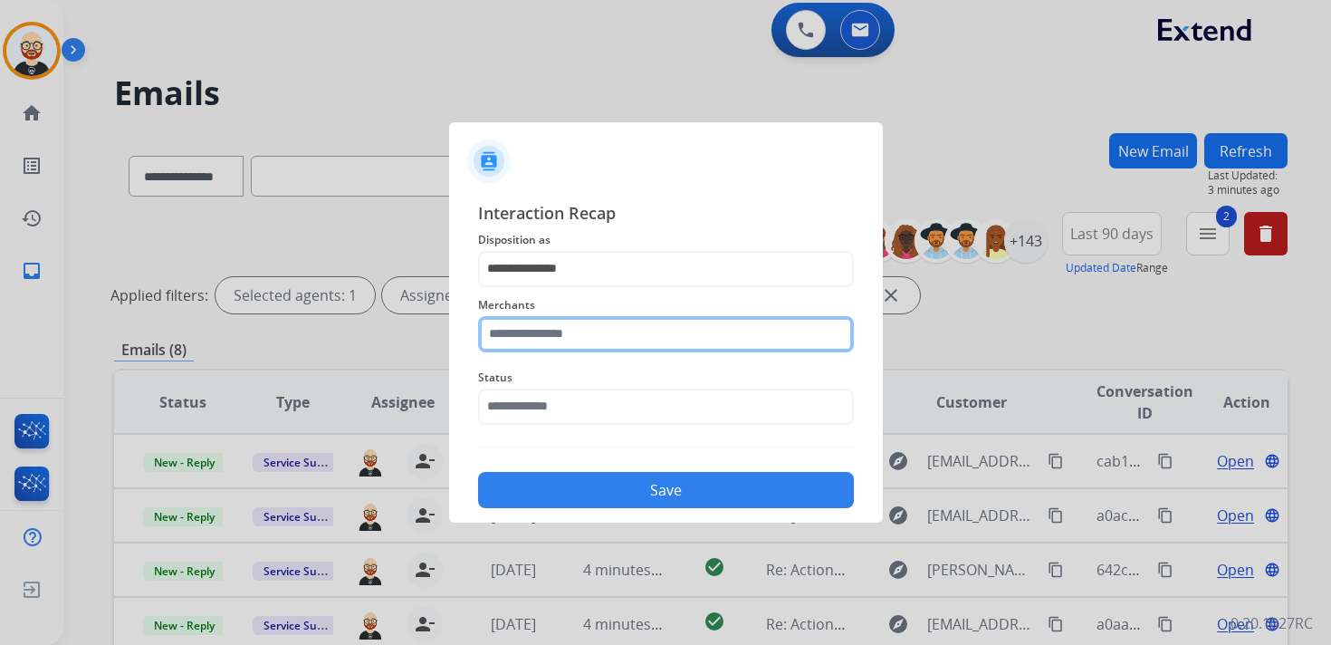
click at [552, 322] on input "text" at bounding box center [666, 334] width 376 height 36
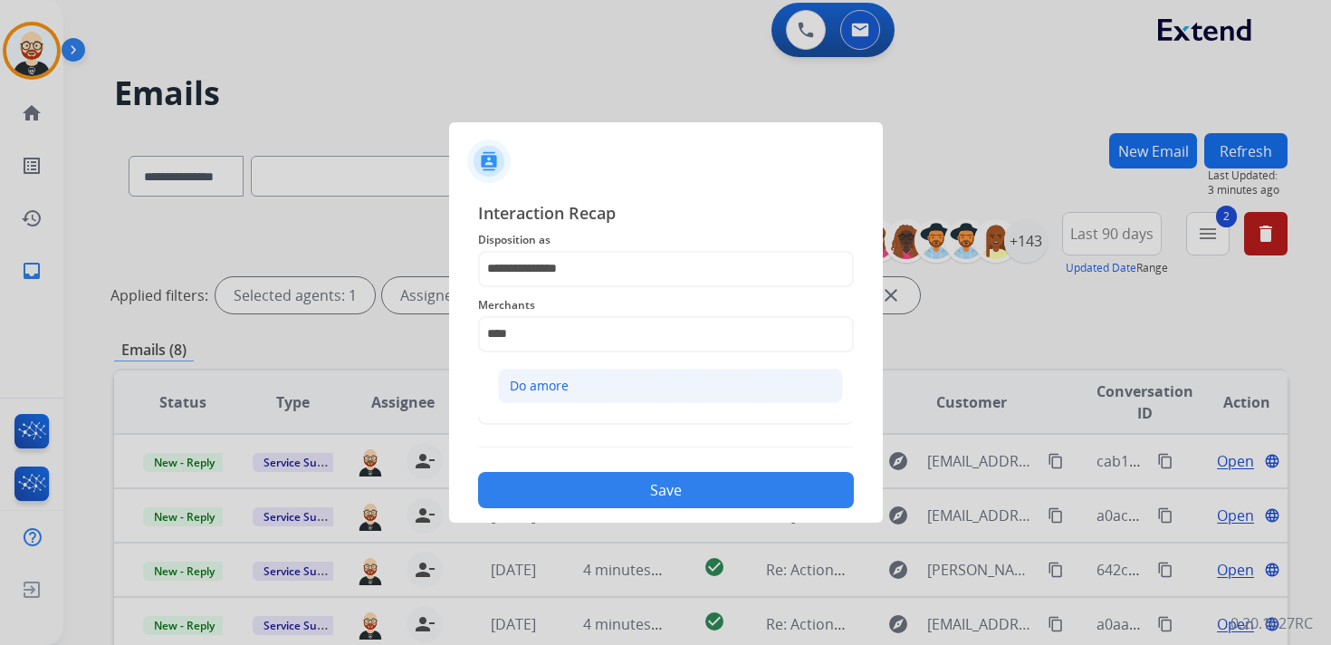
click at [615, 388] on li "Do amore" at bounding box center [670, 386] width 345 height 34
type input "********"
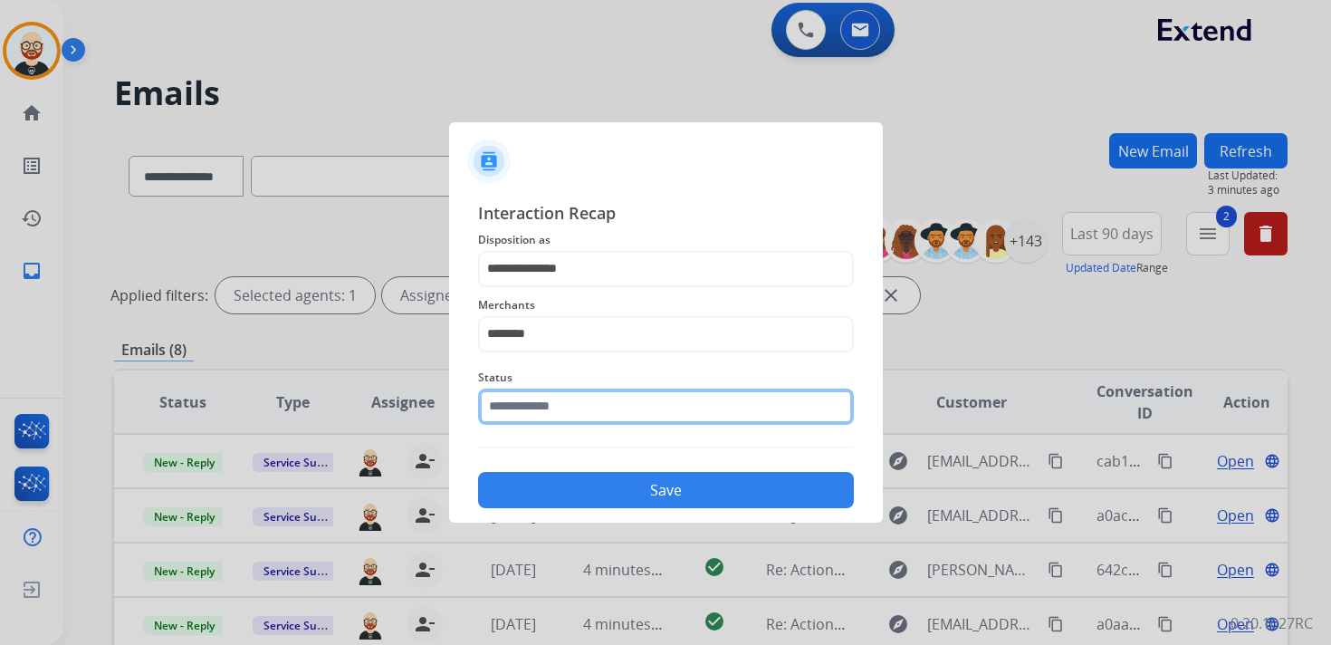
click at [600, 401] on input "text" at bounding box center [666, 407] width 376 height 36
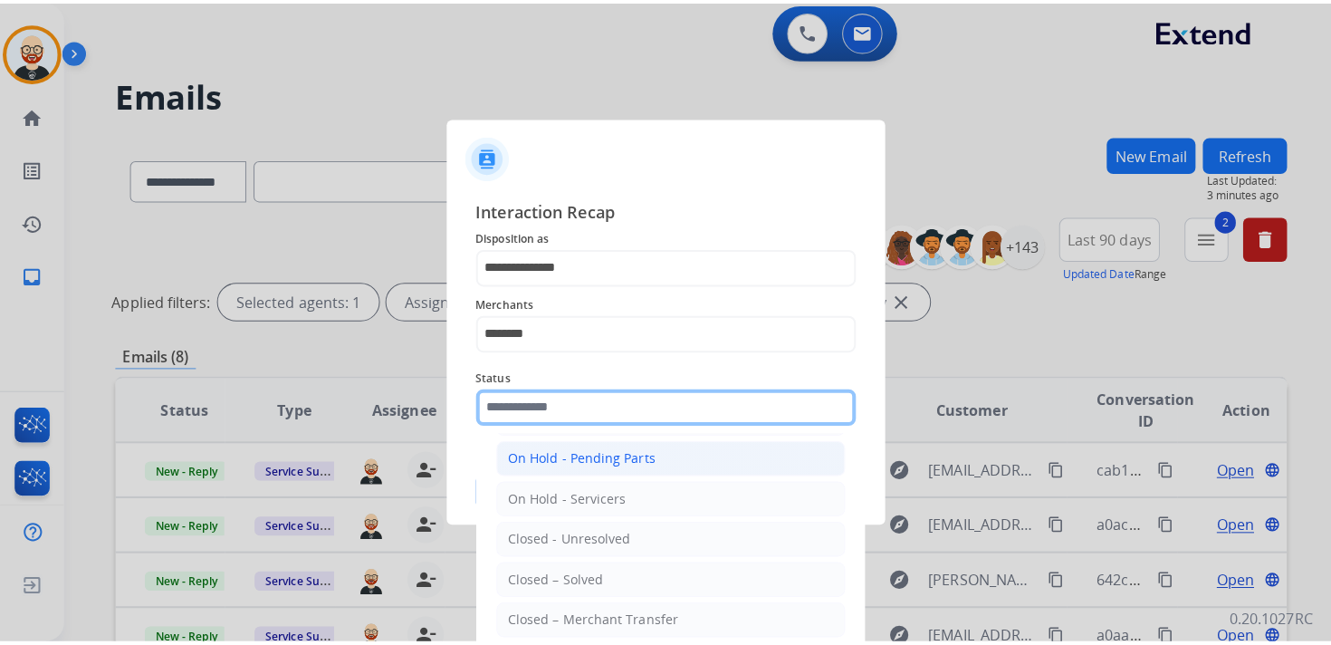
scroll to position [101, 0]
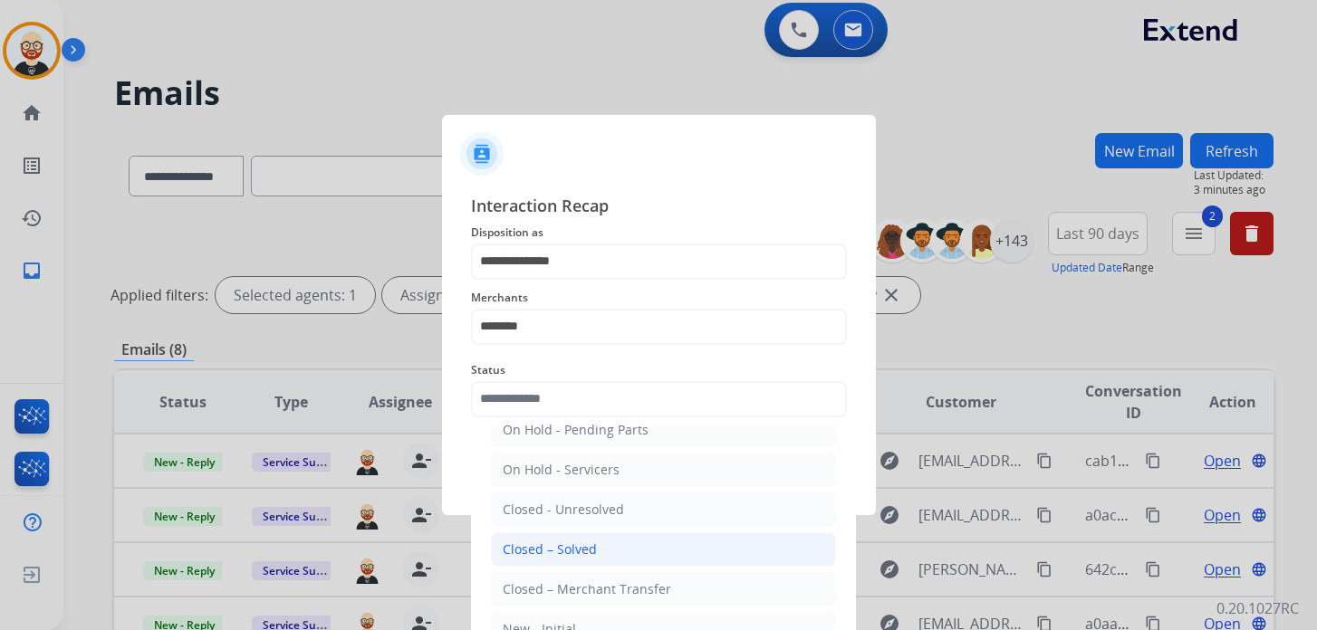
click at [597, 533] on li "Closed – Solved" at bounding box center [663, 550] width 345 height 34
type input "**********"
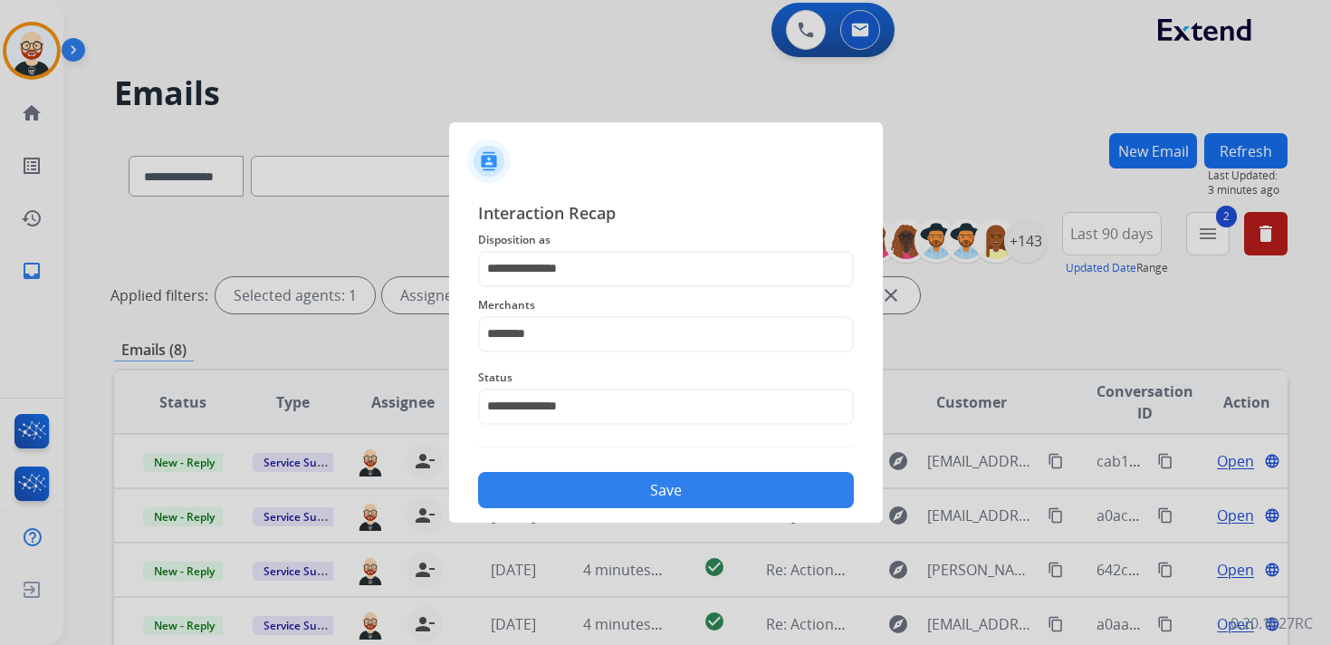
click at [600, 484] on button "Save" at bounding box center [666, 490] width 376 height 36
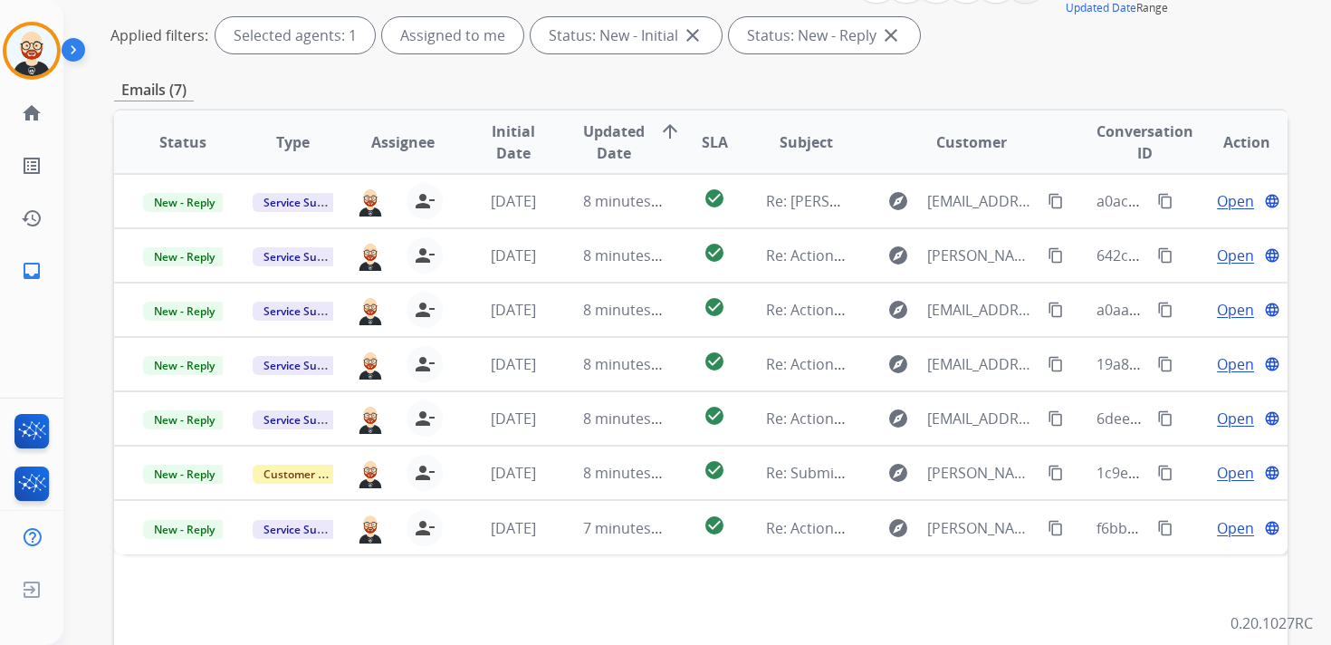
scroll to position [266, 0]
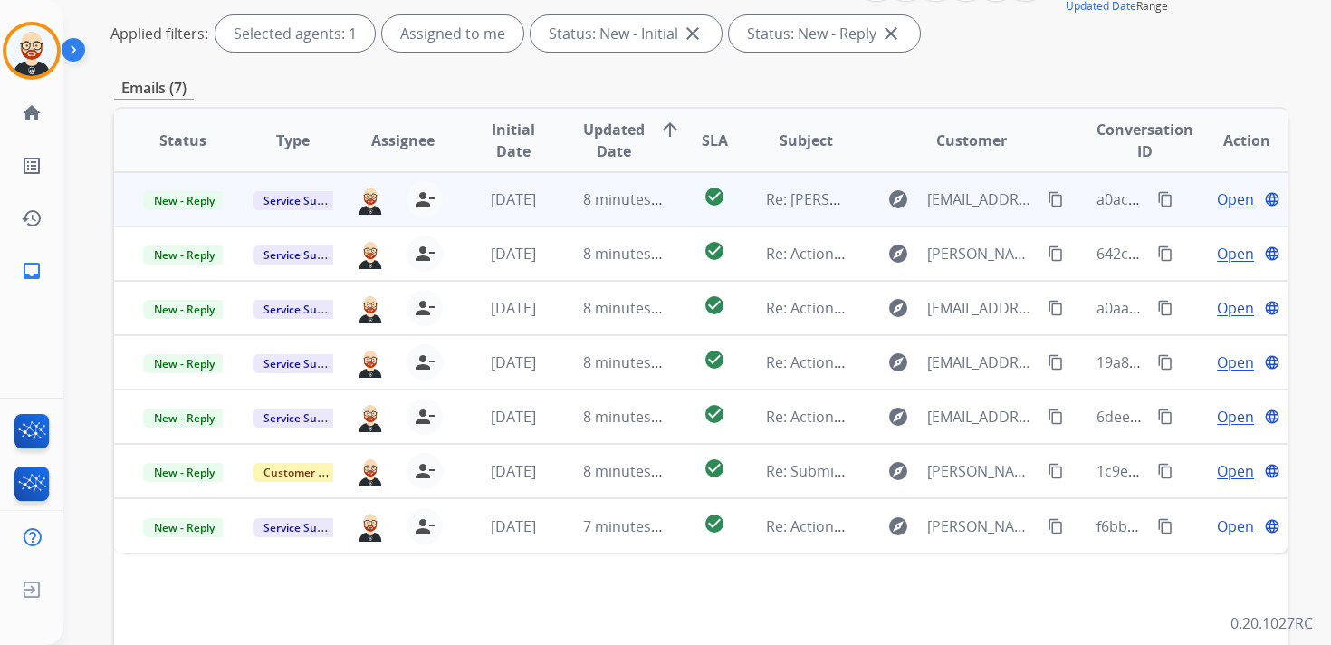
click at [1229, 199] on span "Open" at bounding box center [1235, 199] width 37 height 22
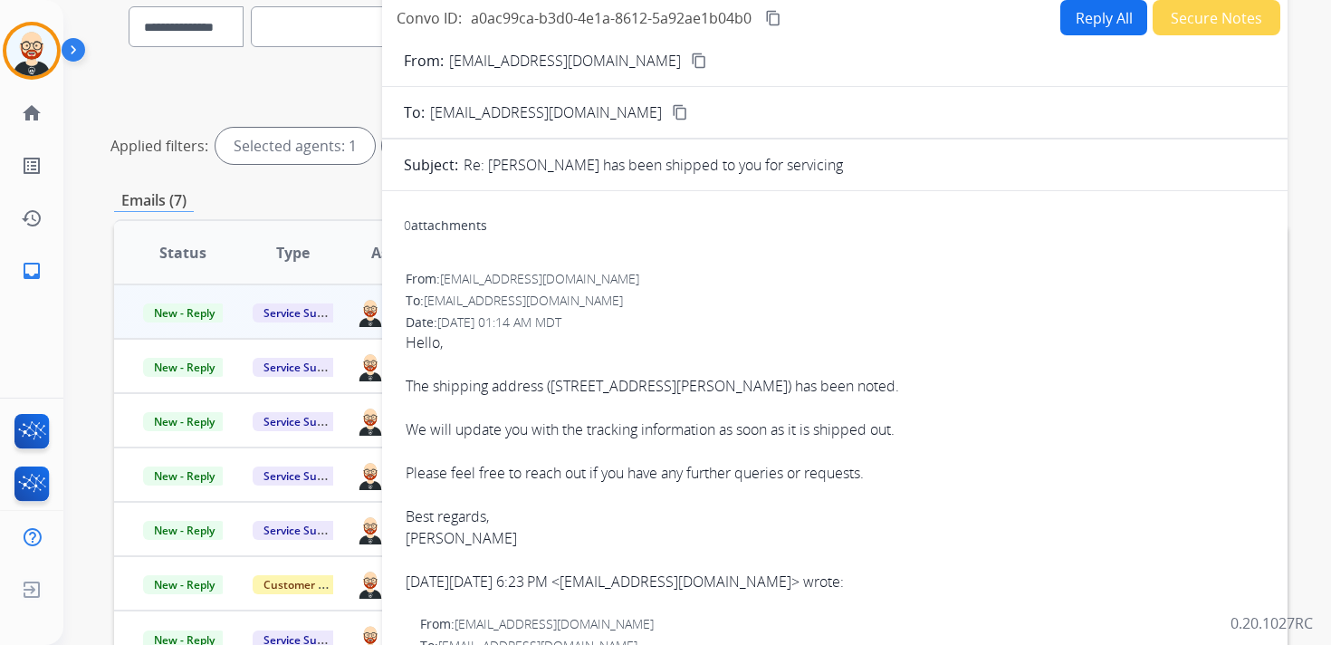
scroll to position [0, 0]
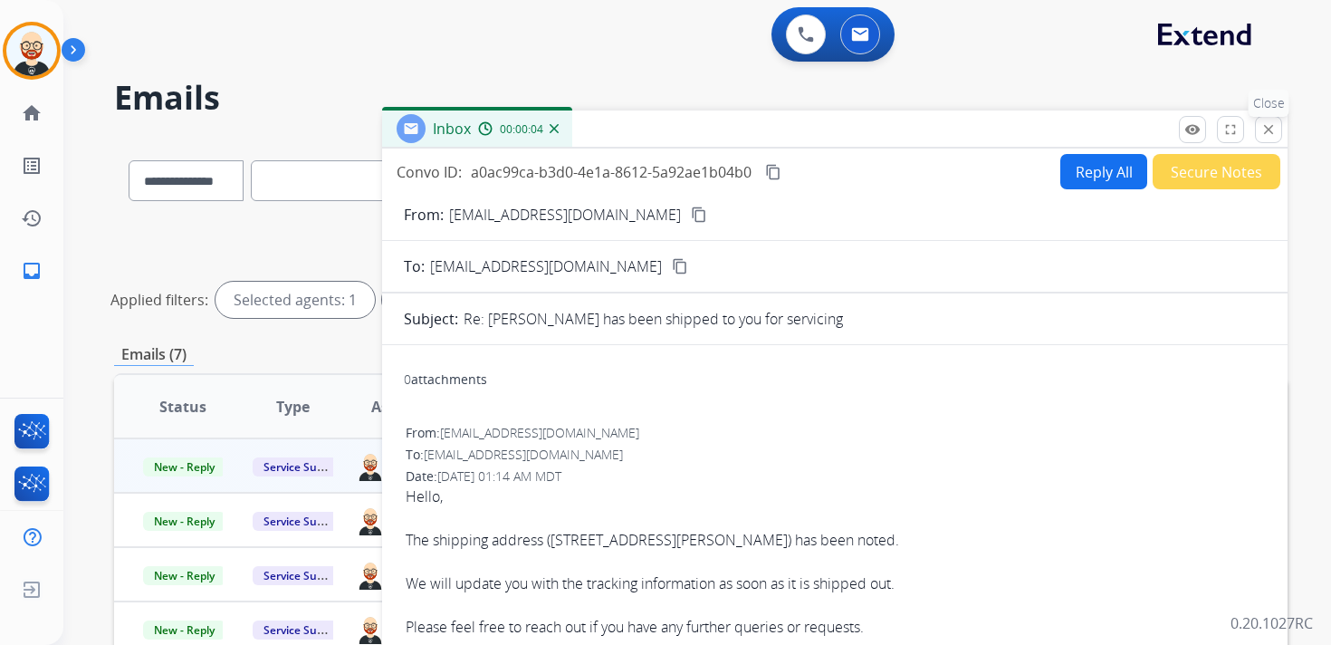
click at [1269, 135] on mat-icon "close" at bounding box center [1269, 129] width 16 height 16
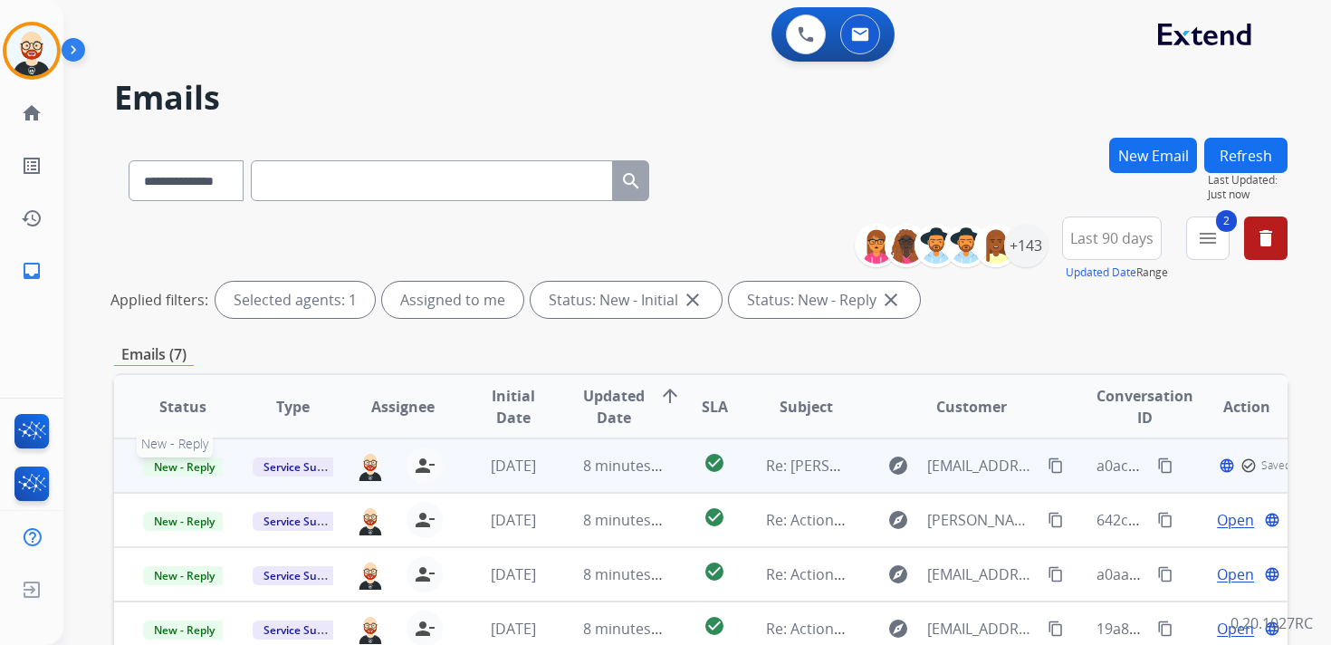
click at [161, 469] on span "New - Reply" at bounding box center [184, 466] width 82 height 19
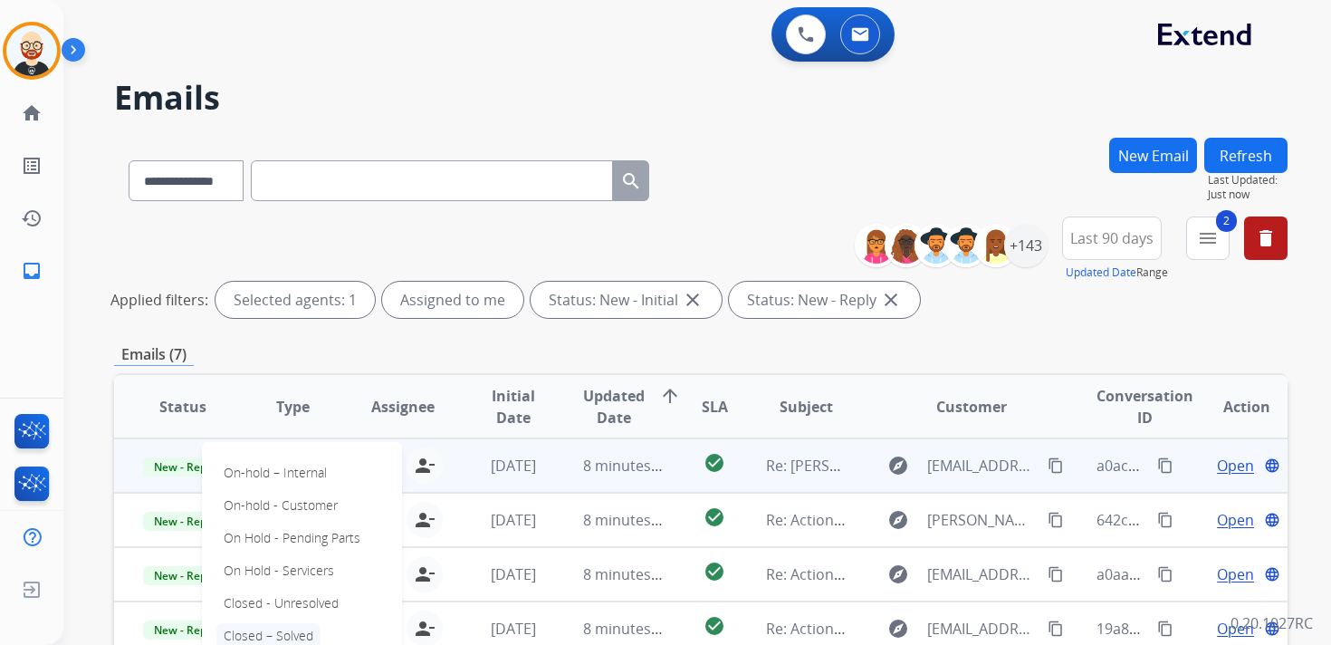
click at [270, 628] on p "Closed – Solved" at bounding box center [268, 635] width 104 height 25
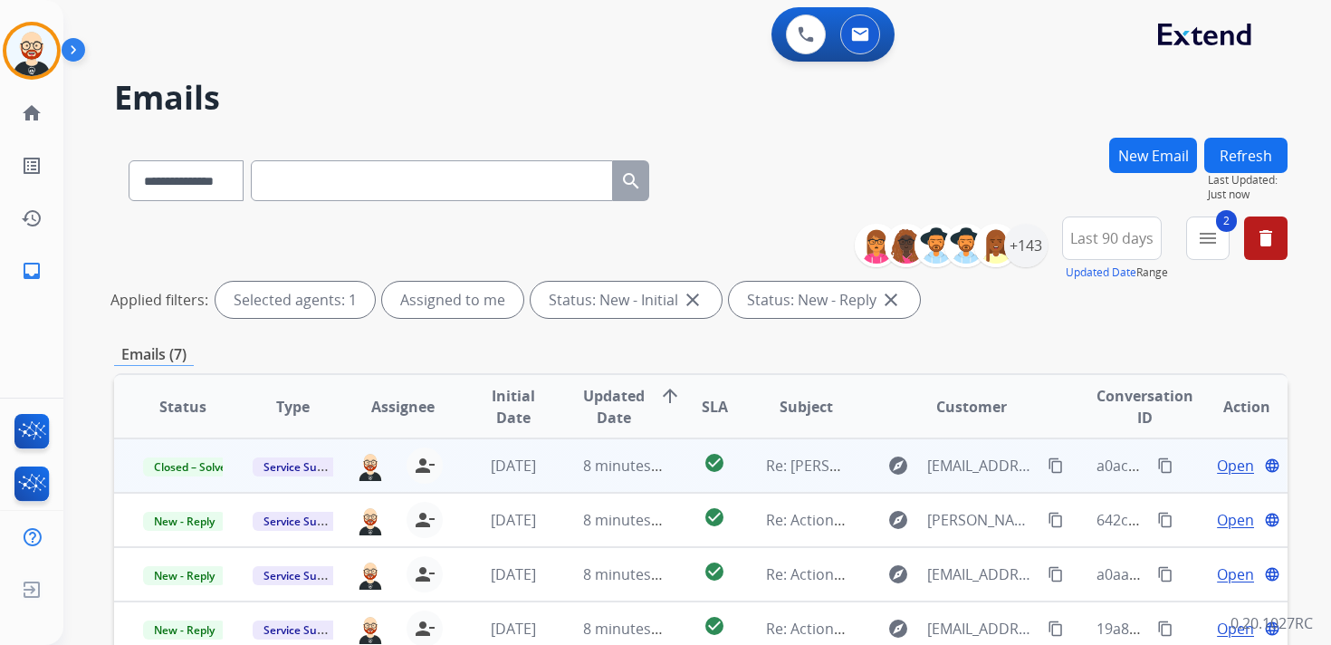
click at [1240, 153] on button "Refresh" at bounding box center [1246, 155] width 83 height 35
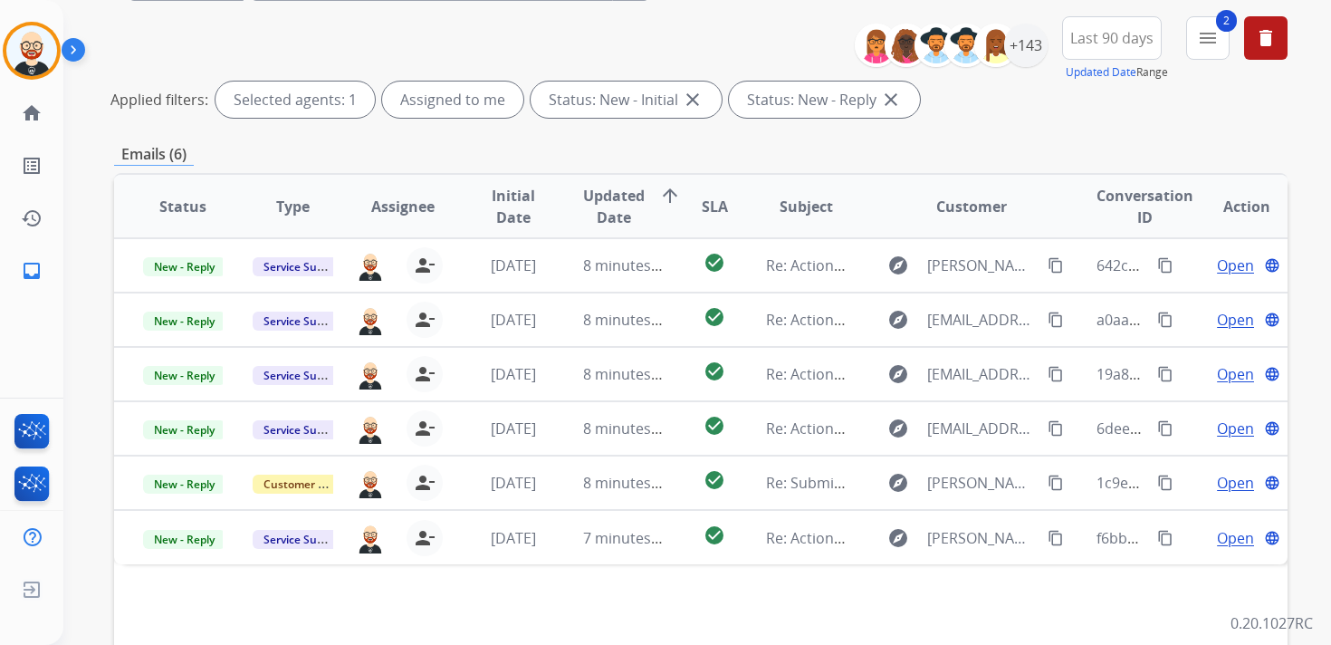
scroll to position [185, 0]
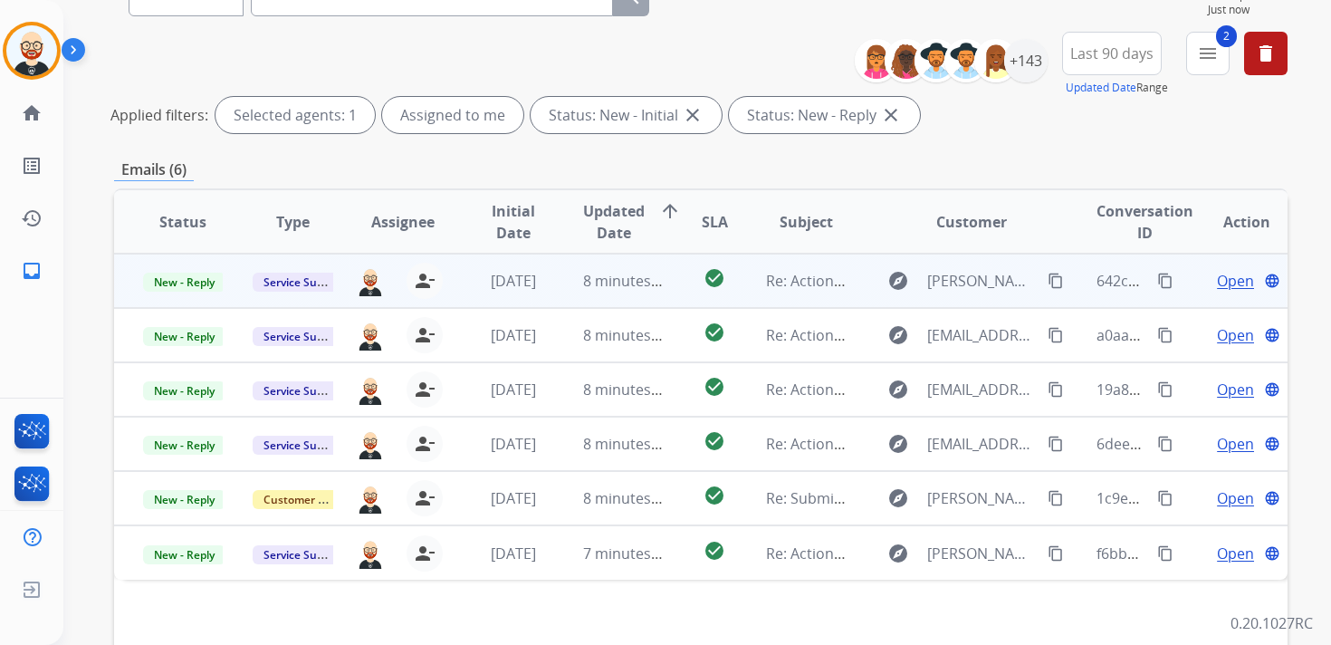
click at [1223, 280] on span "Open" at bounding box center [1235, 281] width 37 height 22
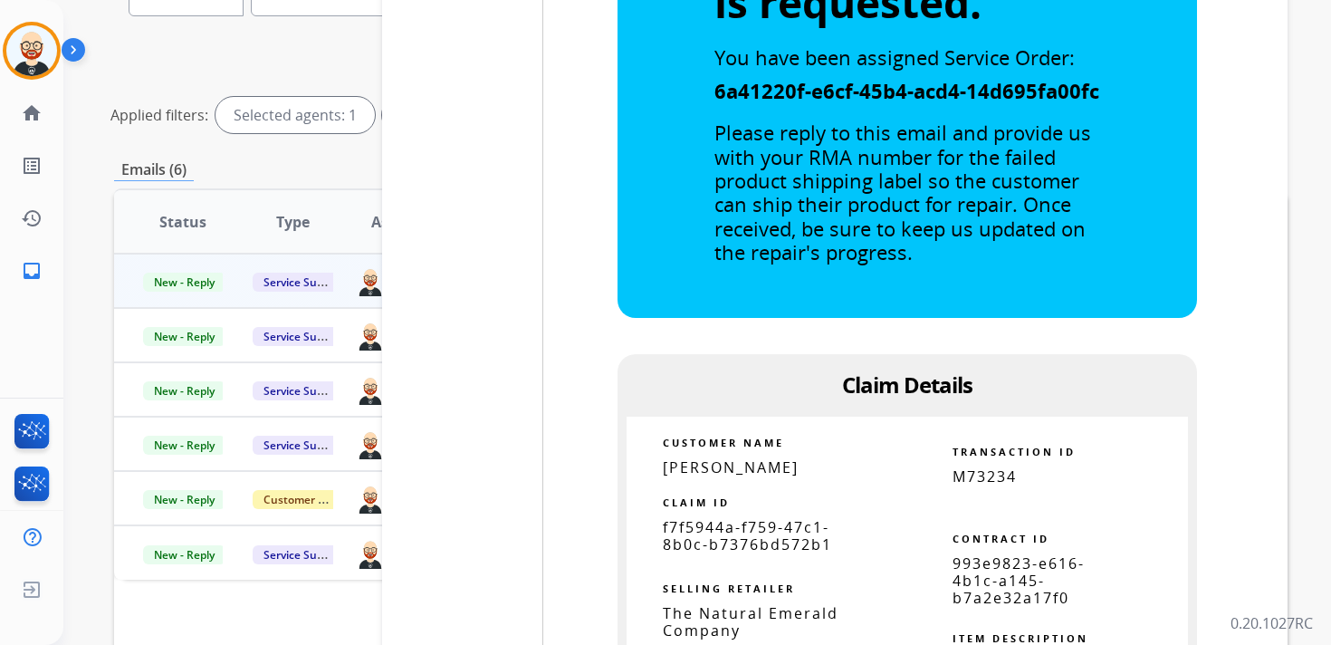
scroll to position [4529, 0]
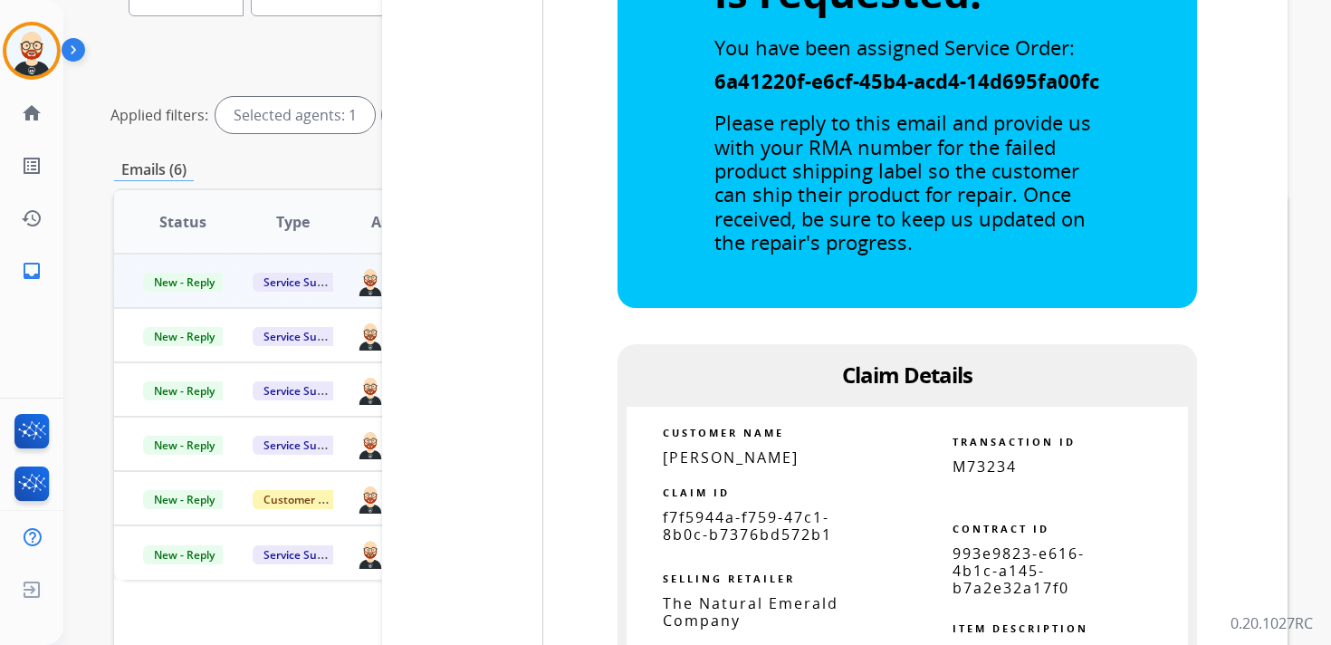
click at [715, 515] on span "f7f5944a-f759-47c1-8b0c-b7376bd572b1" at bounding box center [747, 525] width 169 height 37
copy tbody
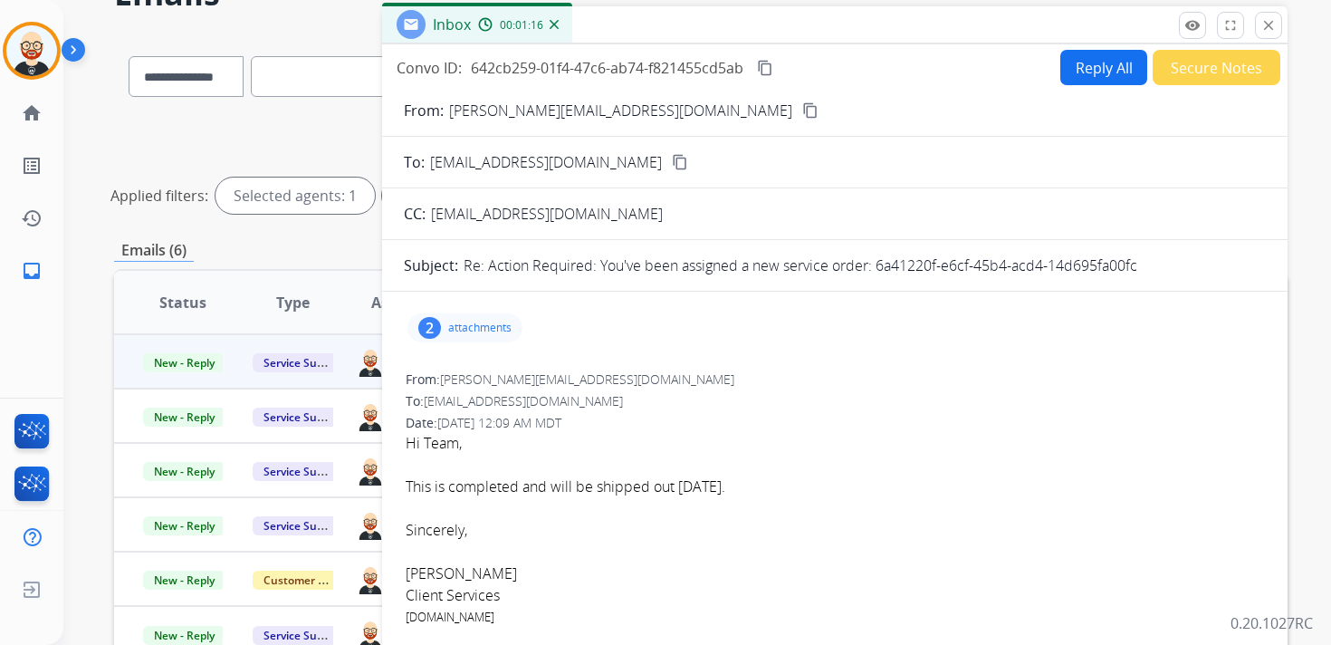
scroll to position [105, 0]
click at [773, 64] on mat-icon "content_copy" at bounding box center [765, 67] width 16 height 16
click at [645, 483] on font "This is completed and will be shipped out [DATE]." at bounding box center [566, 485] width 320 height 20
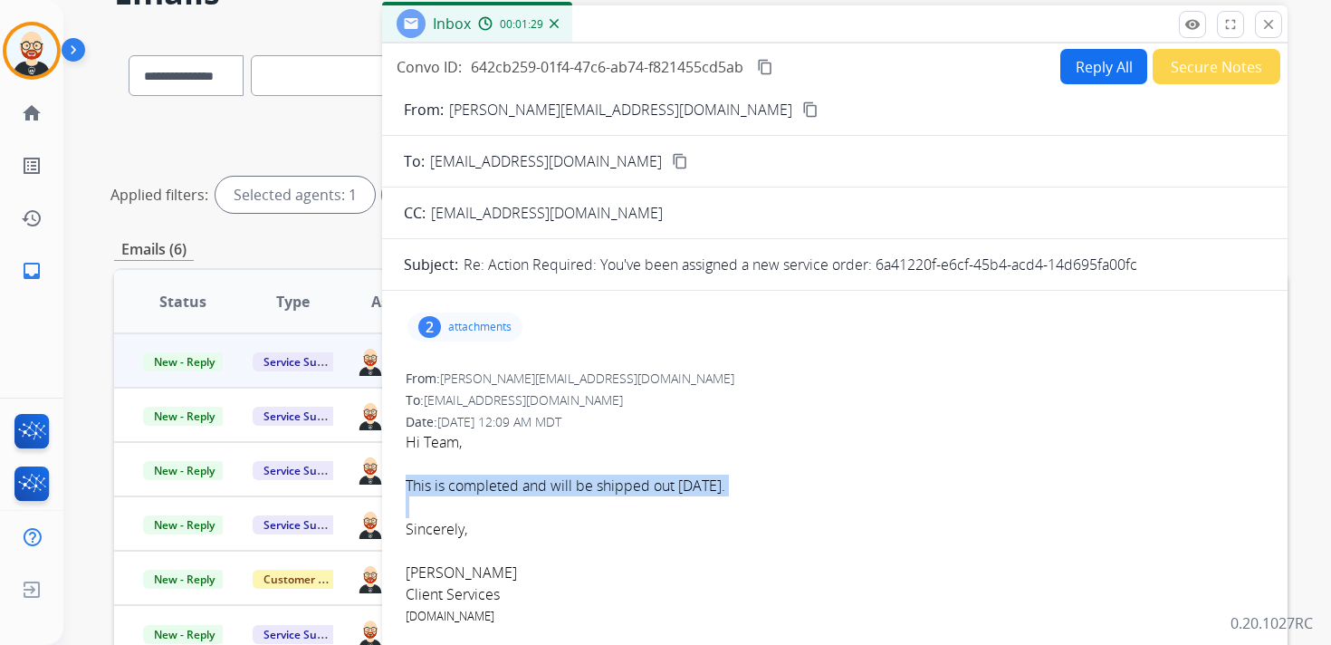
click at [645, 483] on font "This is completed and will be shipped out [DATE]." at bounding box center [566, 485] width 320 height 20
copy font "This is completed and will be shipped out [DATE]."
click at [1103, 70] on button "Reply All" at bounding box center [1104, 66] width 87 height 35
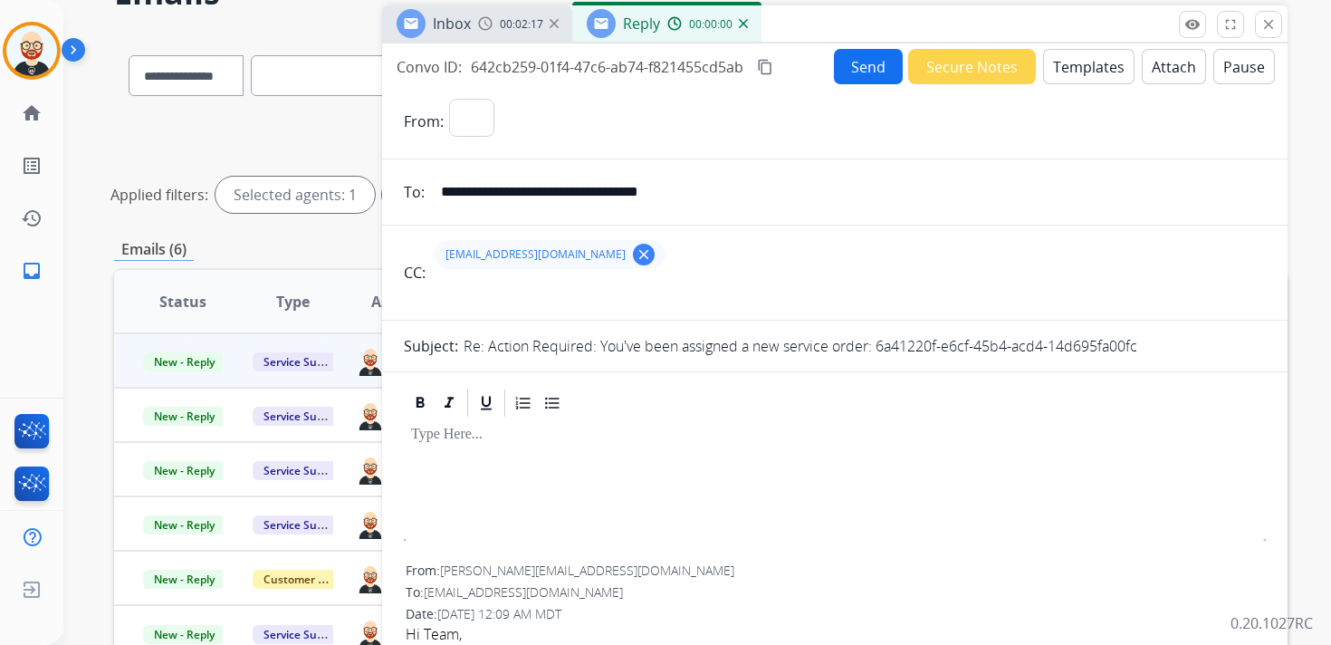
select select "**********"
click at [551, 459] on div at bounding box center [835, 460] width 862 height 82
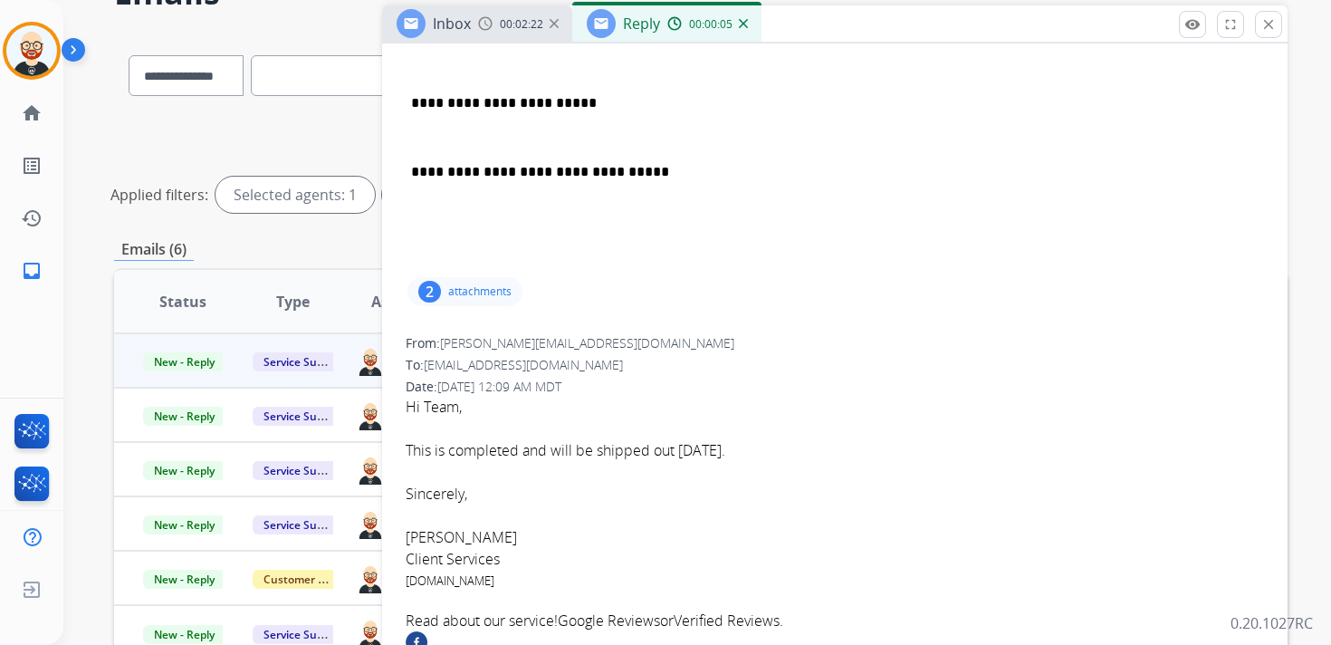
scroll to position [403, 0]
click at [427, 531] on font "[PERSON_NAME]" at bounding box center [461, 535] width 111 height 20
copy font "[PERSON_NAME]"
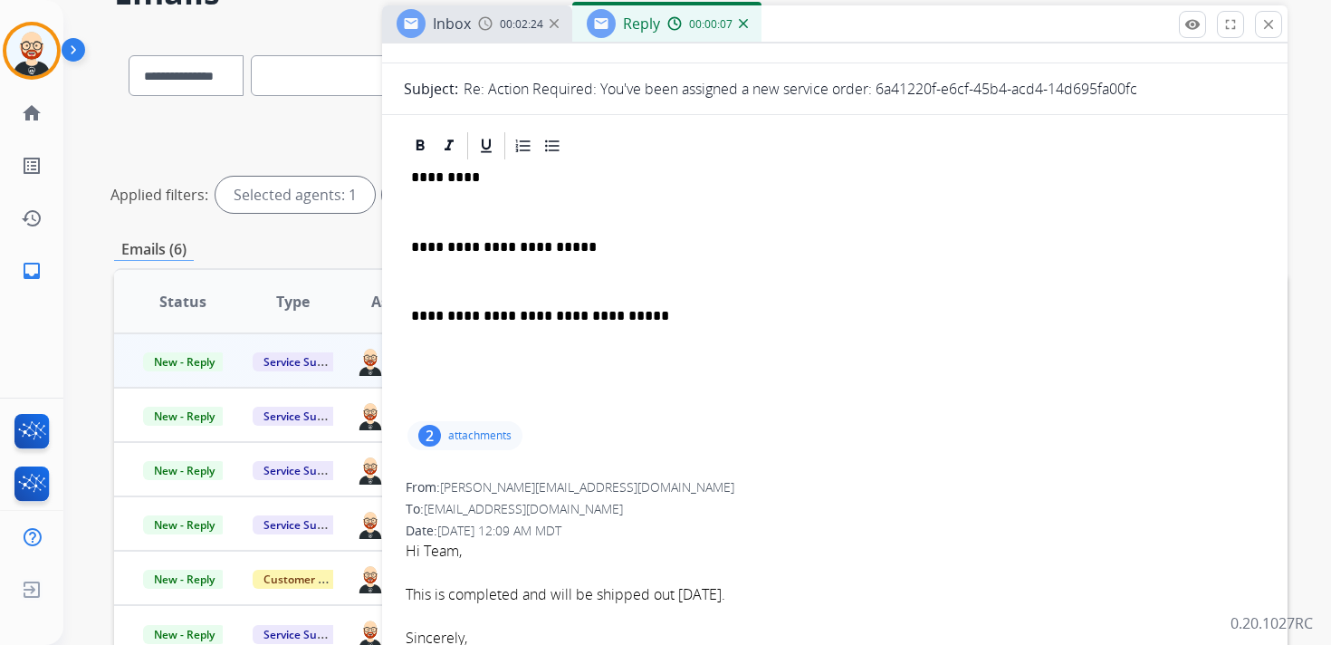
scroll to position [0, 0]
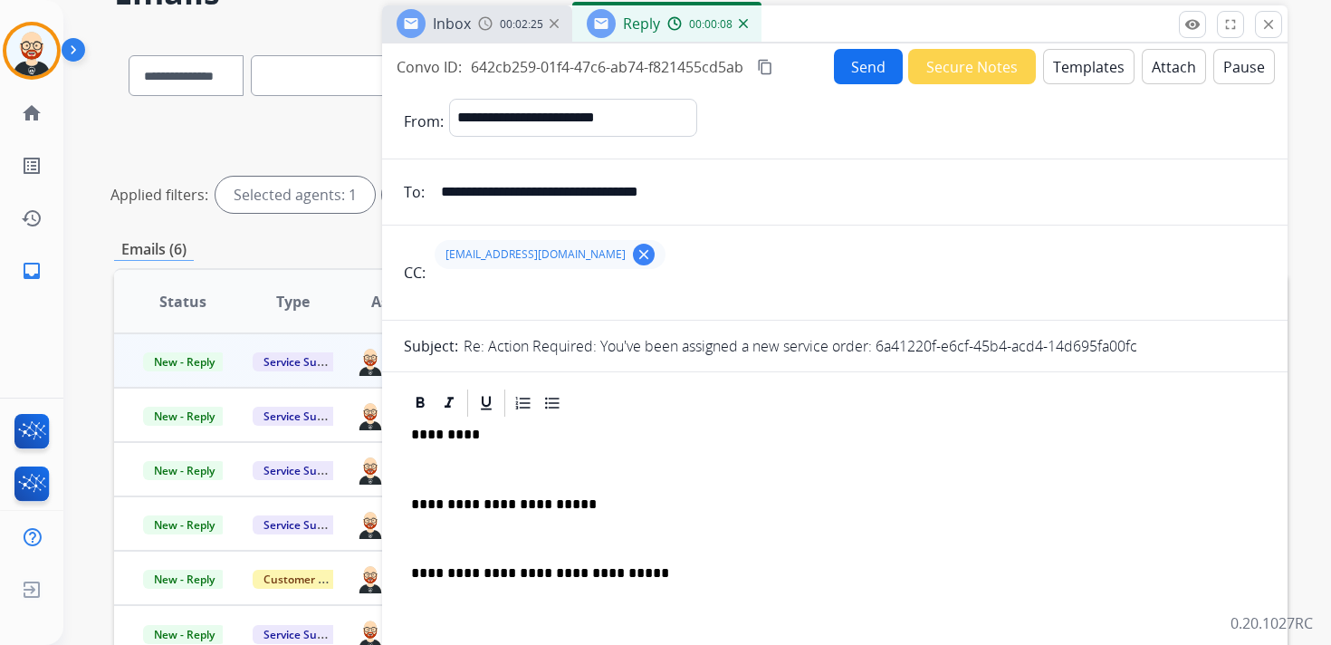
click at [443, 434] on p "*********" at bounding box center [827, 435] width 833 height 16
click at [445, 469] on p at bounding box center [835, 469] width 848 height 16
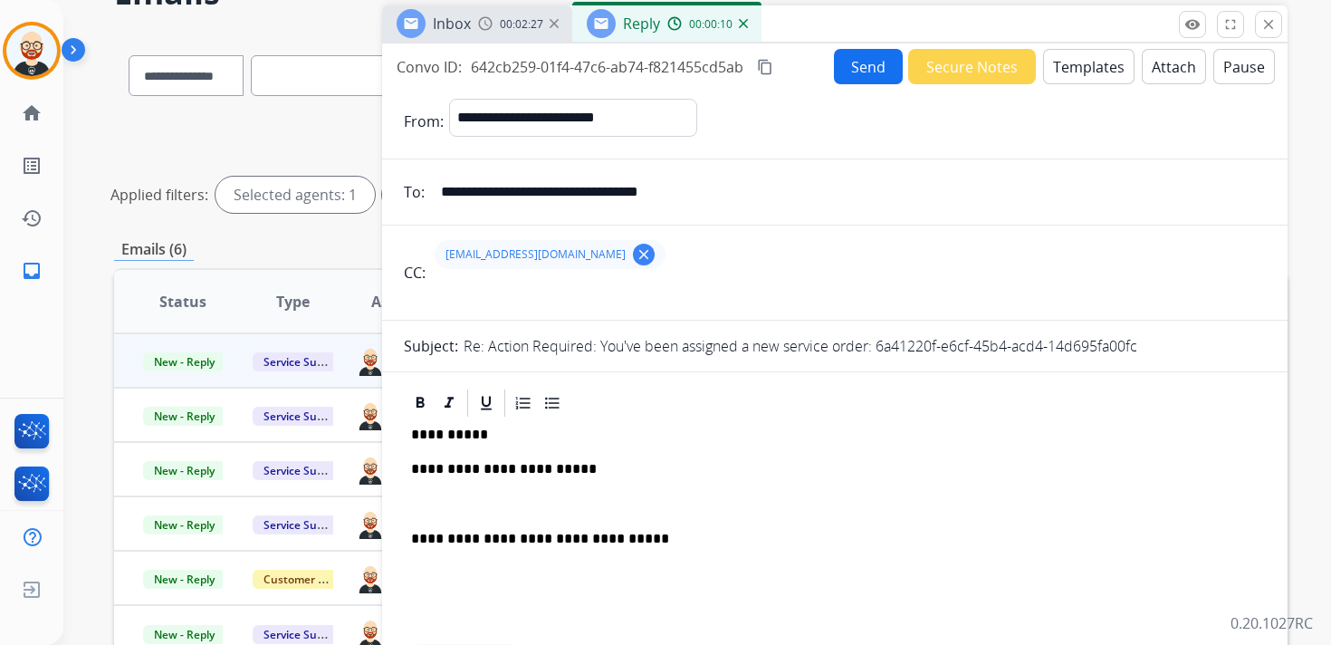
click at [442, 495] on div "**********" at bounding box center [835, 529] width 862 height 221
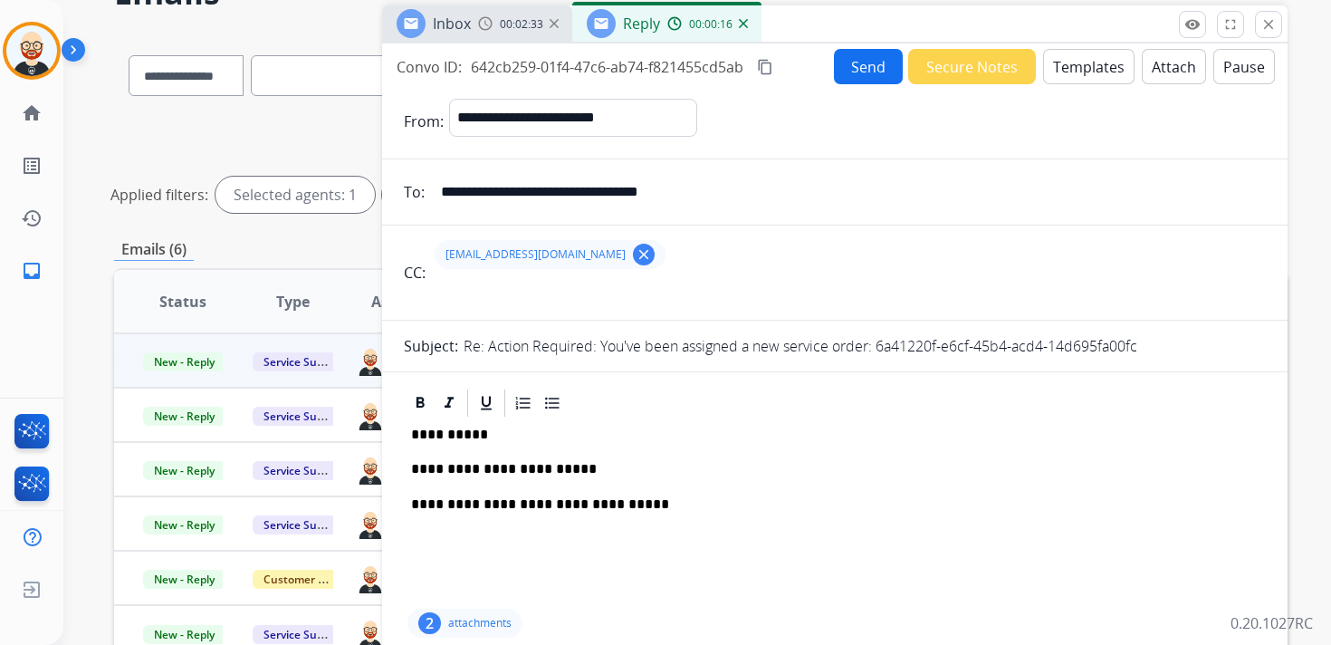
click at [857, 70] on button "Send" at bounding box center [868, 66] width 69 height 35
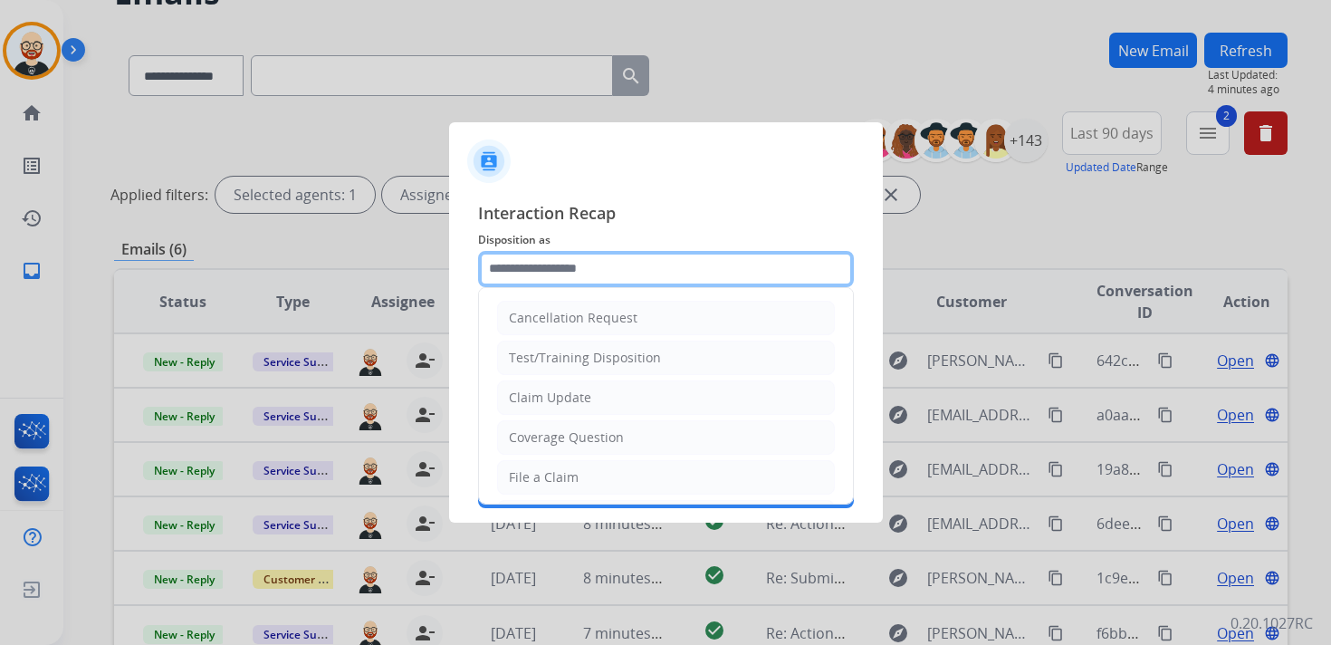
click at [658, 268] on input "text" at bounding box center [666, 269] width 376 height 36
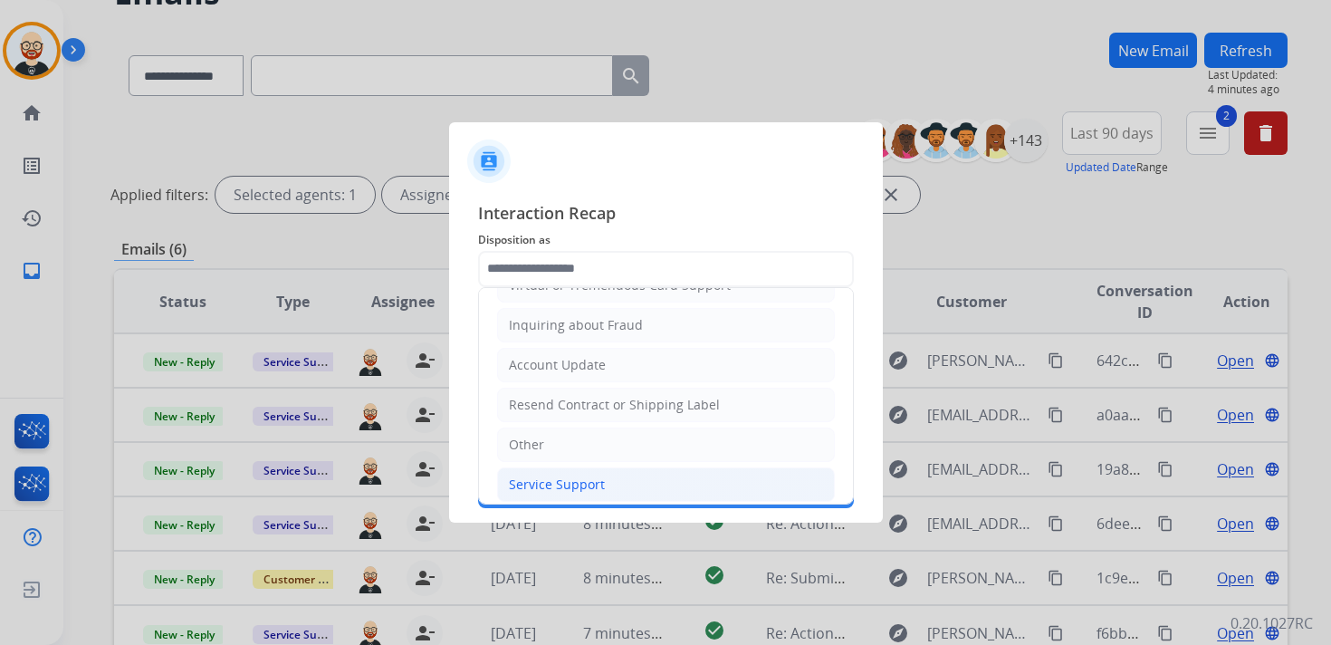
click at [591, 475] on div "Service Support" at bounding box center [557, 484] width 96 height 18
type input "**********"
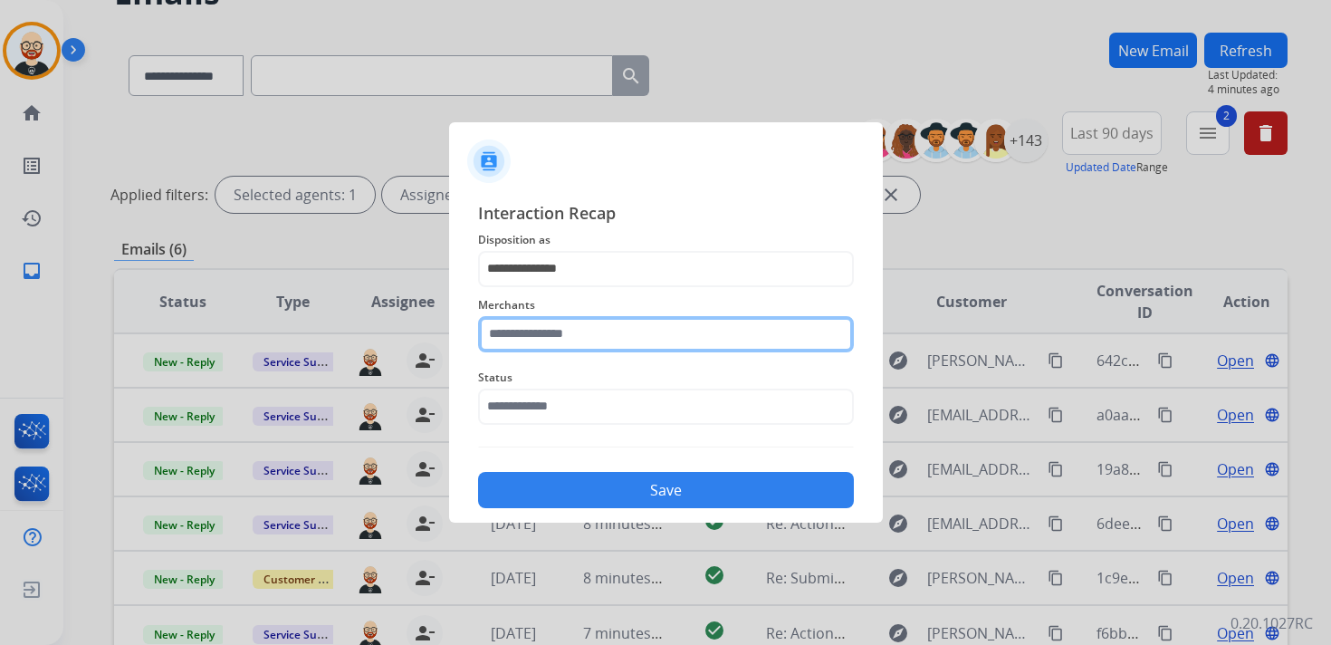
click at [540, 336] on input "text" at bounding box center [666, 334] width 376 height 36
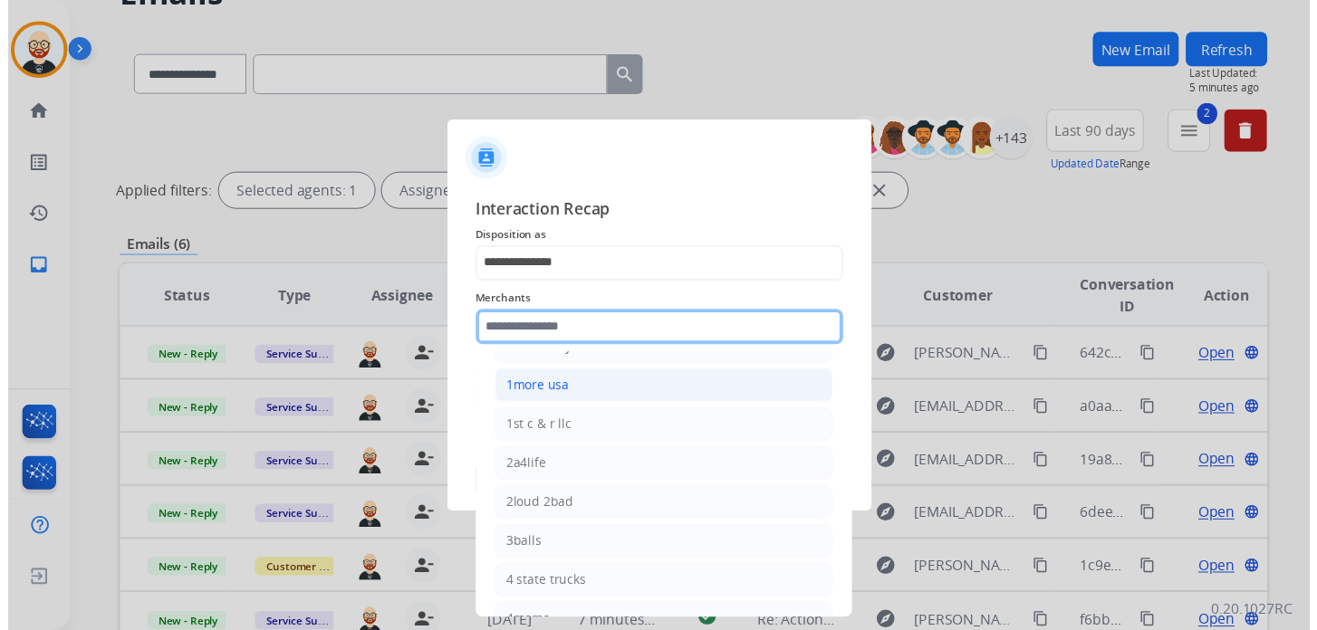
scroll to position [0, 0]
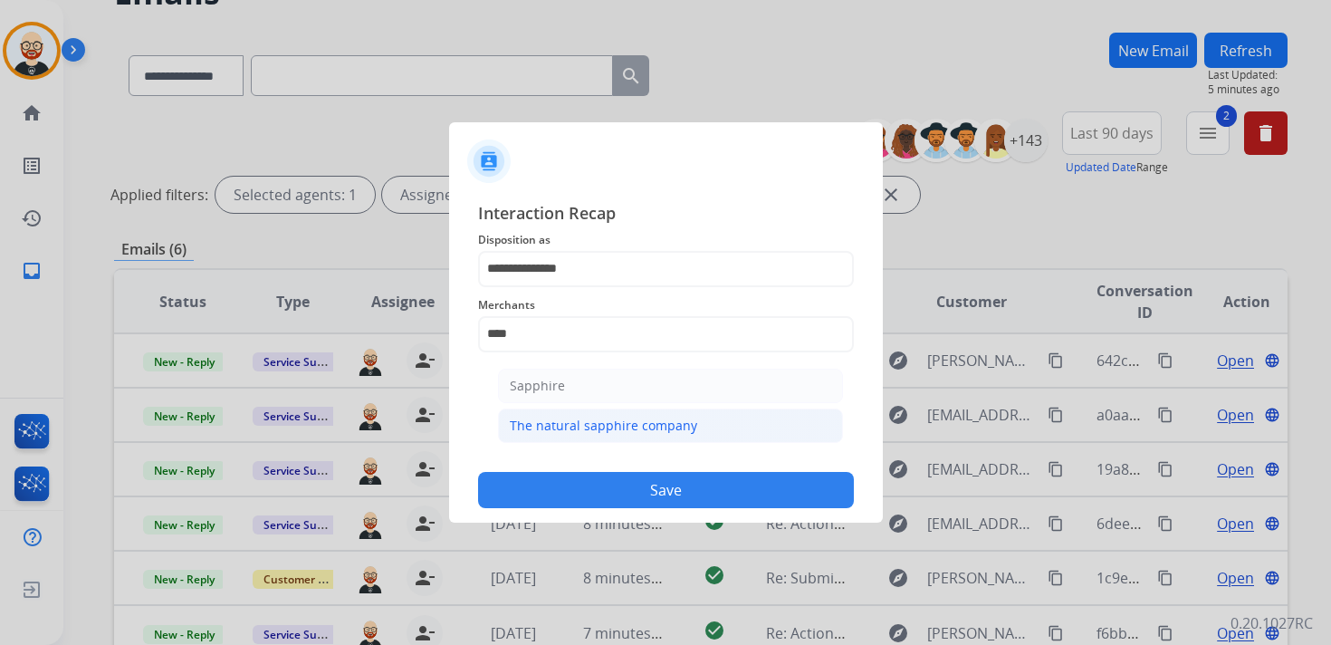
click at [627, 417] on div "The natural sapphire company" at bounding box center [603, 426] width 187 height 18
type input "**********"
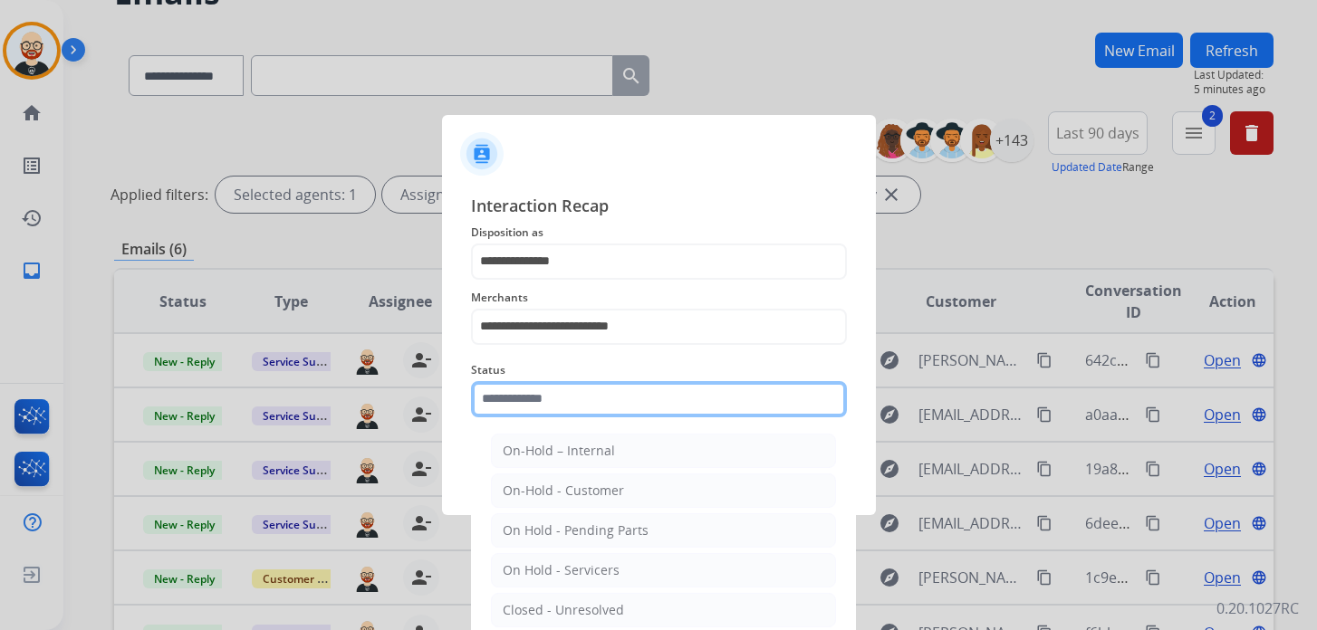
click at [576, 410] on input "text" at bounding box center [659, 399] width 376 height 36
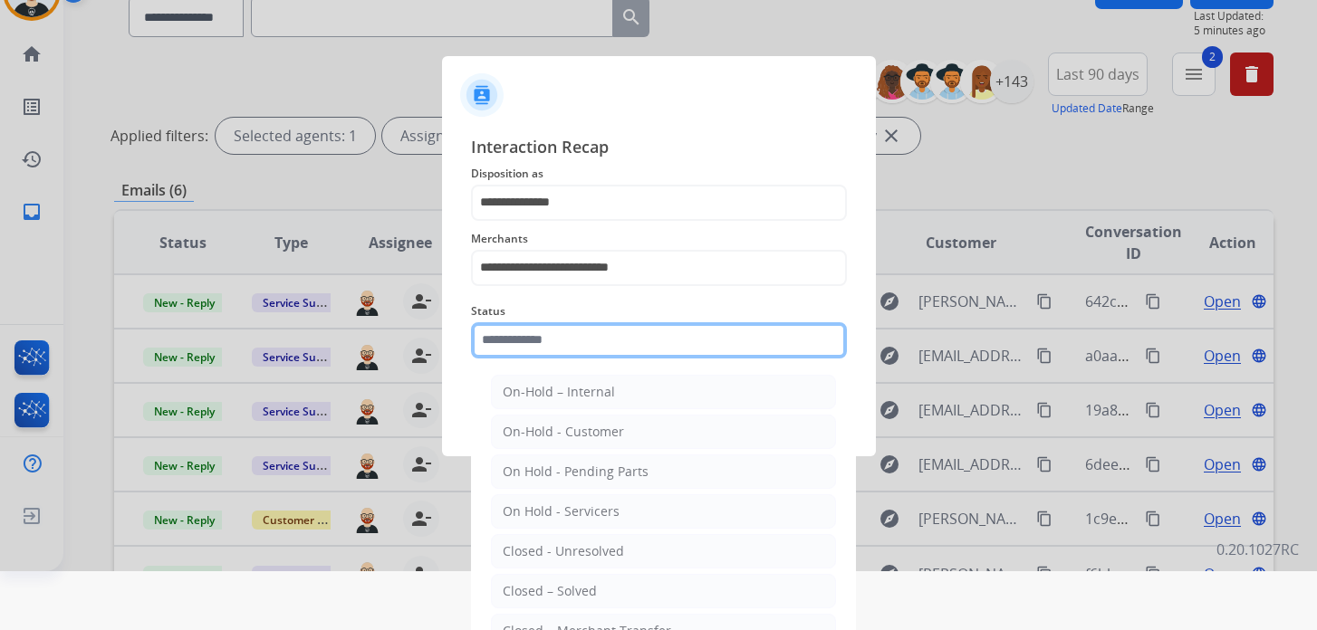
scroll to position [65, 0]
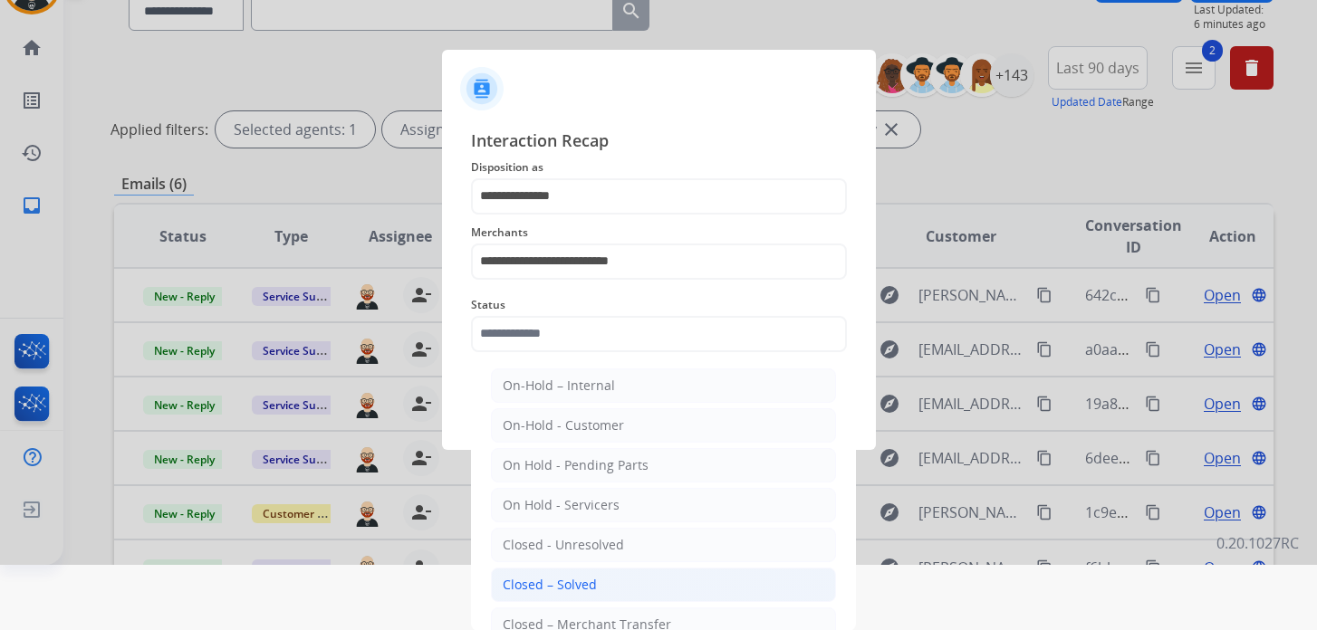
click at [581, 580] on div "Closed – Solved" at bounding box center [550, 585] width 94 height 18
type input "**********"
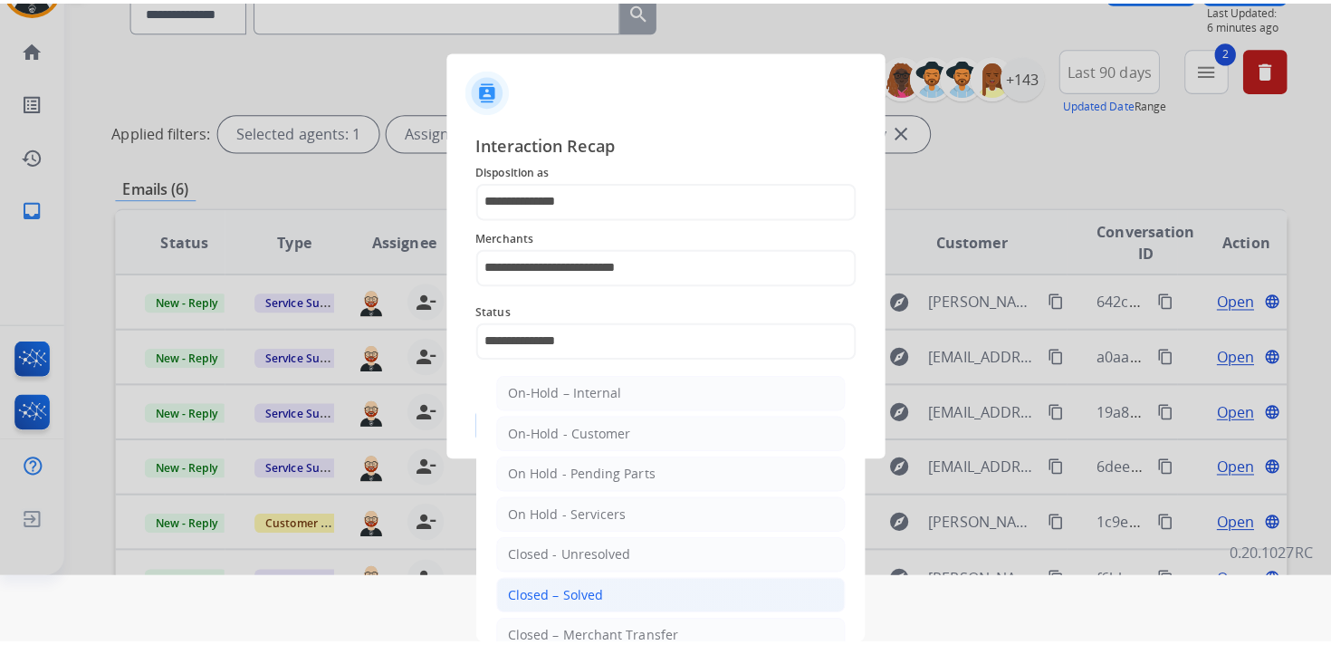
scroll to position [0, 0]
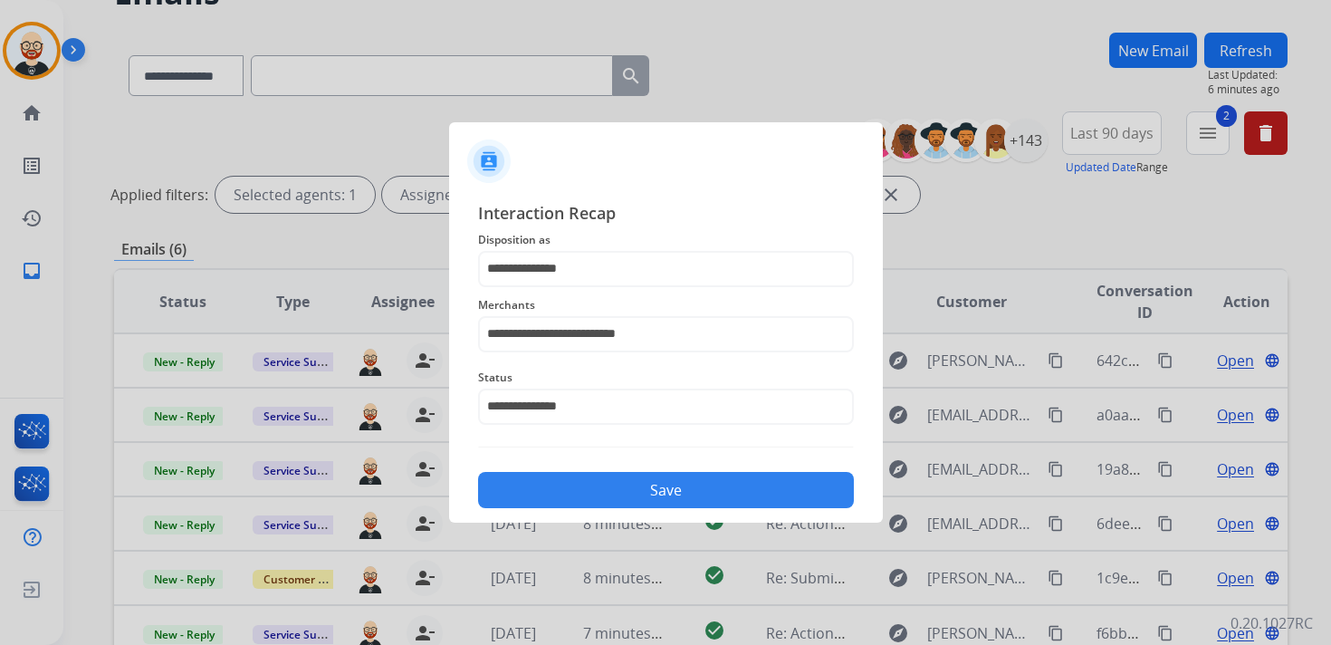
click at [610, 501] on button "Save" at bounding box center [666, 490] width 376 height 36
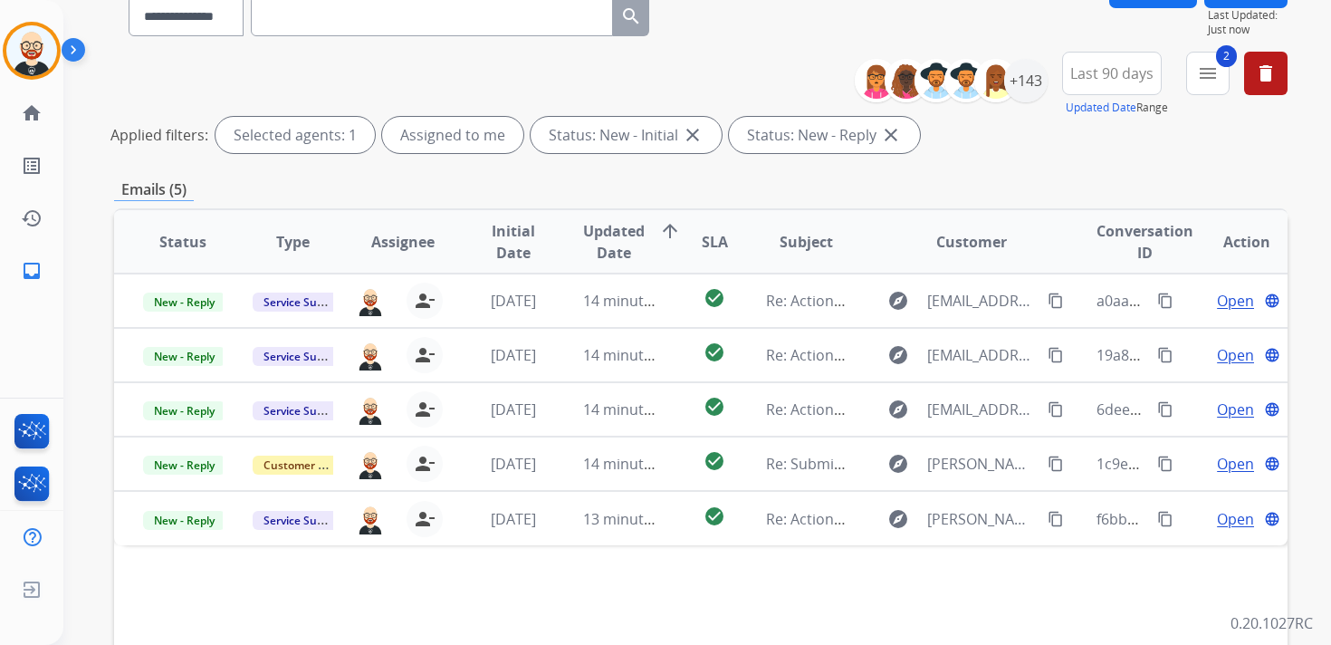
scroll to position [164, 0]
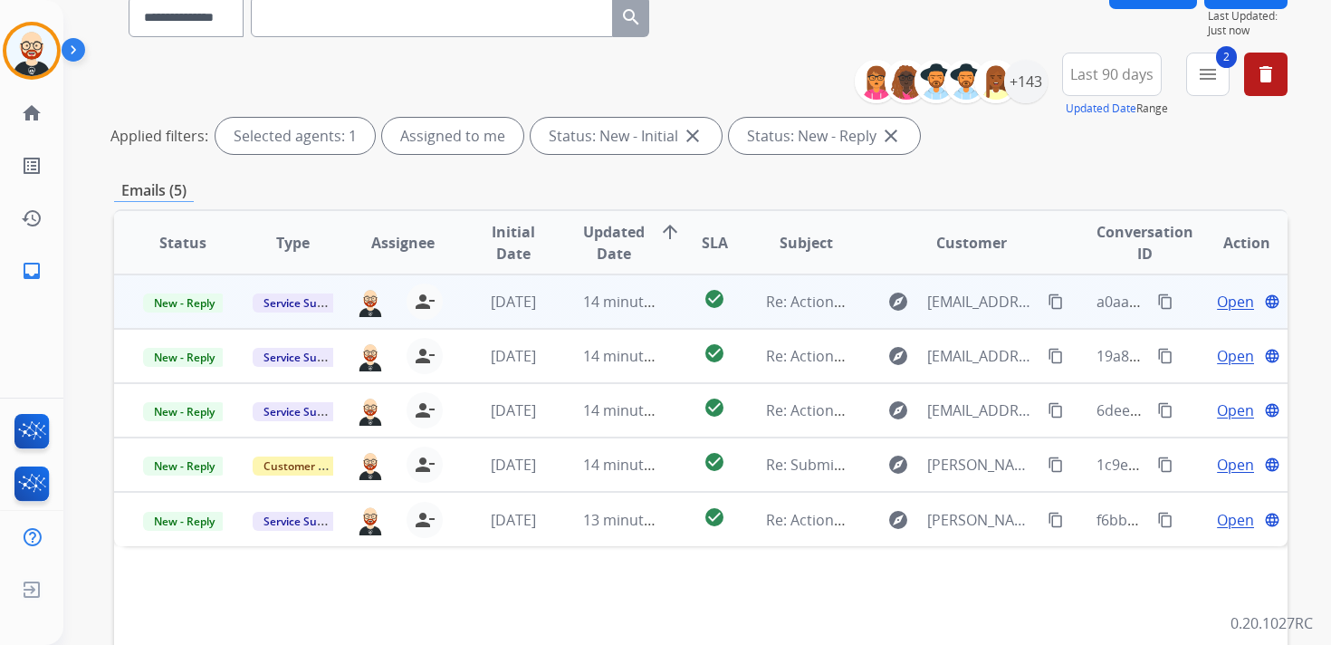
click at [1217, 304] on span "Open" at bounding box center [1235, 302] width 37 height 22
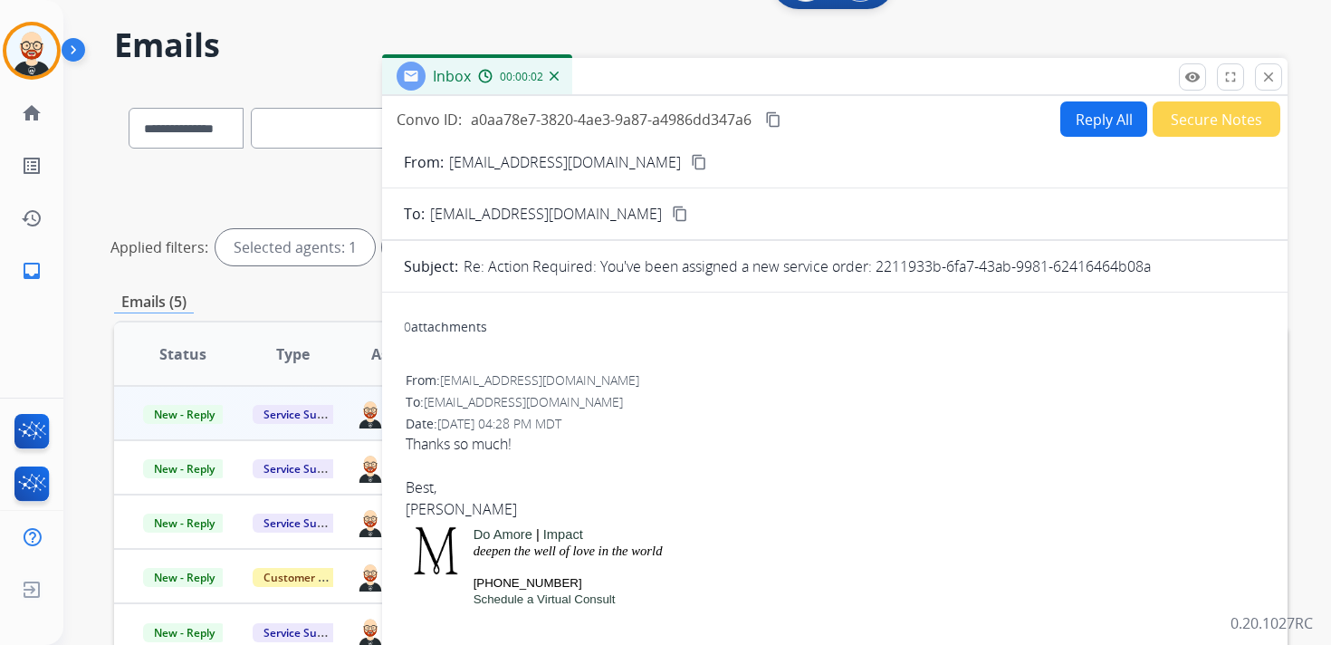
scroll to position [32, 0]
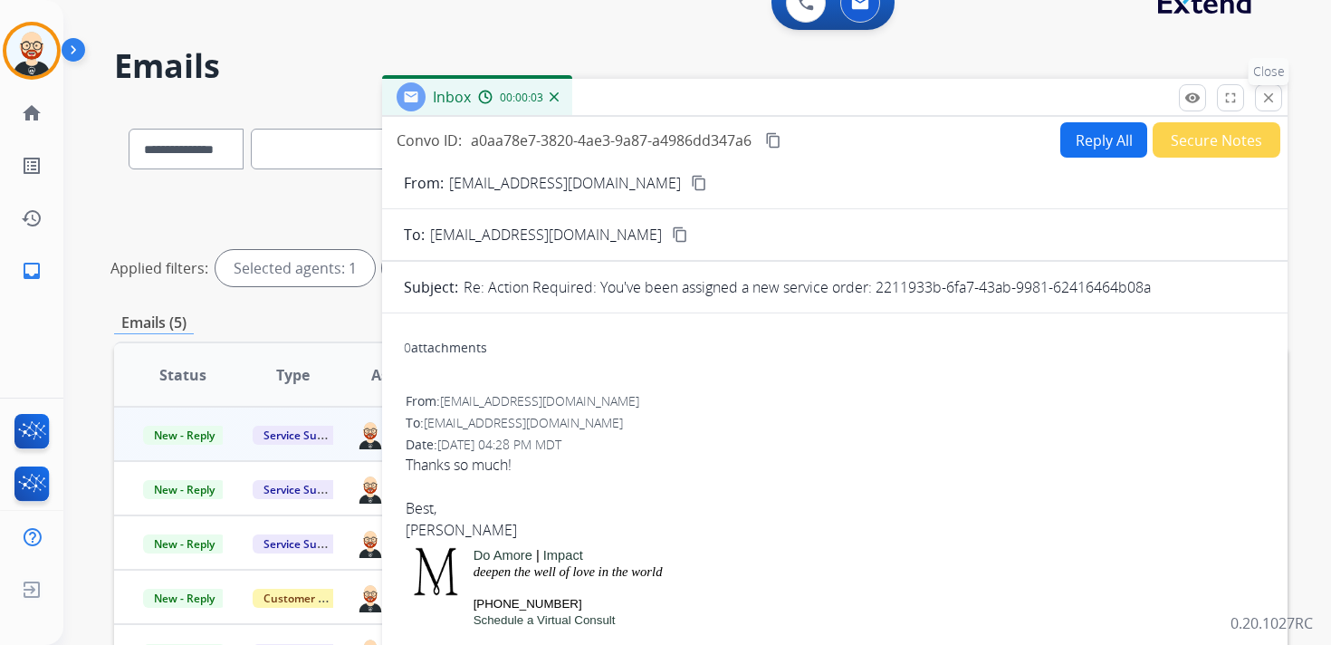
click at [1264, 99] on mat-icon "close" at bounding box center [1269, 98] width 16 height 16
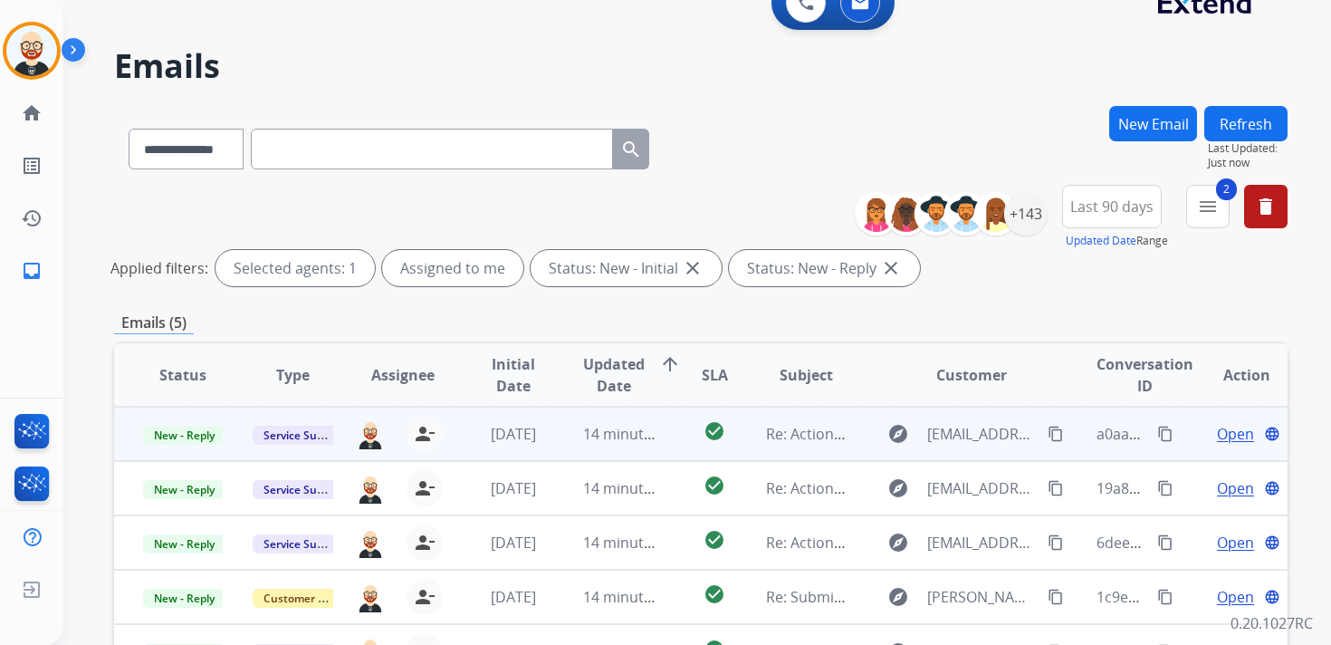
click at [1217, 435] on span "Open" at bounding box center [1235, 434] width 37 height 22
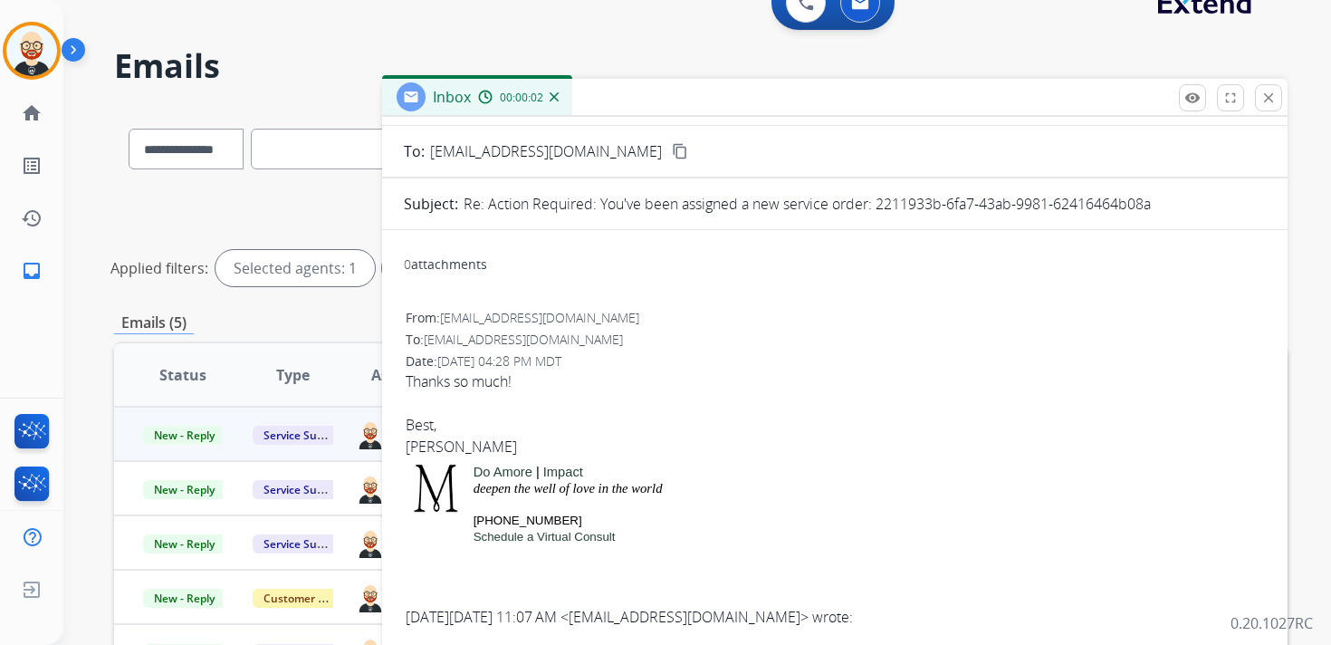
scroll to position [0, 0]
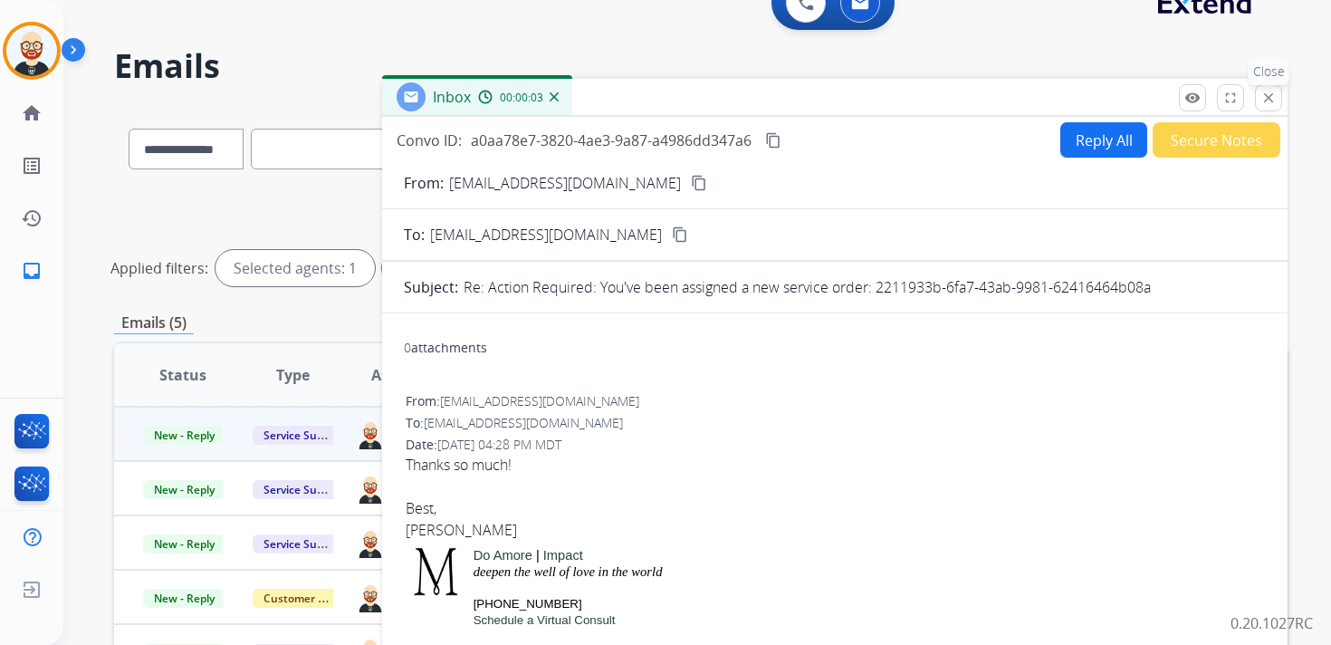
click at [1265, 101] on mat-icon "close" at bounding box center [1269, 98] width 16 height 16
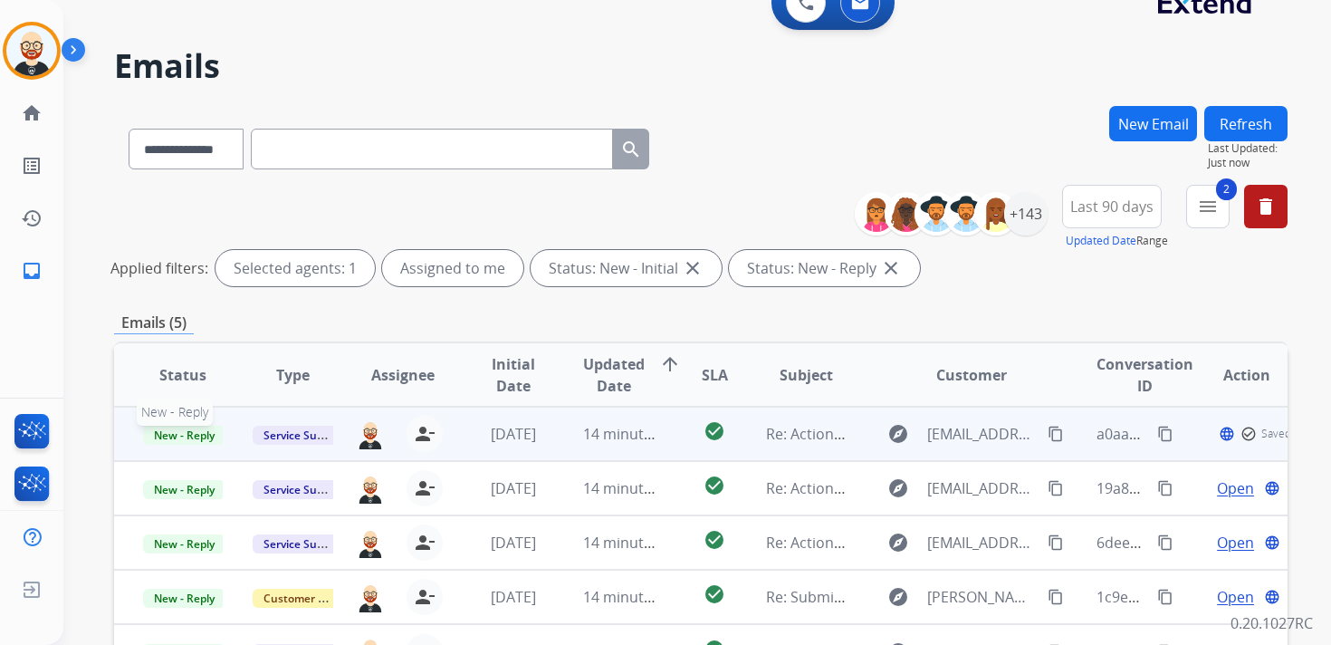
click at [208, 437] on span "New - Reply" at bounding box center [184, 435] width 82 height 19
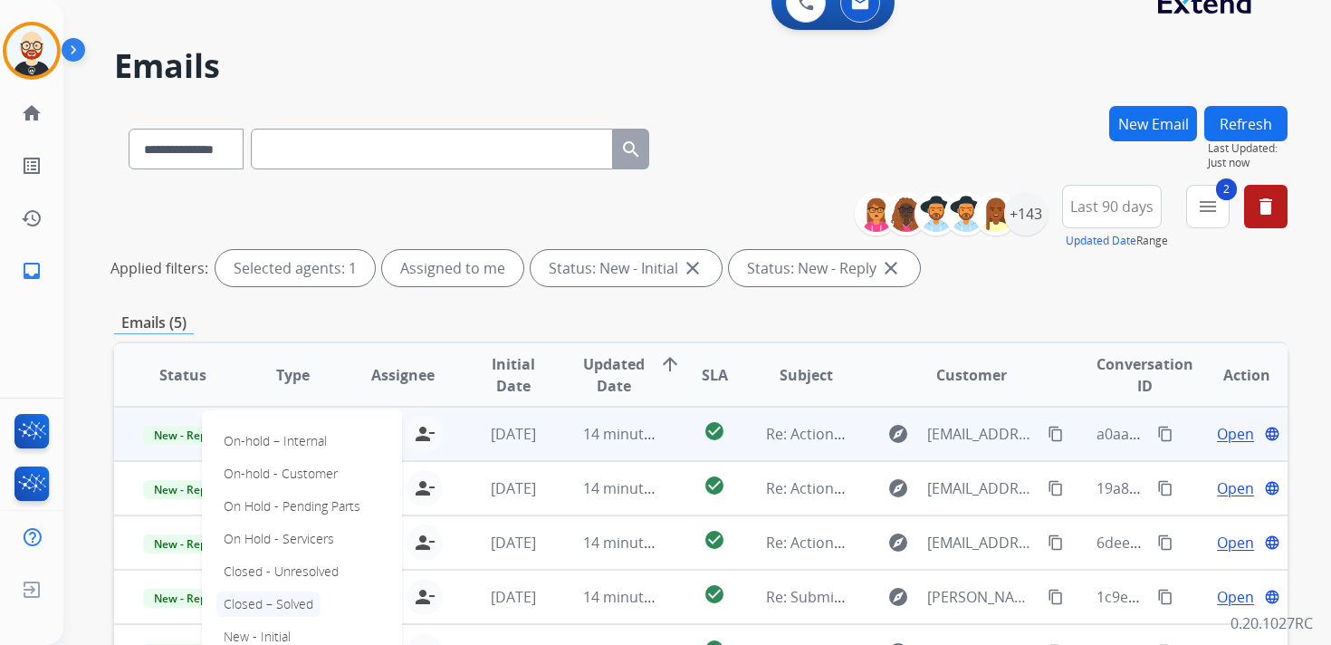
click at [274, 595] on p "Closed – Solved" at bounding box center [268, 603] width 104 height 25
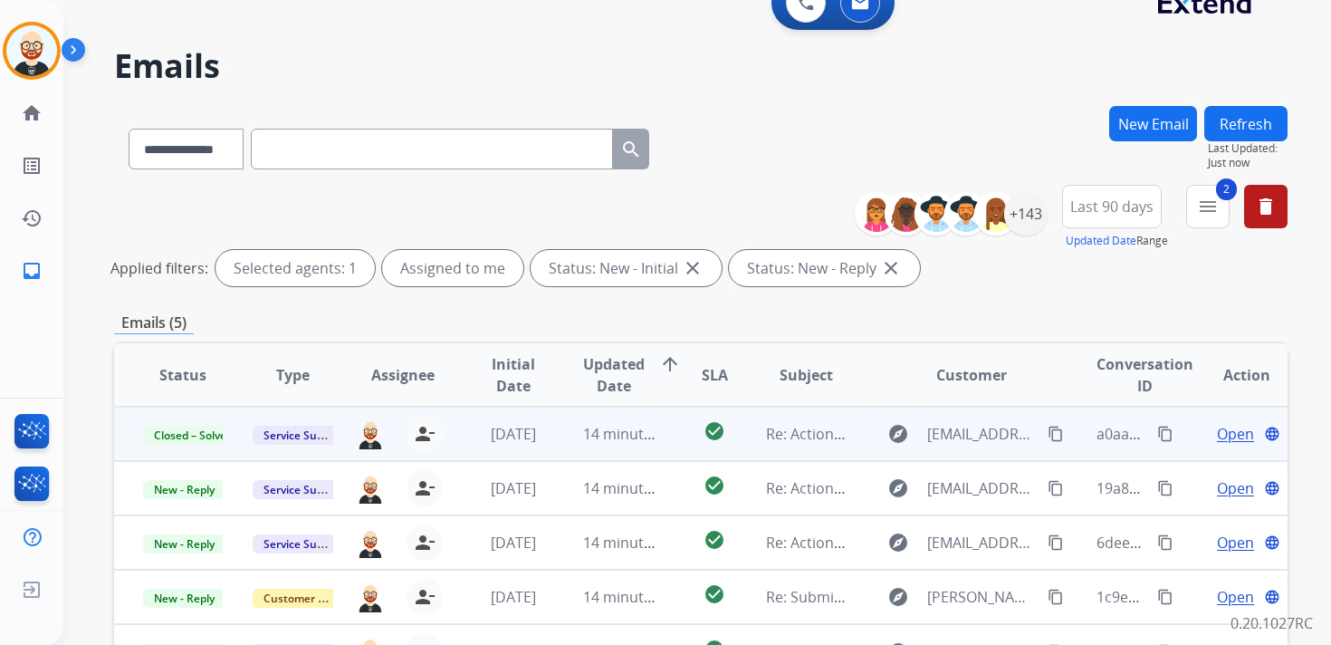
click at [1230, 129] on button "Refresh" at bounding box center [1246, 123] width 83 height 35
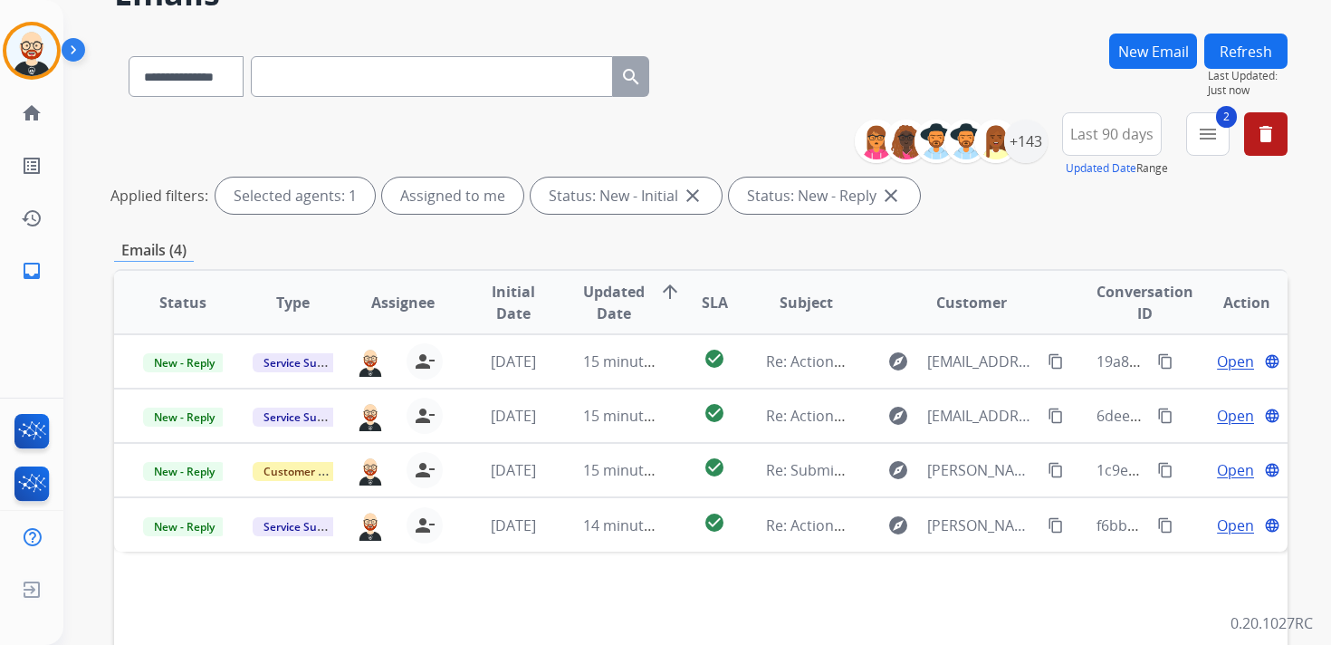
scroll to position [105, 0]
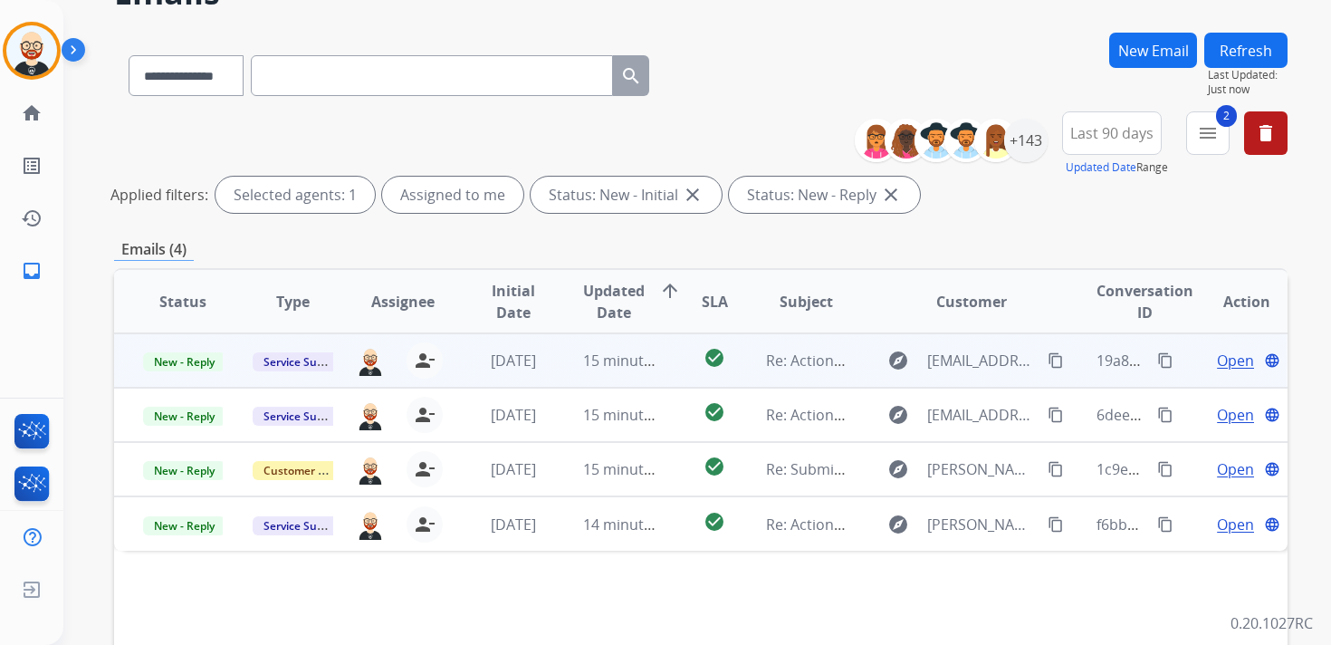
click at [1217, 358] on span "Open" at bounding box center [1235, 361] width 37 height 22
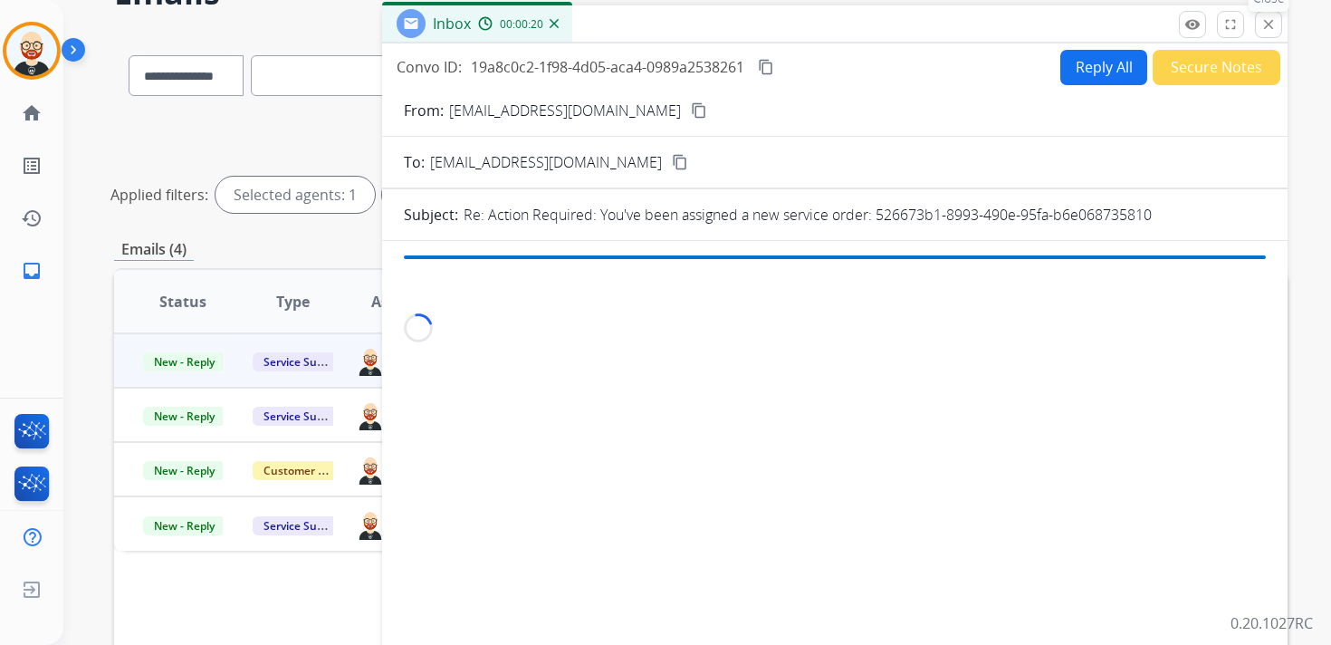
click at [1266, 22] on mat-icon "close" at bounding box center [1269, 24] width 16 height 16
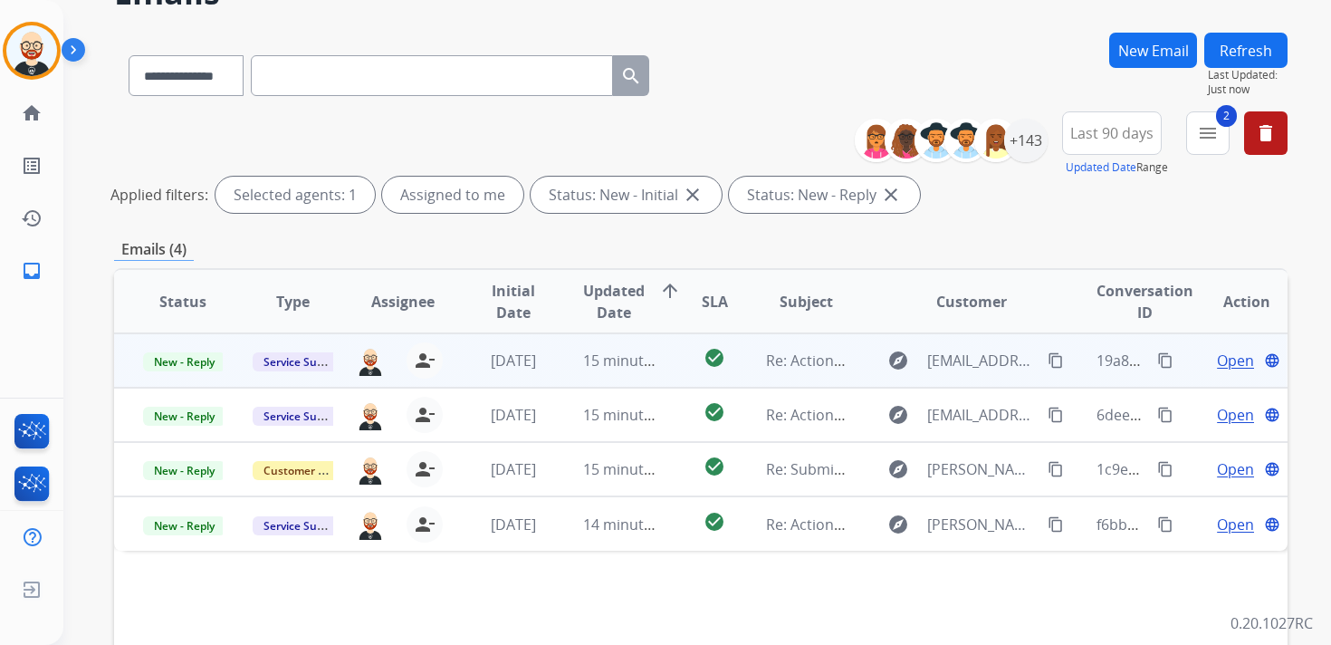
click at [1224, 365] on span "Open" at bounding box center [1235, 361] width 37 height 22
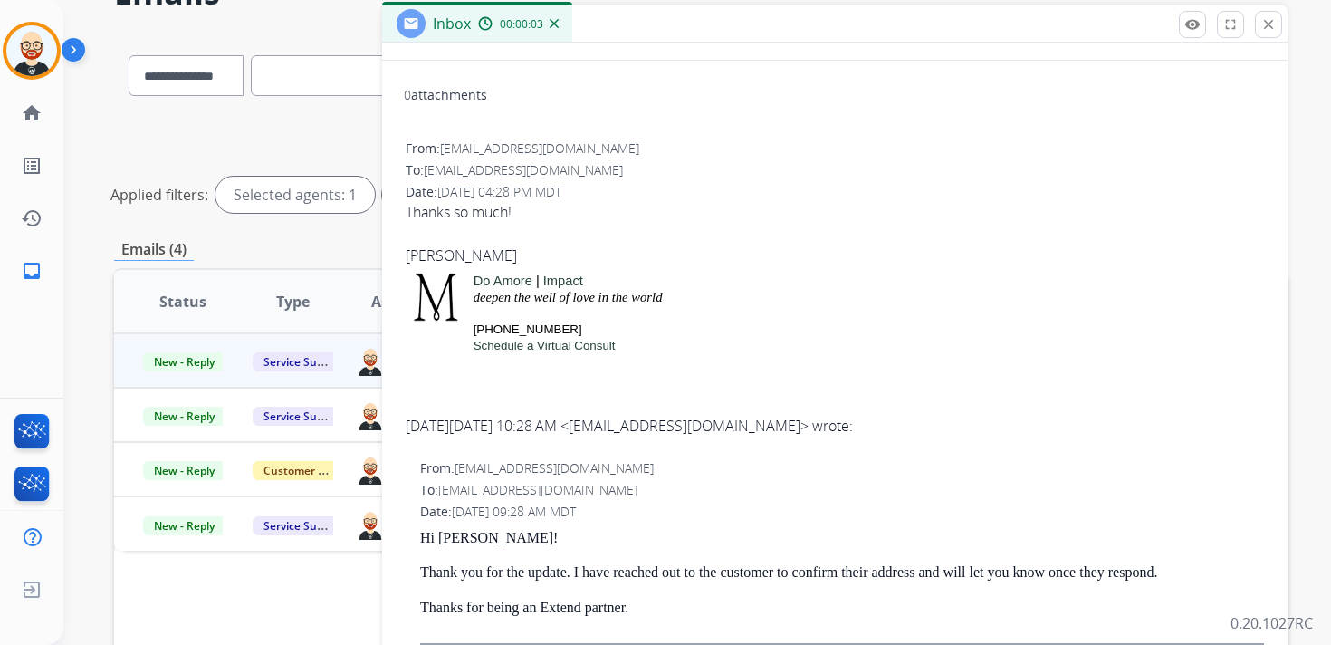
scroll to position [0, 0]
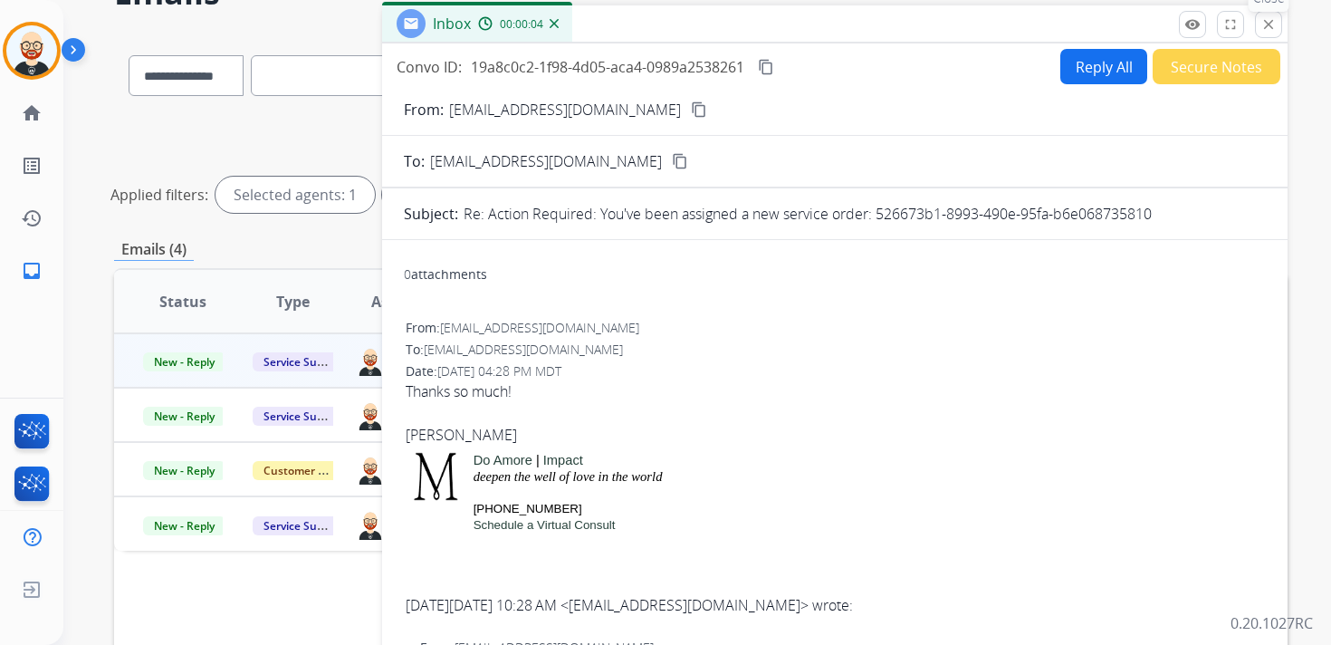
click at [1259, 26] on button "close Close" at bounding box center [1268, 24] width 27 height 27
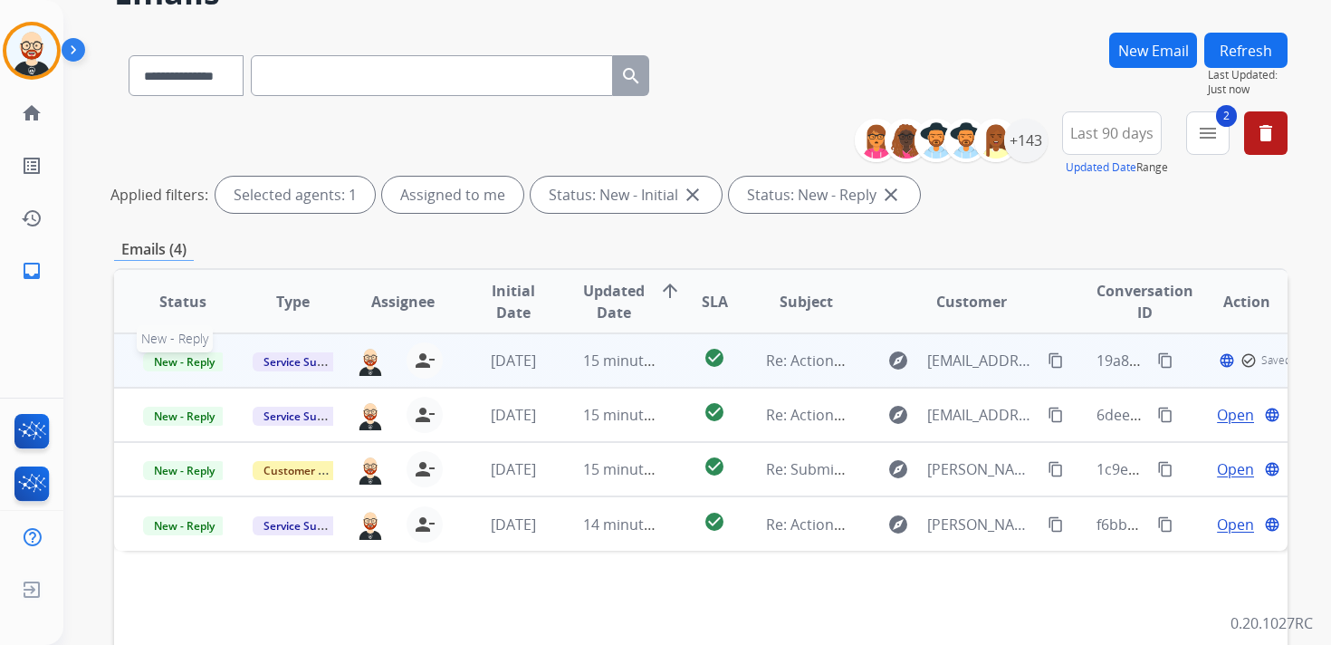
click at [199, 357] on span "New - Reply" at bounding box center [184, 361] width 82 height 19
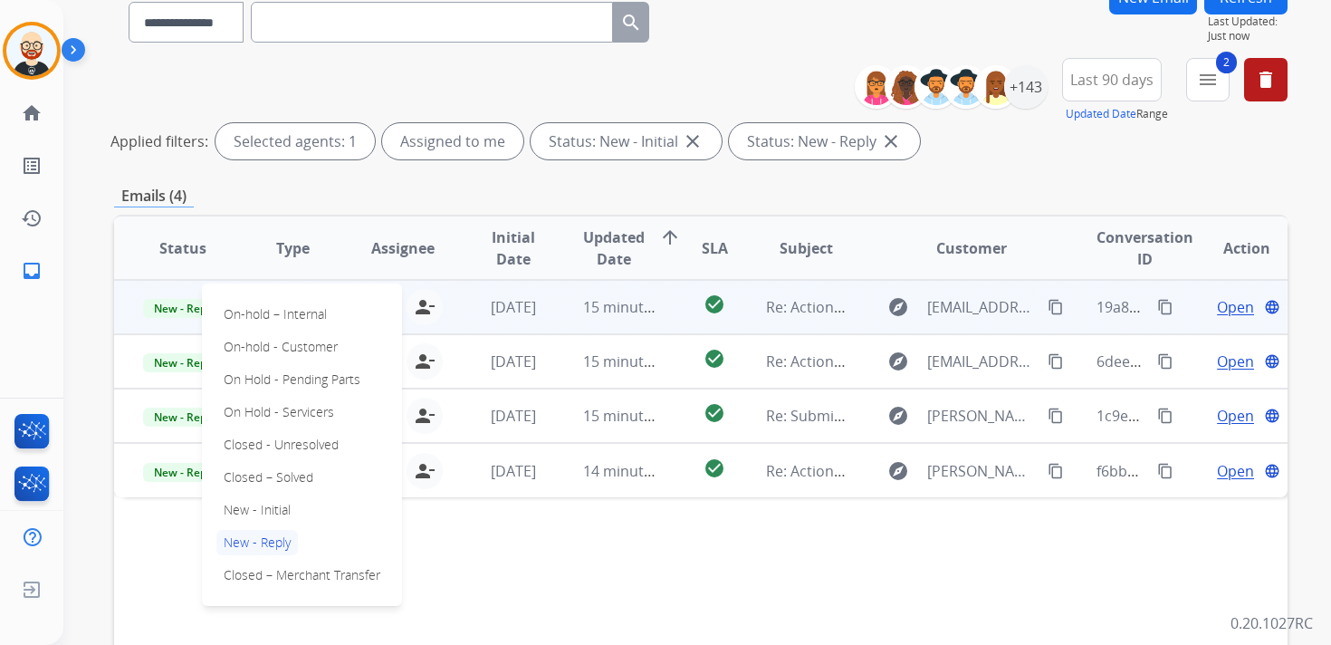
scroll to position [161, 0]
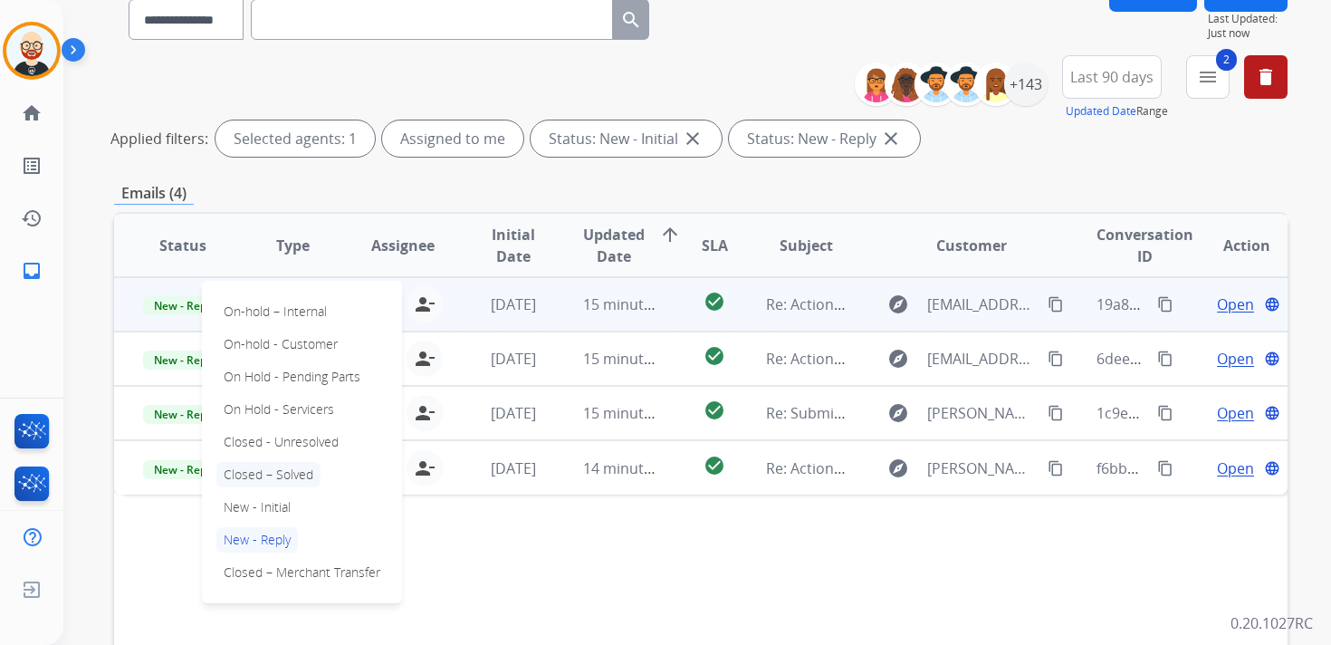
click at [276, 479] on p "Closed – Solved" at bounding box center [268, 474] width 104 height 25
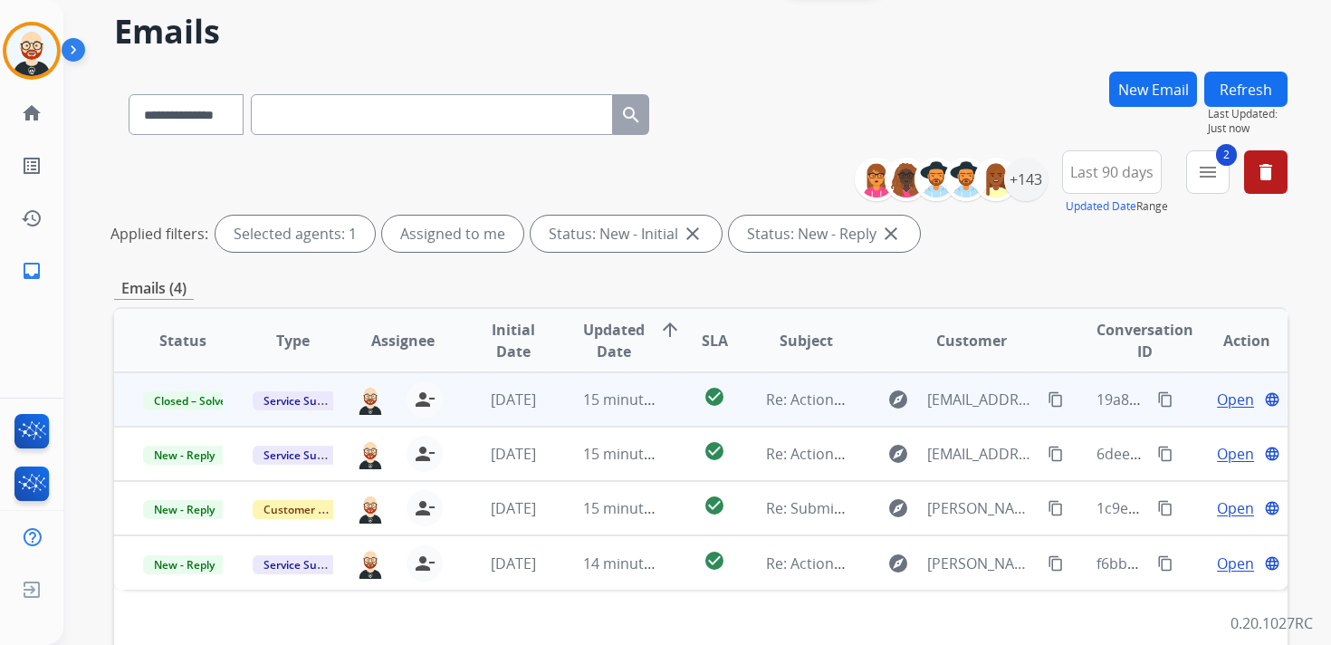
scroll to position [42, 0]
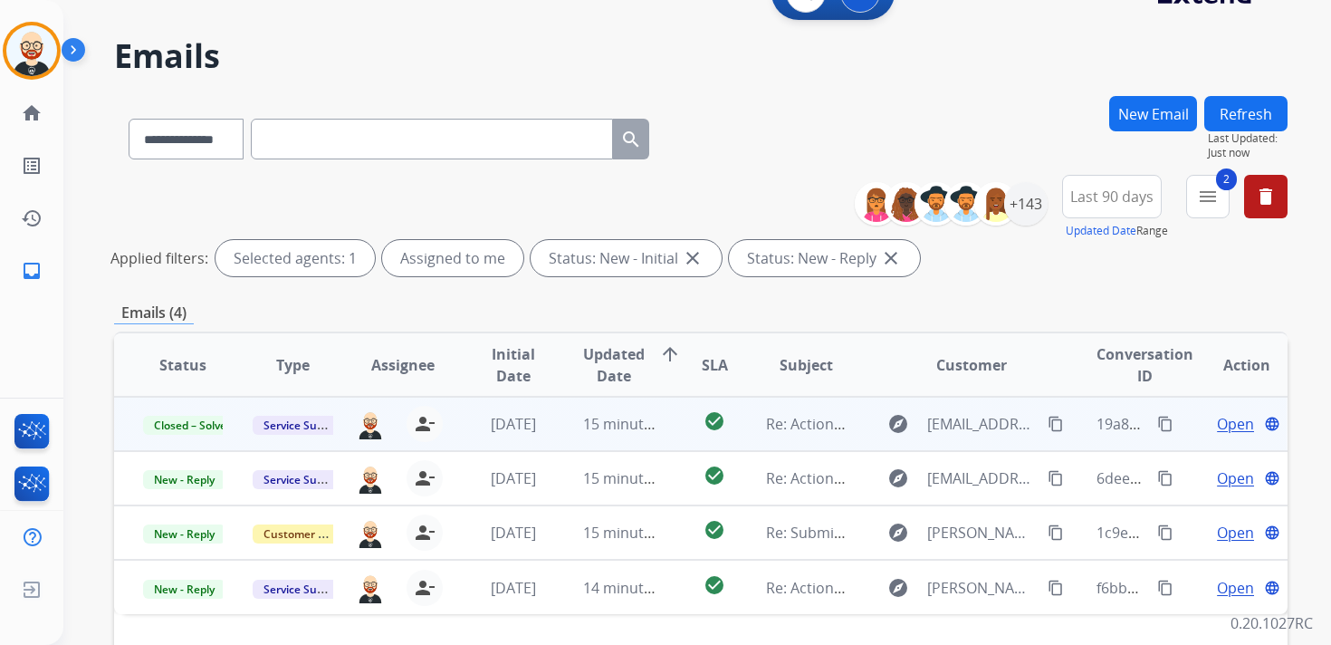
click at [1247, 118] on button "Refresh" at bounding box center [1246, 113] width 83 height 35
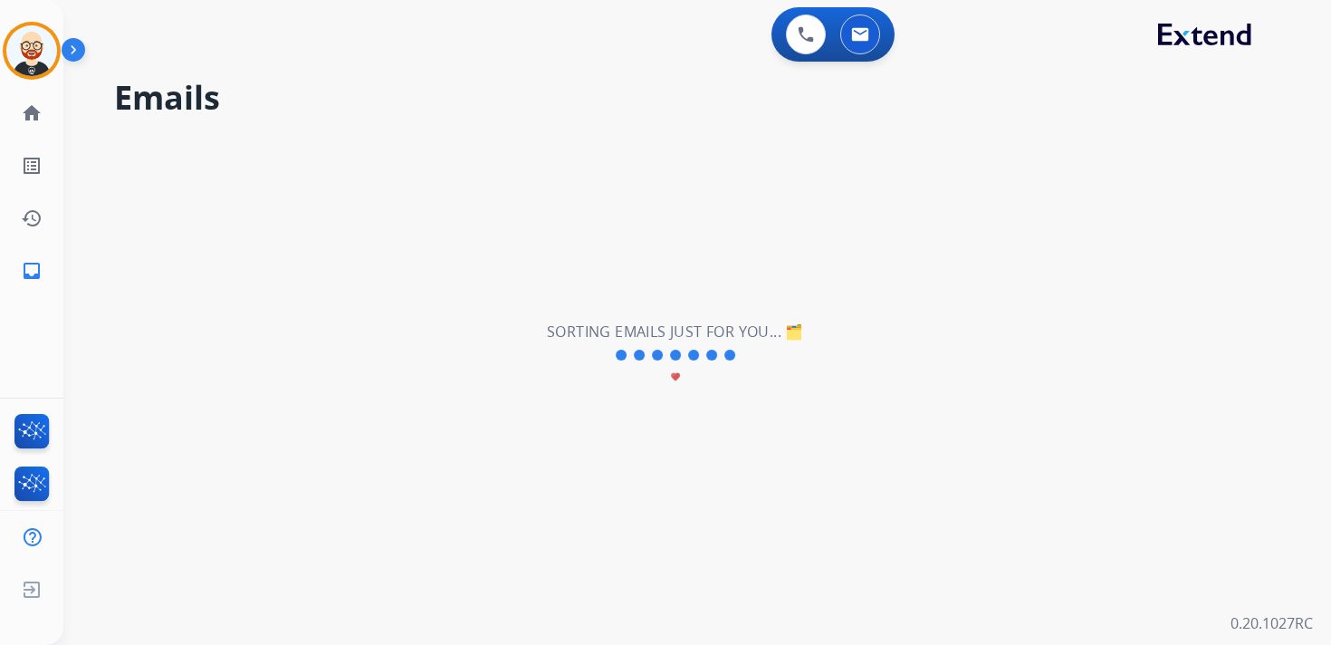
scroll to position [0, 0]
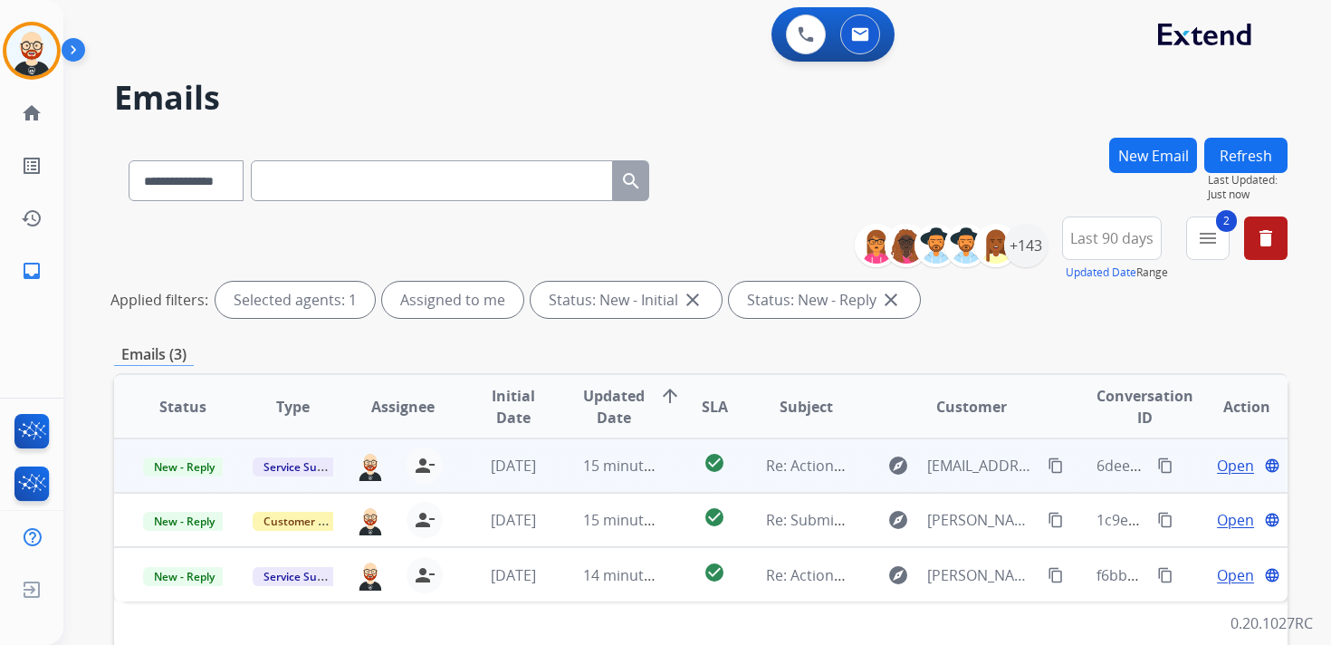
click at [1224, 466] on span "Open" at bounding box center [1235, 466] width 37 height 22
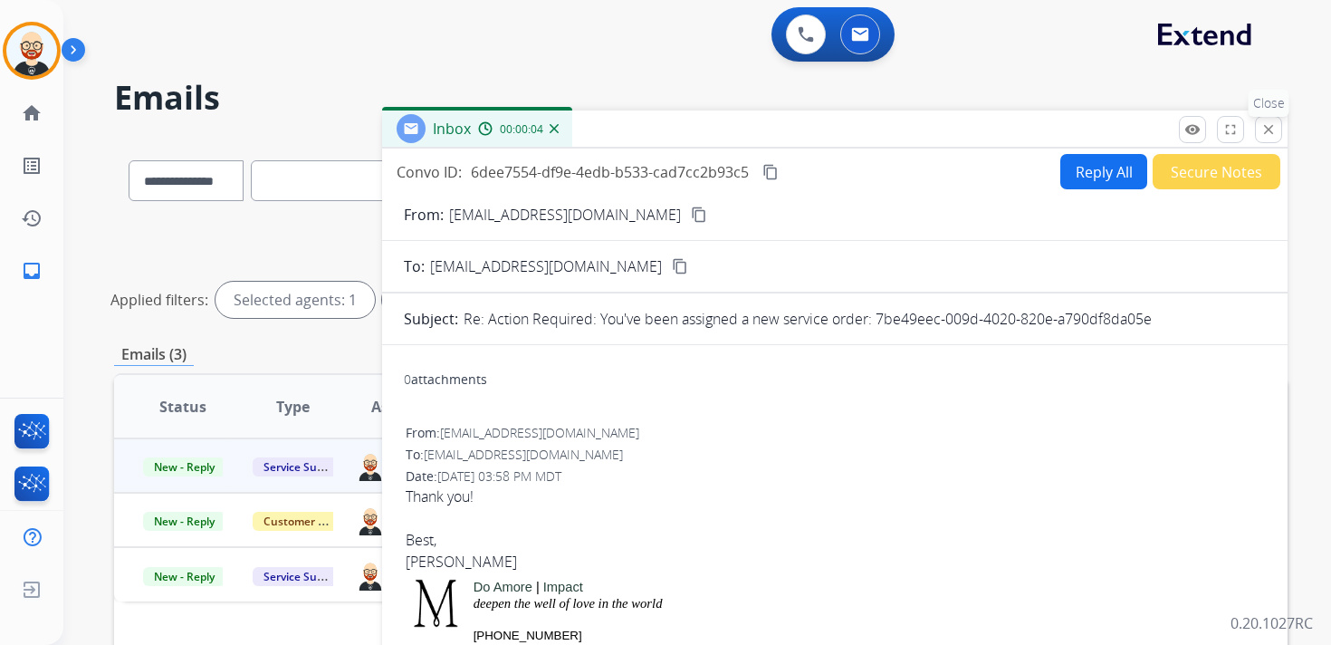
click at [1268, 120] on button "close Close" at bounding box center [1268, 129] width 27 height 27
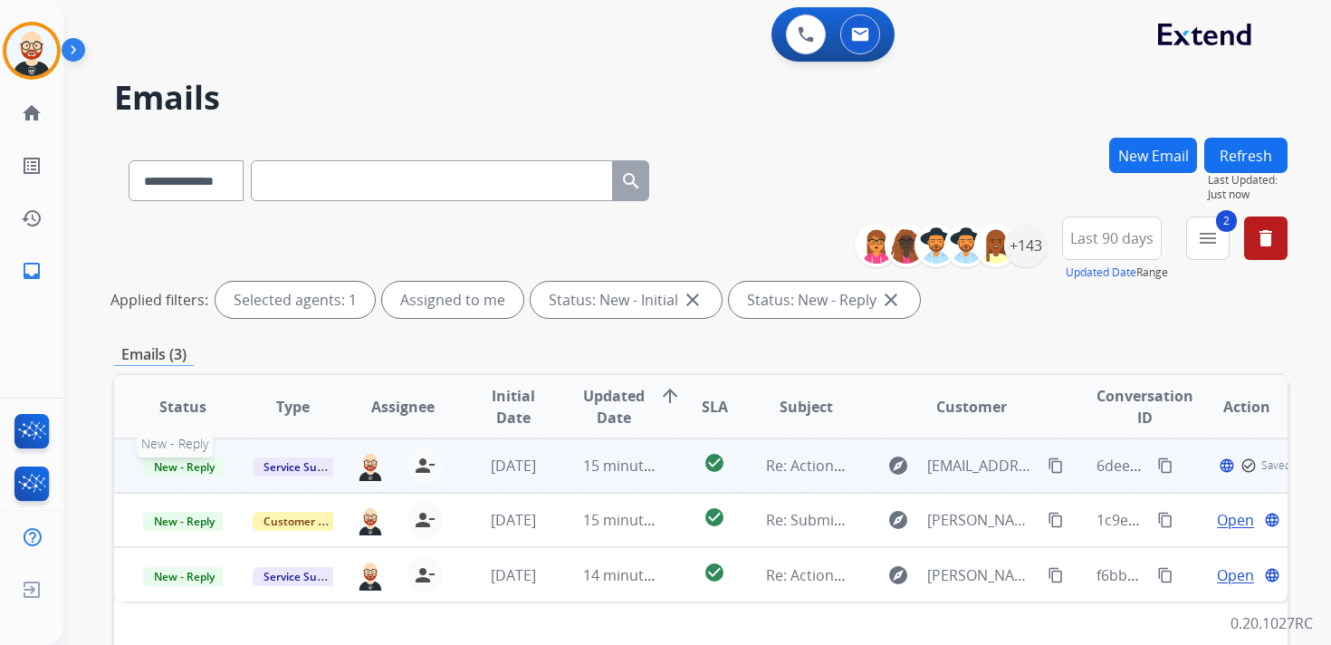
click at [208, 466] on span "New - Reply" at bounding box center [184, 466] width 82 height 19
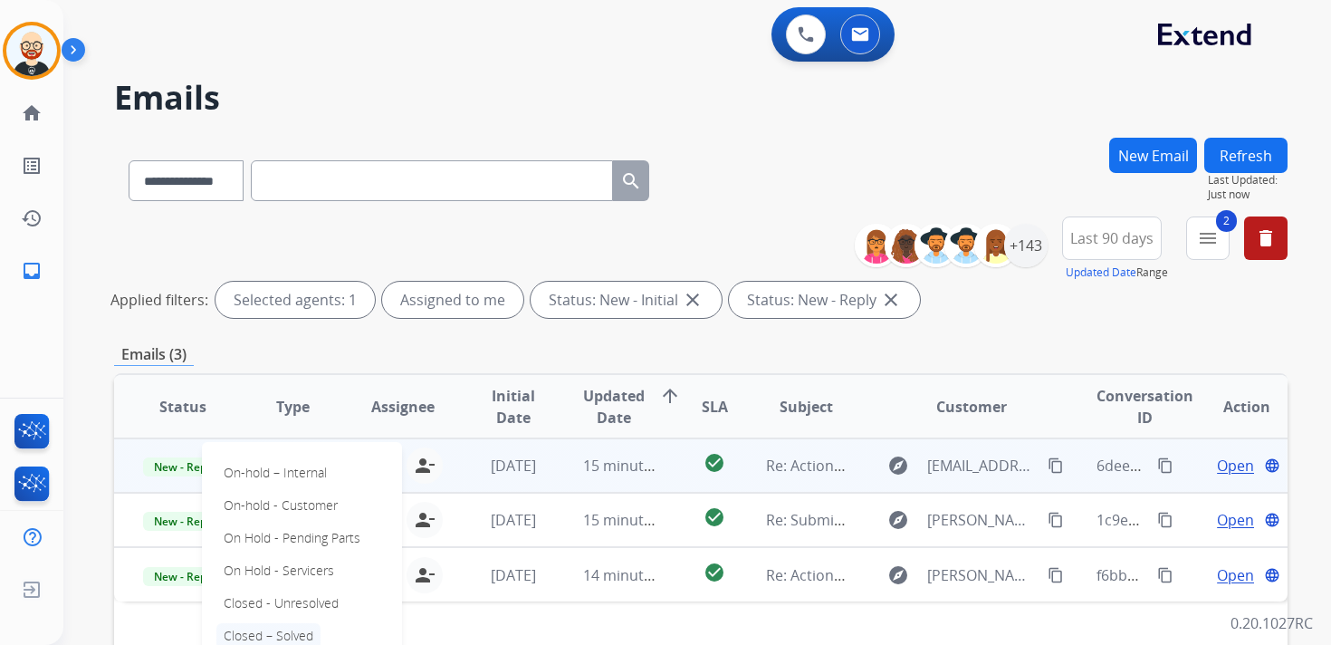
click at [269, 626] on p "Closed – Solved" at bounding box center [268, 635] width 104 height 25
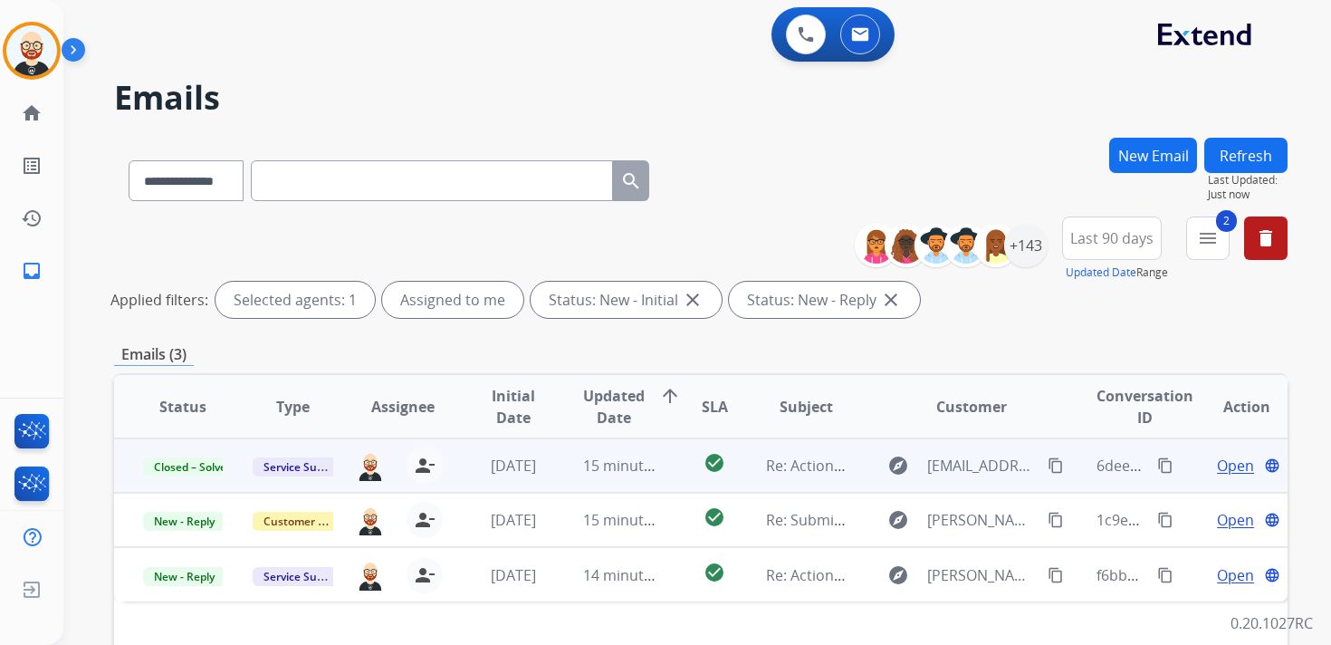
click at [1229, 160] on button "Refresh" at bounding box center [1246, 155] width 83 height 35
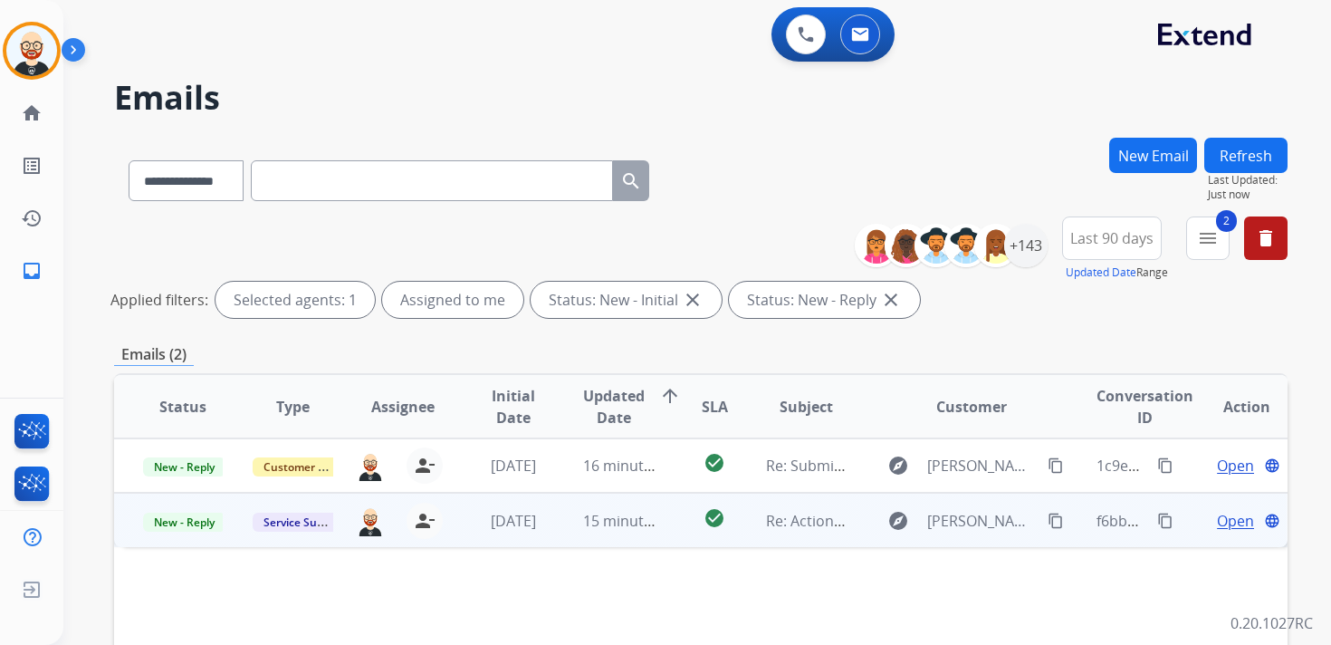
click at [1217, 518] on span "Open" at bounding box center [1235, 521] width 37 height 22
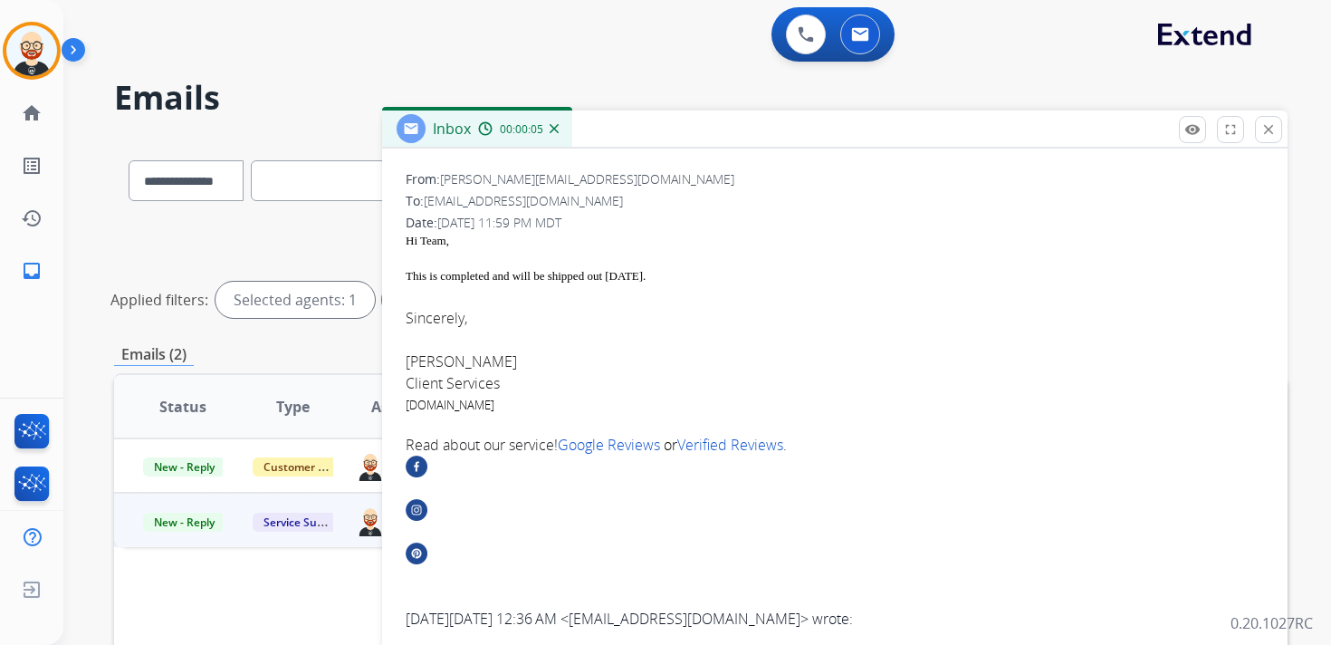
scroll to position [91, 0]
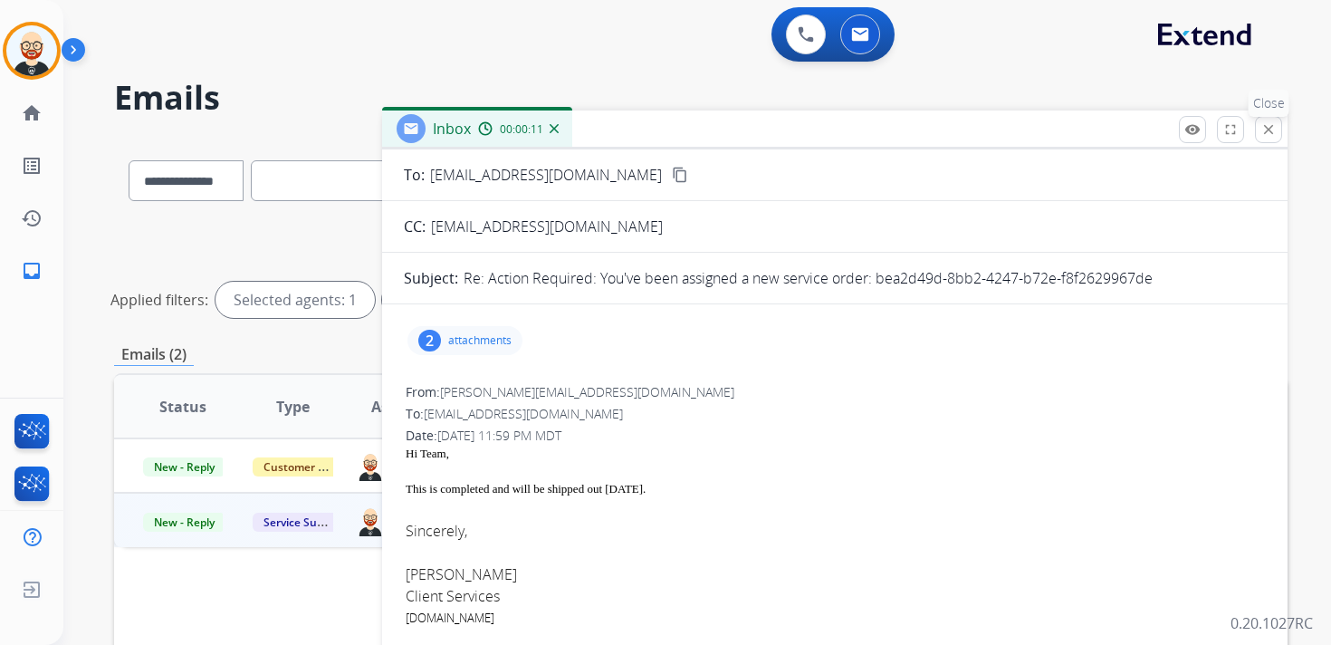
click at [1266, 123] on mat-icon "close" at bounding box center [1269, 129] width 16 height 16
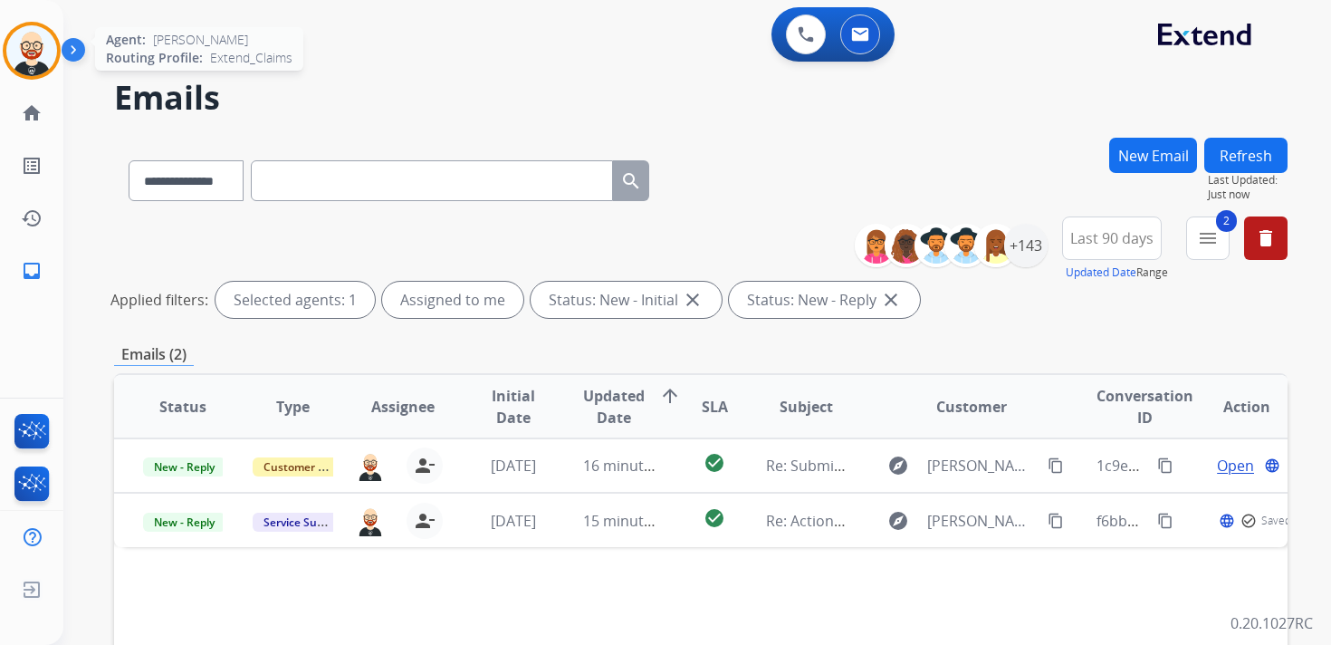
click at [41, 37] on img at bounding box center [31, 50] width 51 height 51
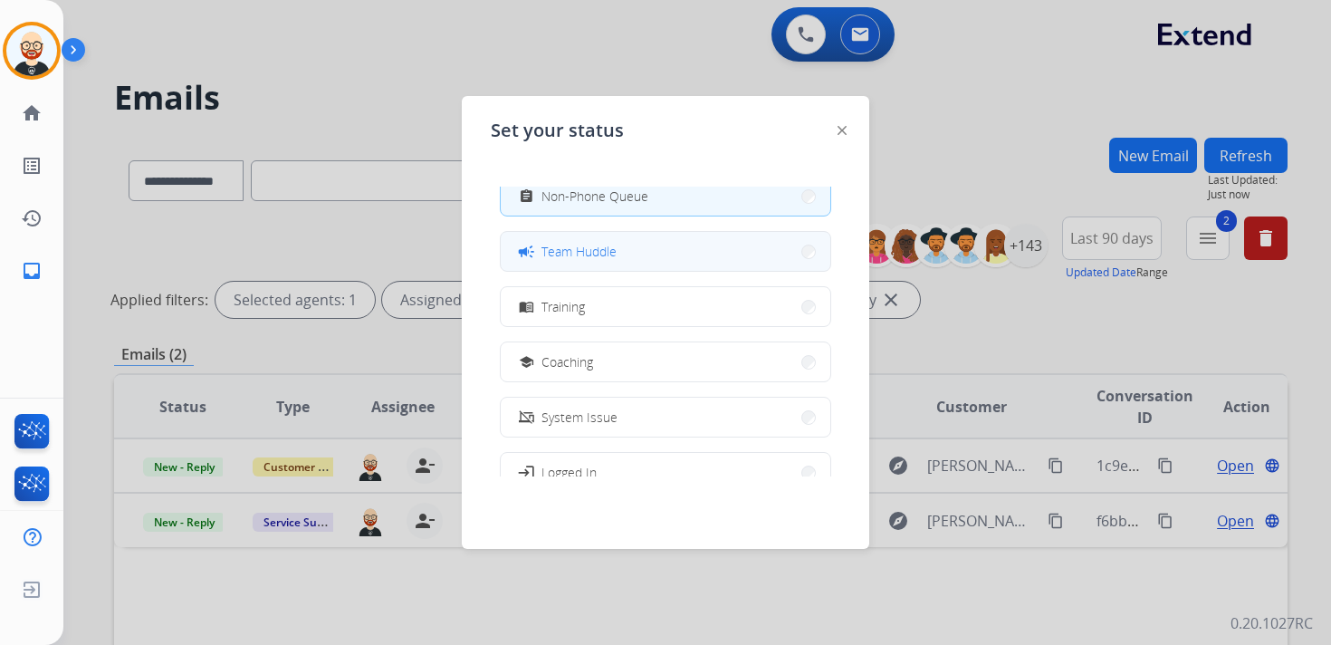
scroll to position [286, 0]
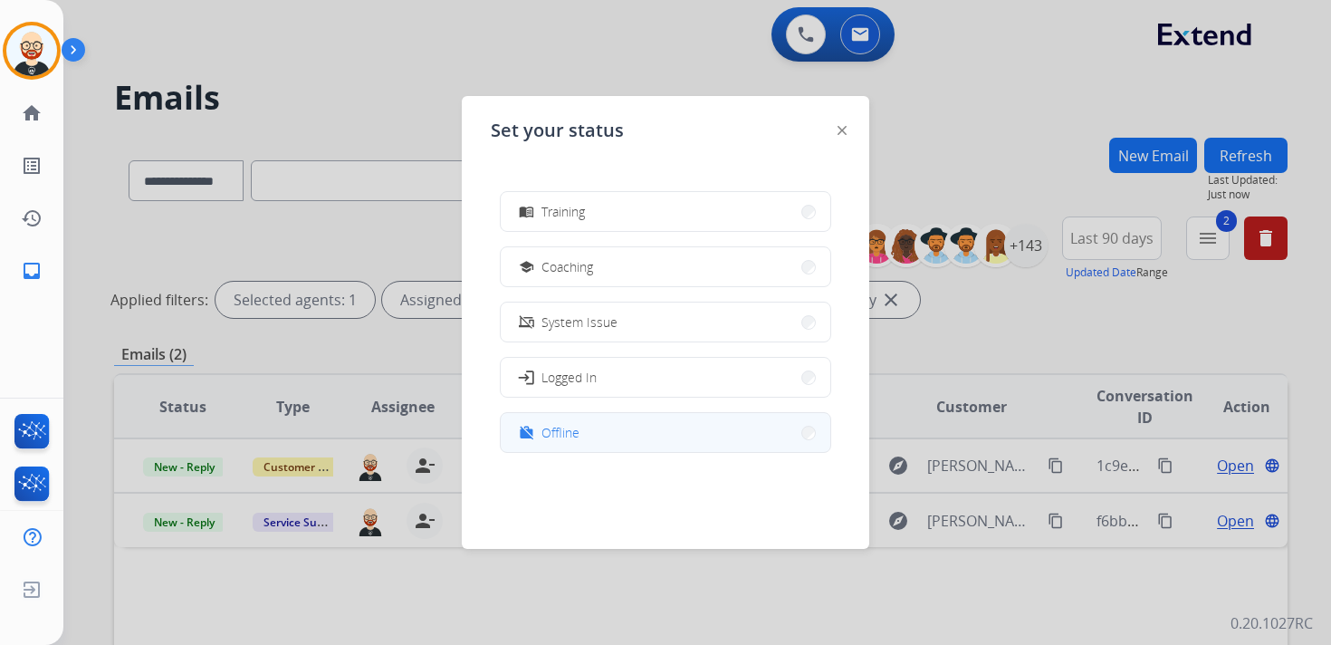
click at [550, 440] on span "Offline" at bounding box center [561, 432] width 38 height 19
